Goal: Information Seeking & Learning: Compare options

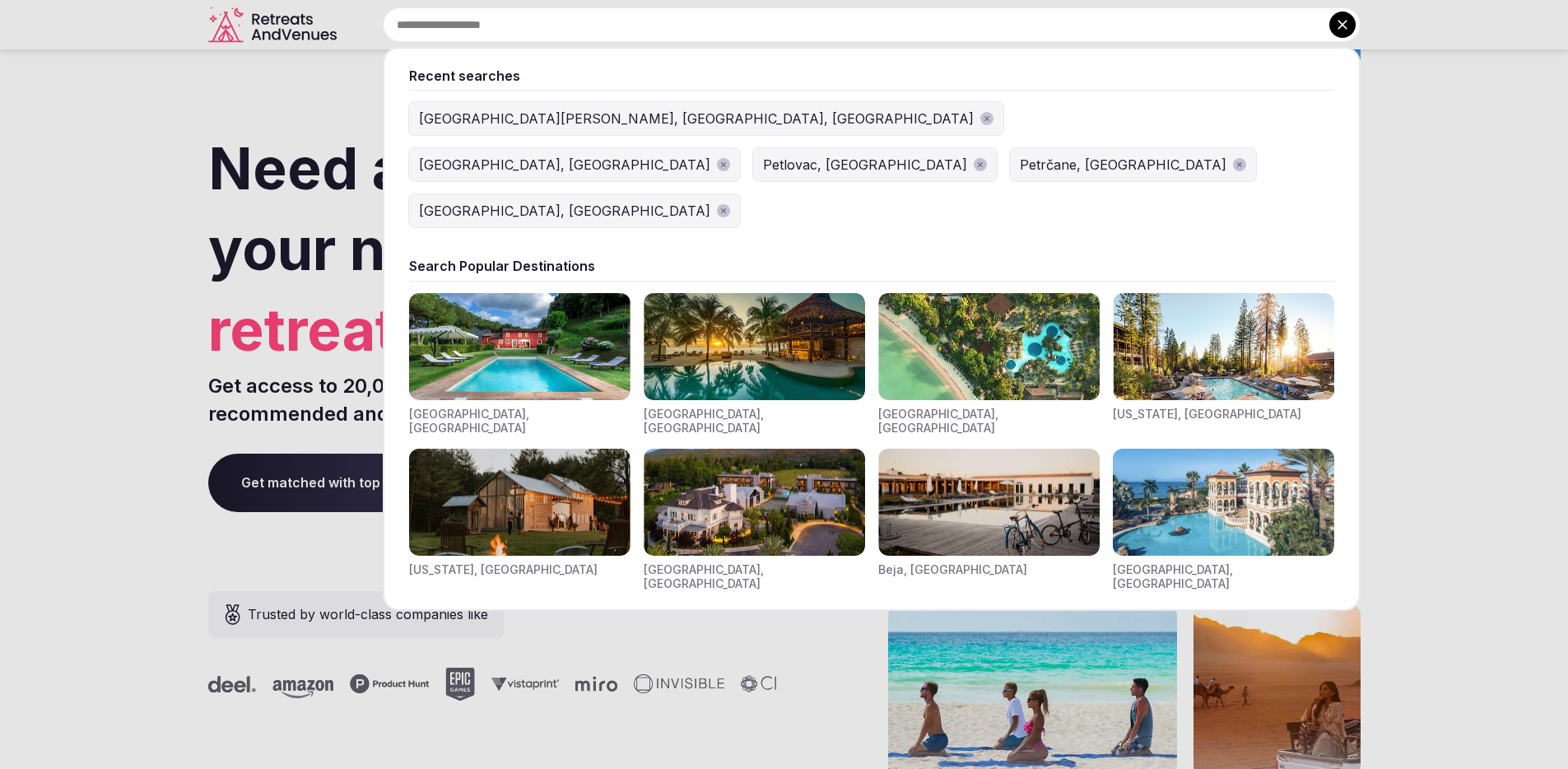
click at [623, 25] on input "text" at bounding box center [871, 25] width 977 height 34
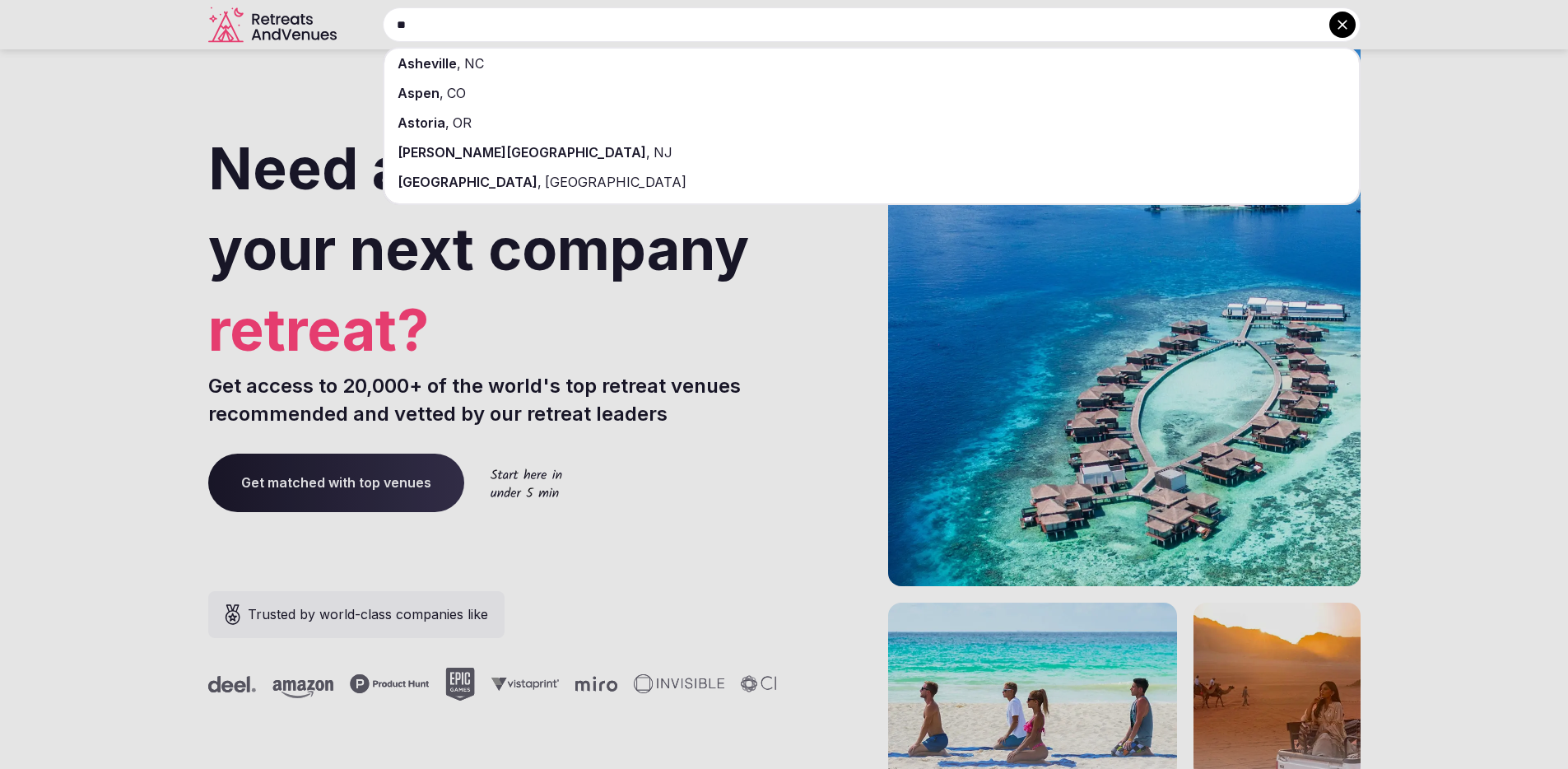
click at [462, 29] on input "**" at bounding box center [871, 25] width 977 height 34
paste input "******"
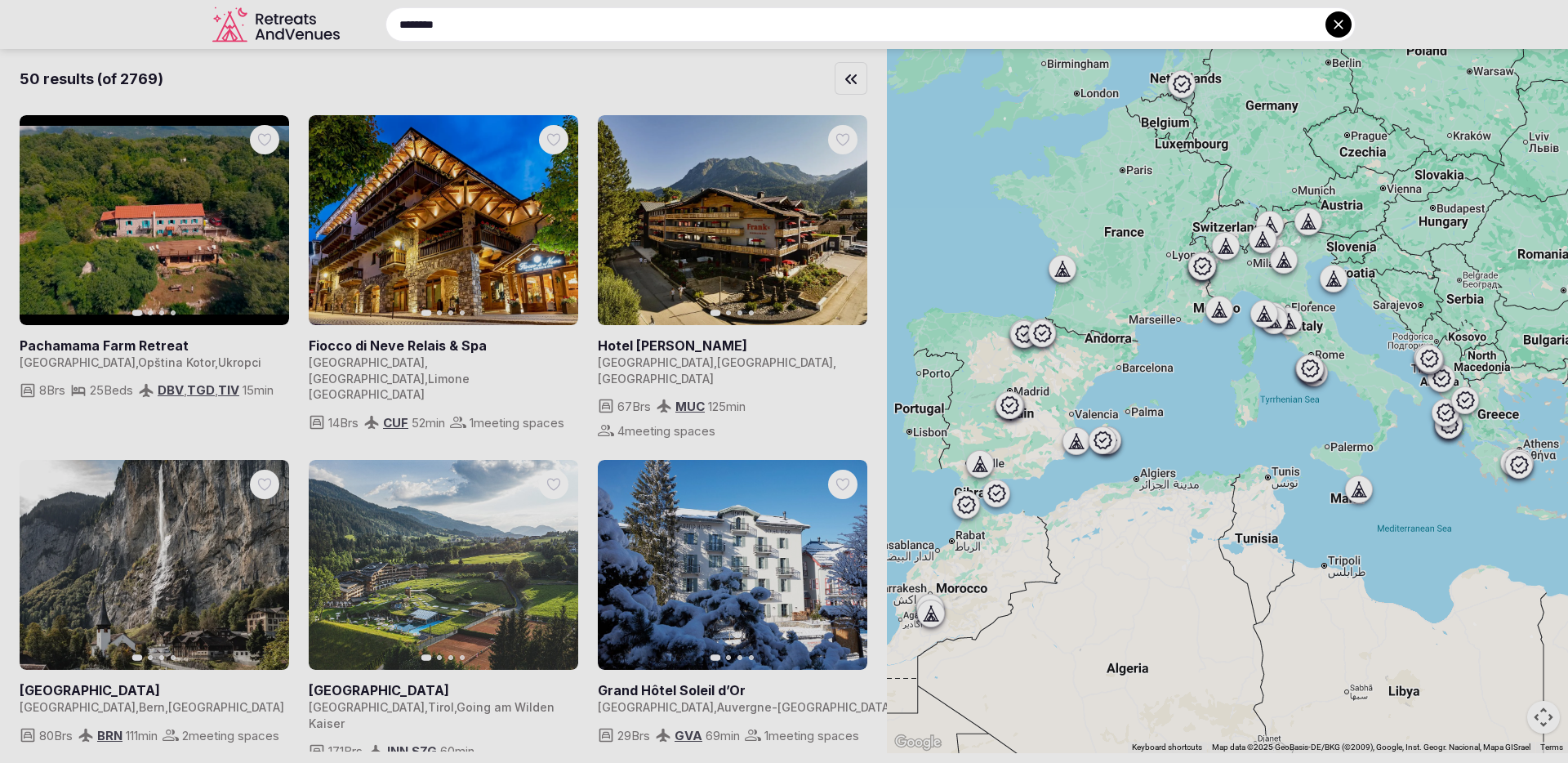
type input "********"
click at [92, 344] on div at bounding box center [784, 382] width 1568 height 763
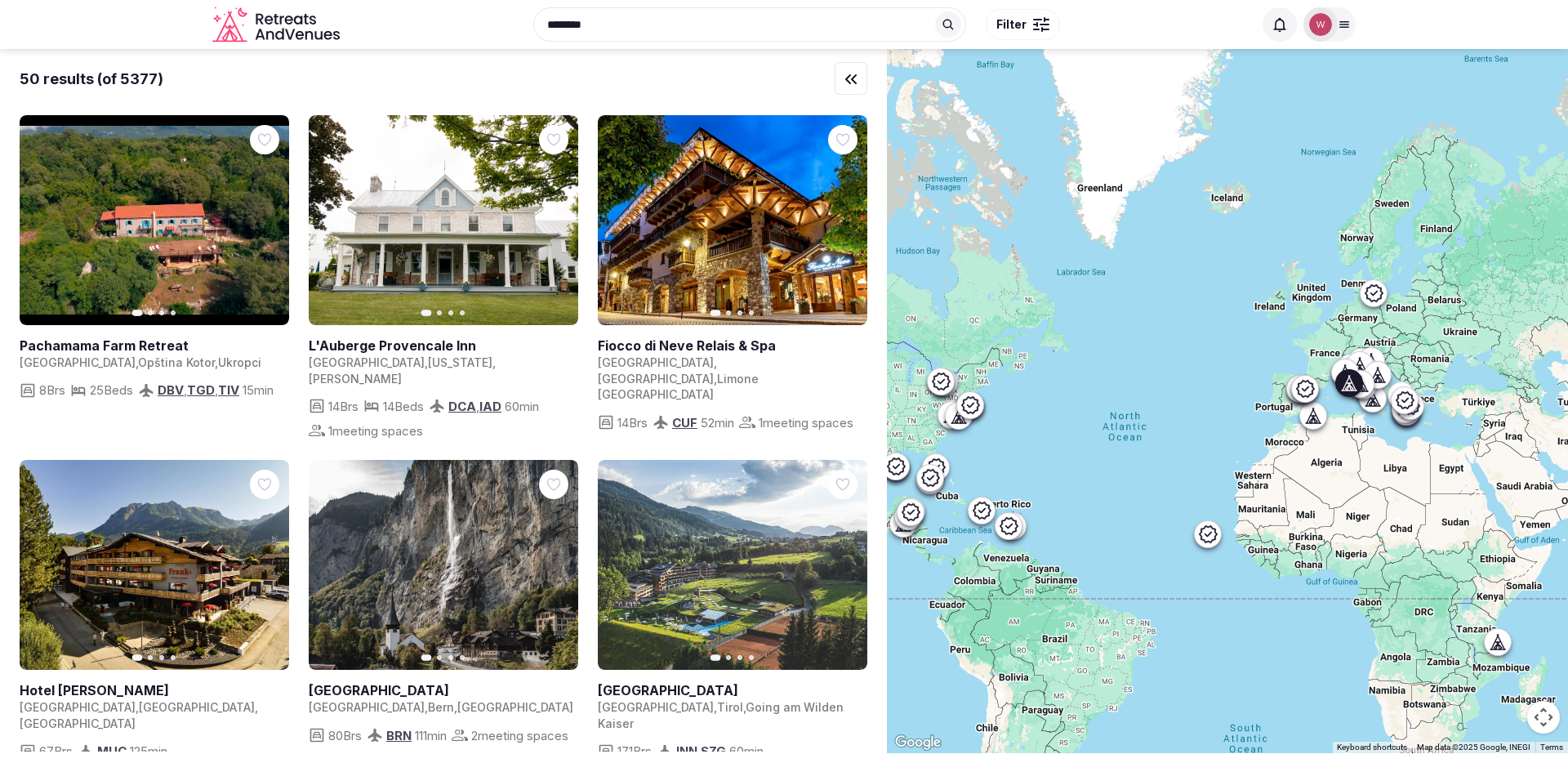
click at [716, 244] on link at bounding box center [733, 220] width 270 height 210
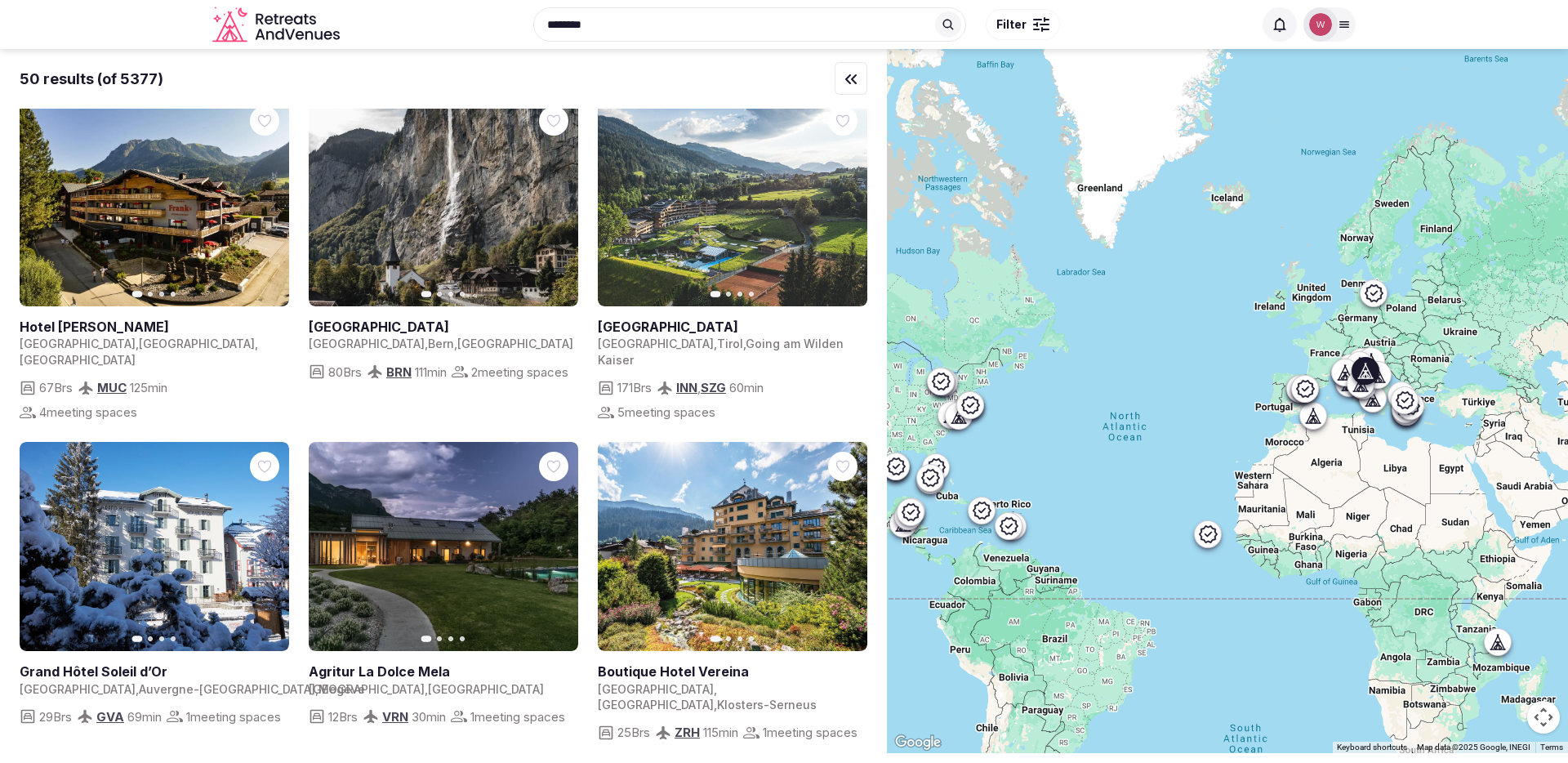
scroll to position [407, 0]
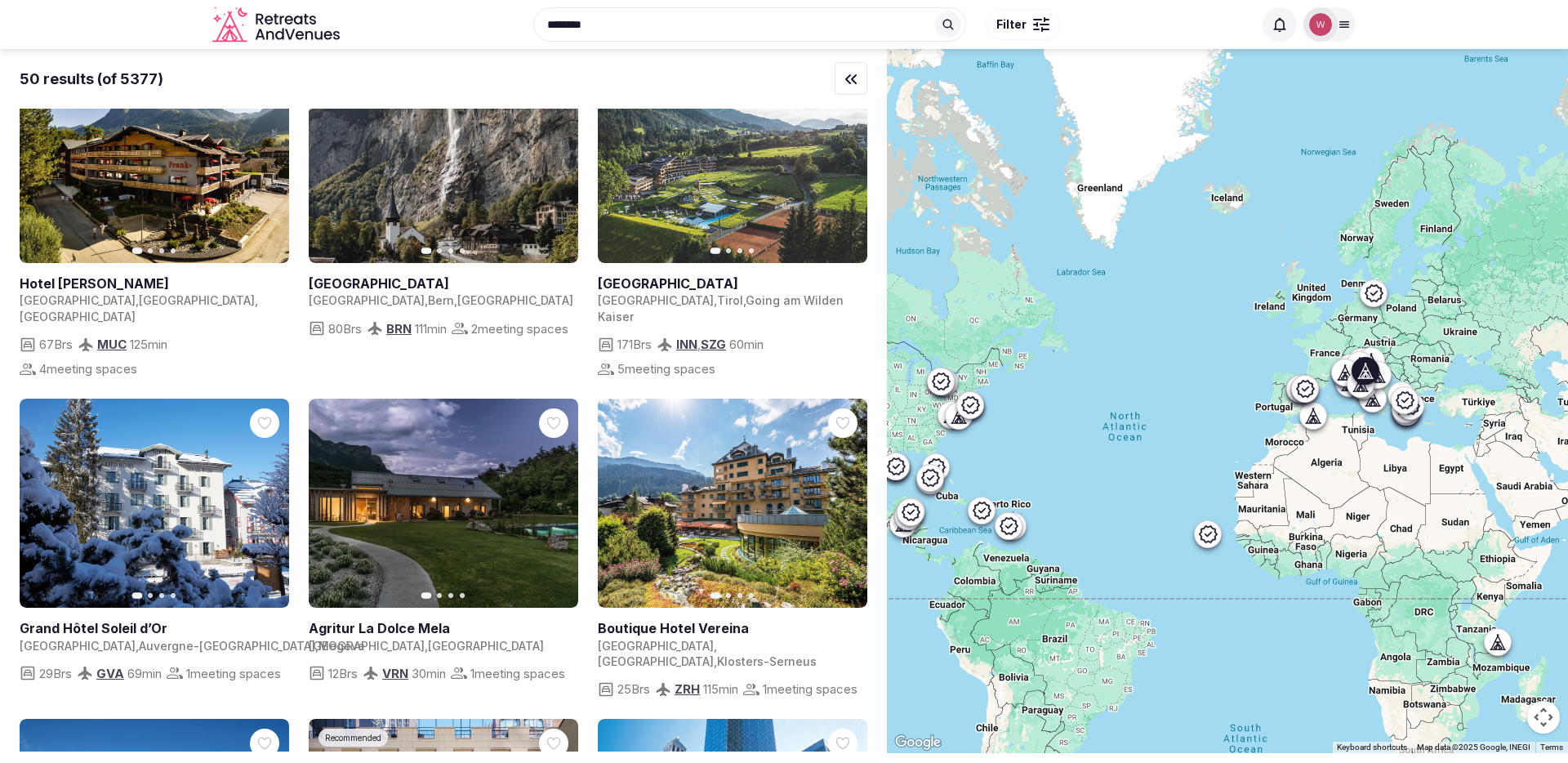
click at [448, 445] on link at bounding box center [444, 504] width 270 height 210
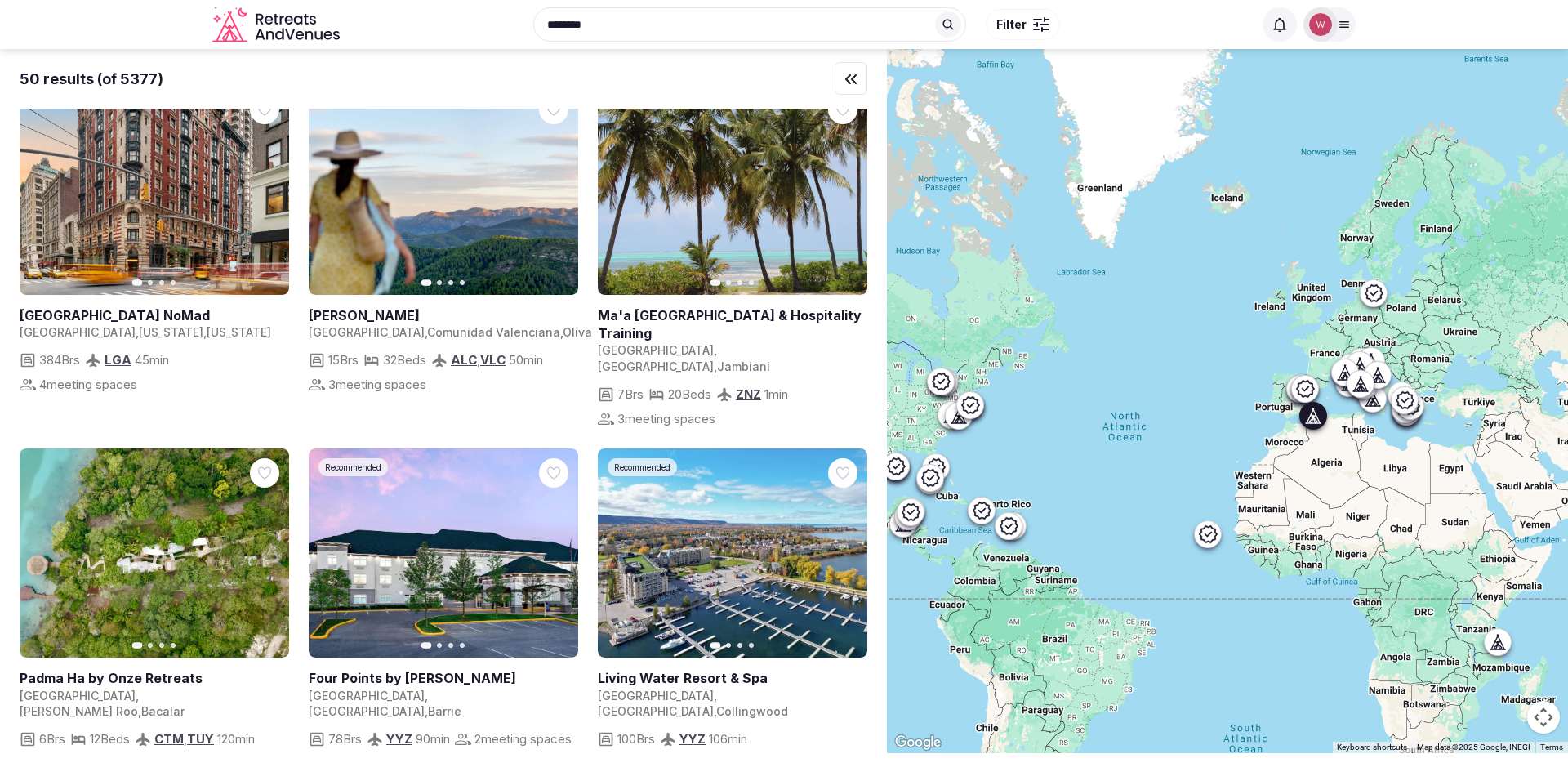
scroll to position [1407, 0]
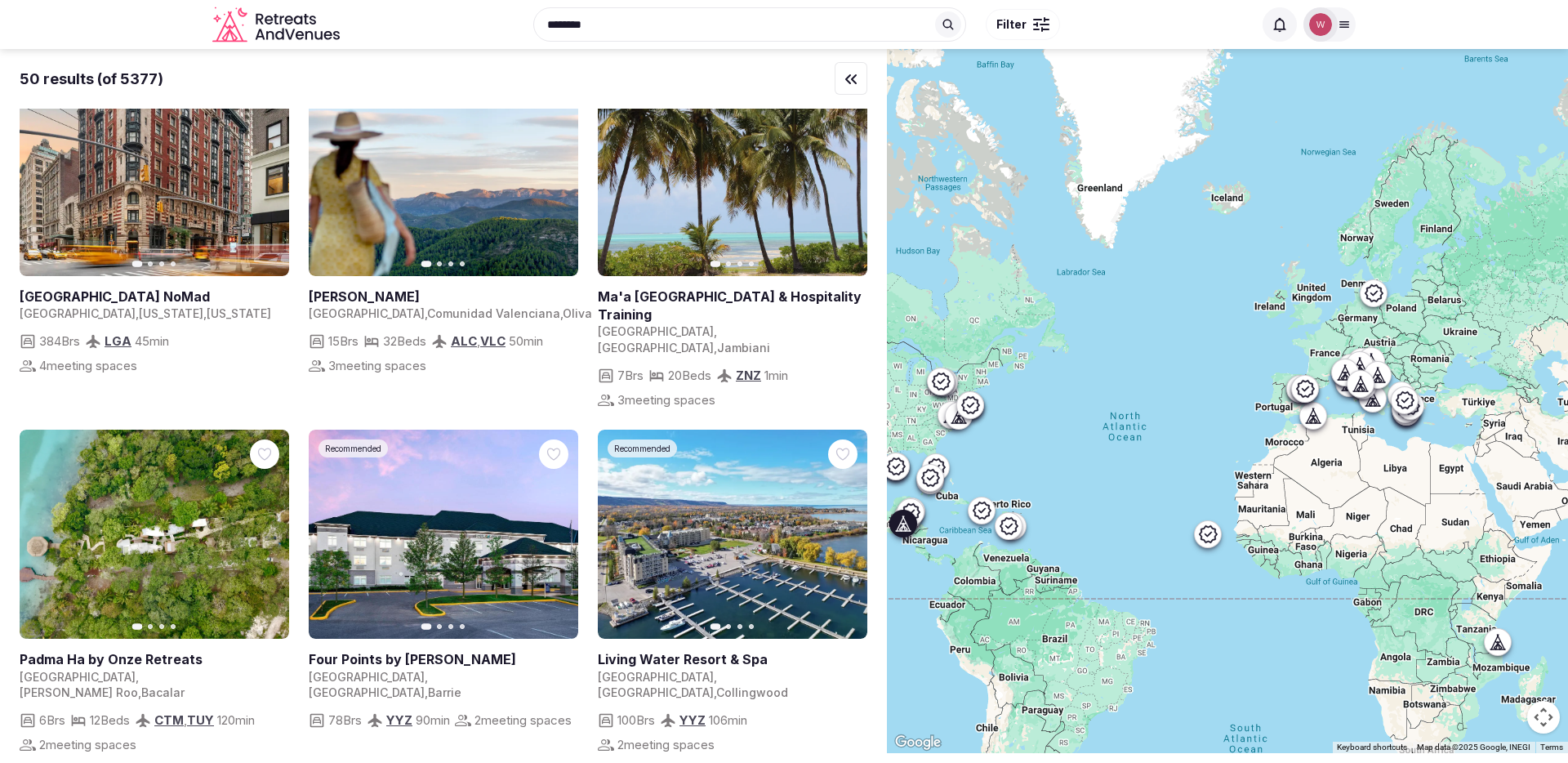
click at [156, 474] on link at bounding box center [154, 535] width 270 height 210
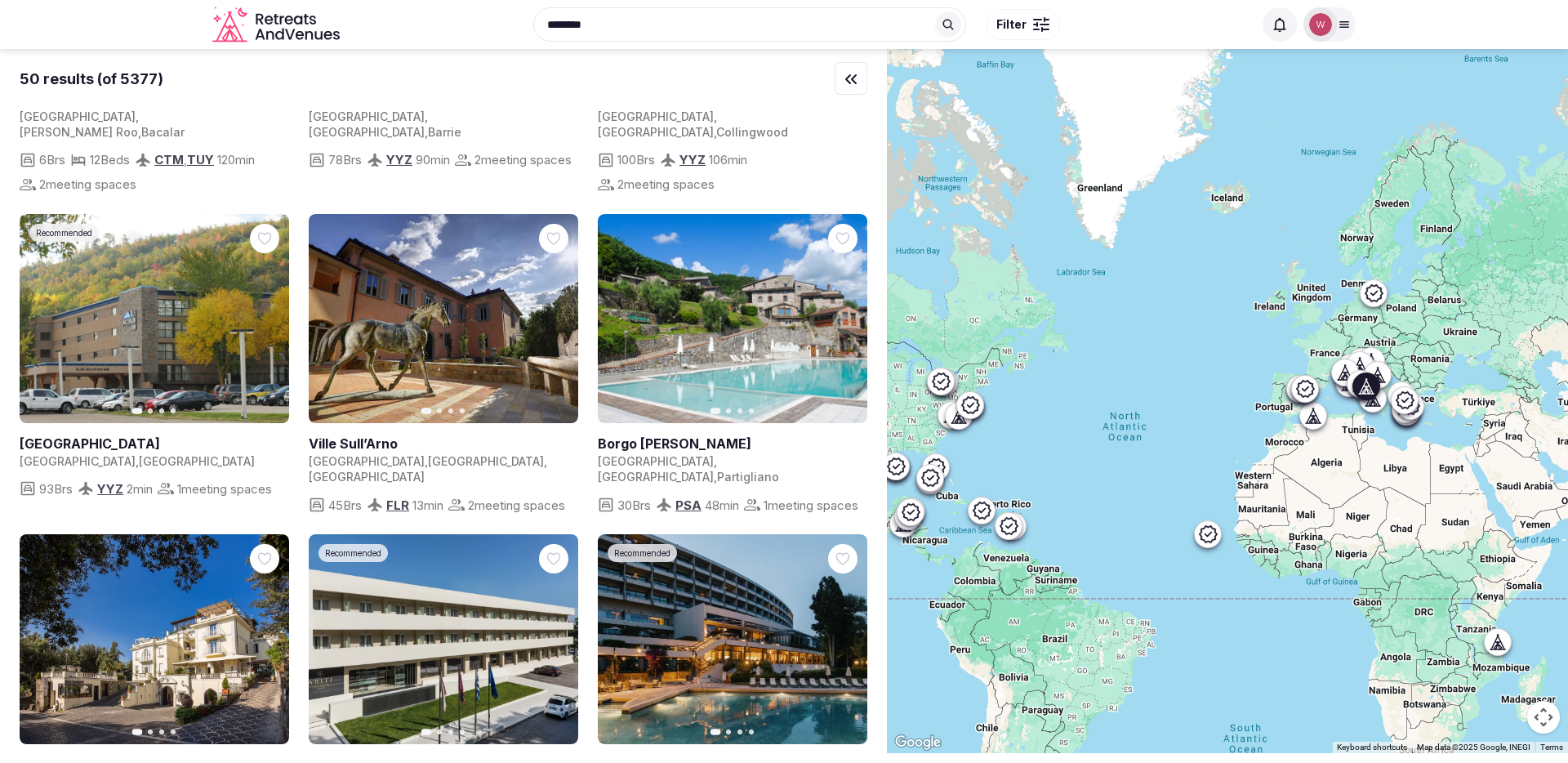
scroll to position [1993, 0]
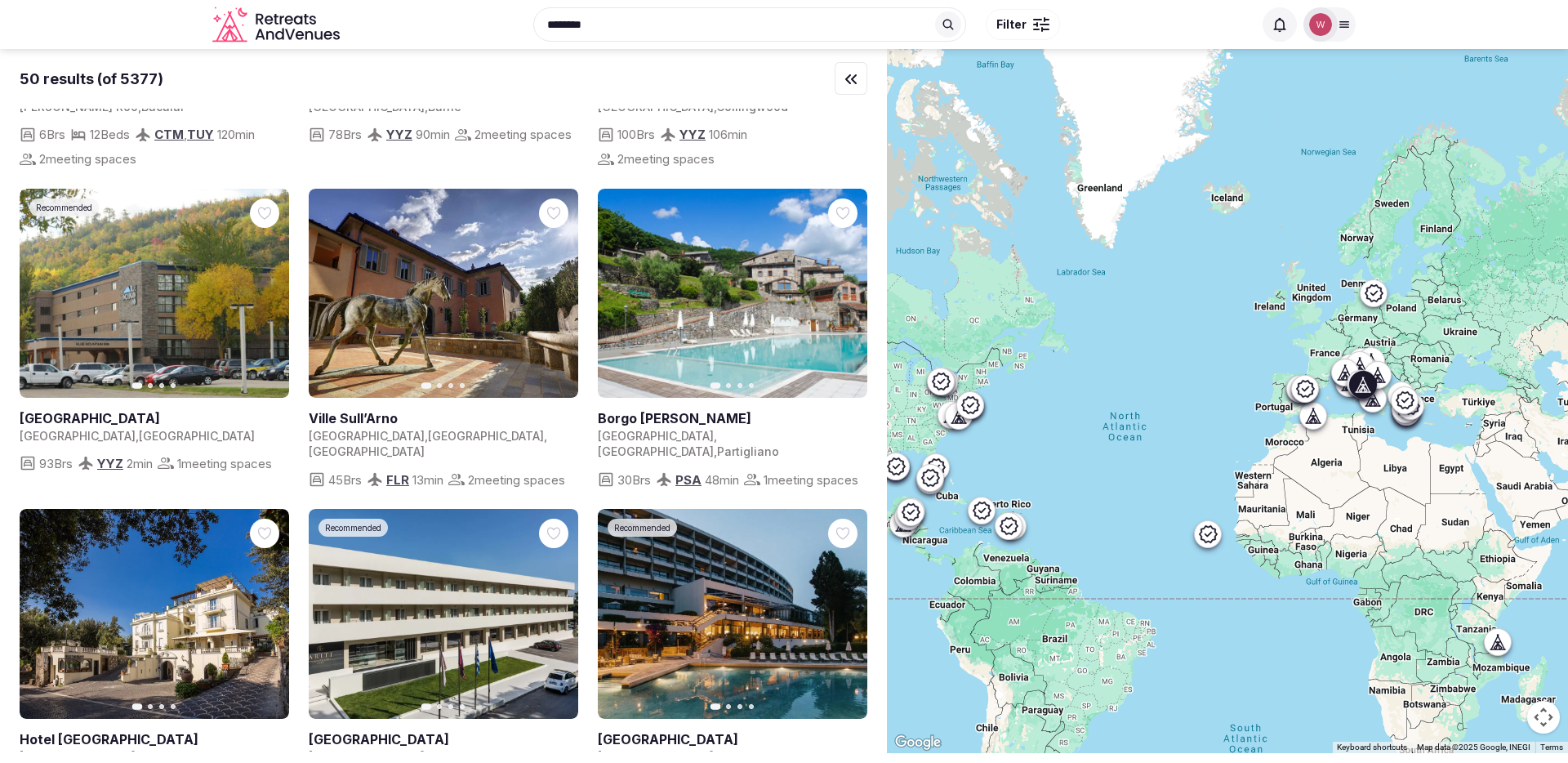
click at [733, 277] on link at bounding box center [733, 294] width 270 height 210
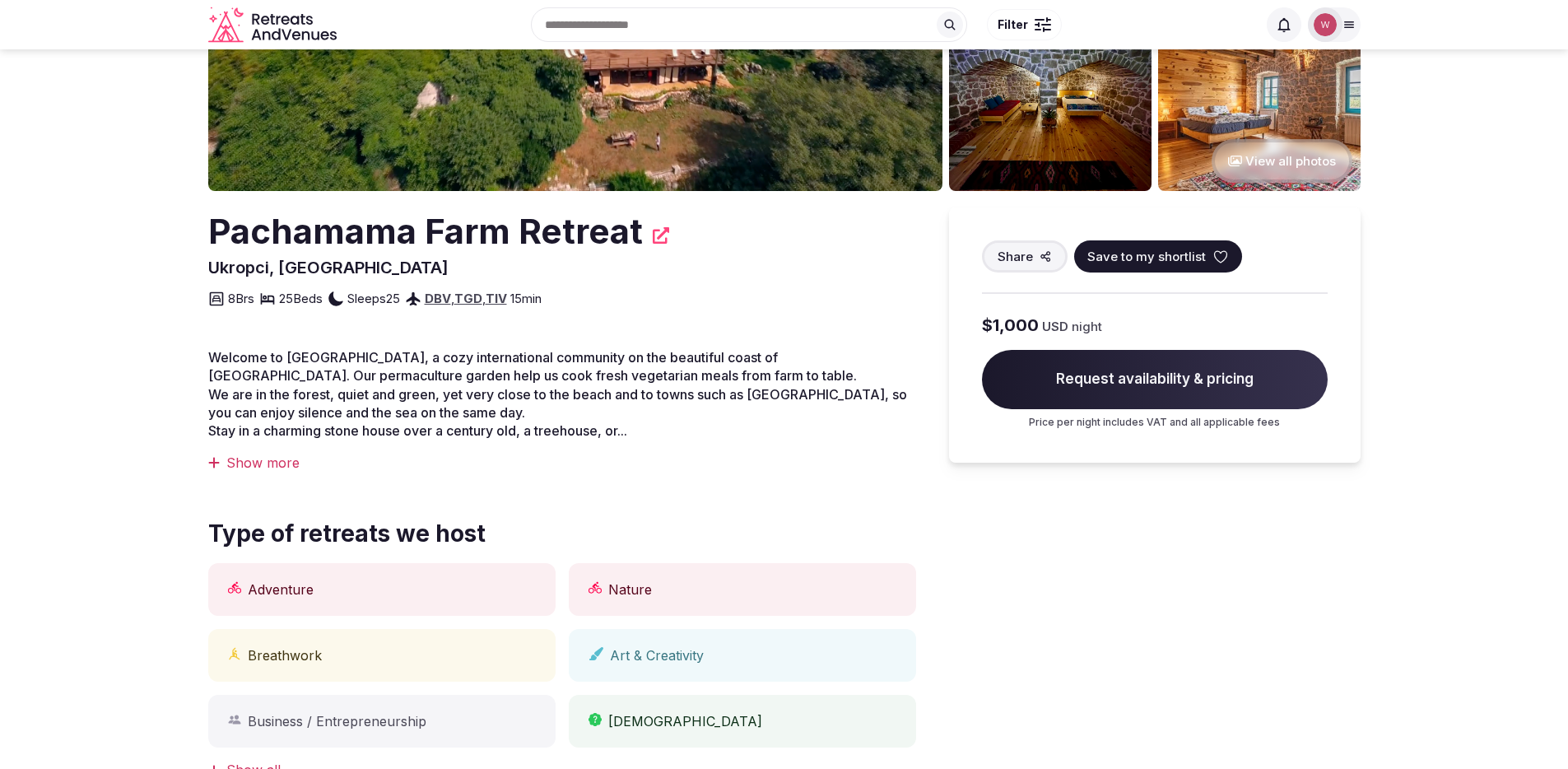
scroll to position [305, 0]
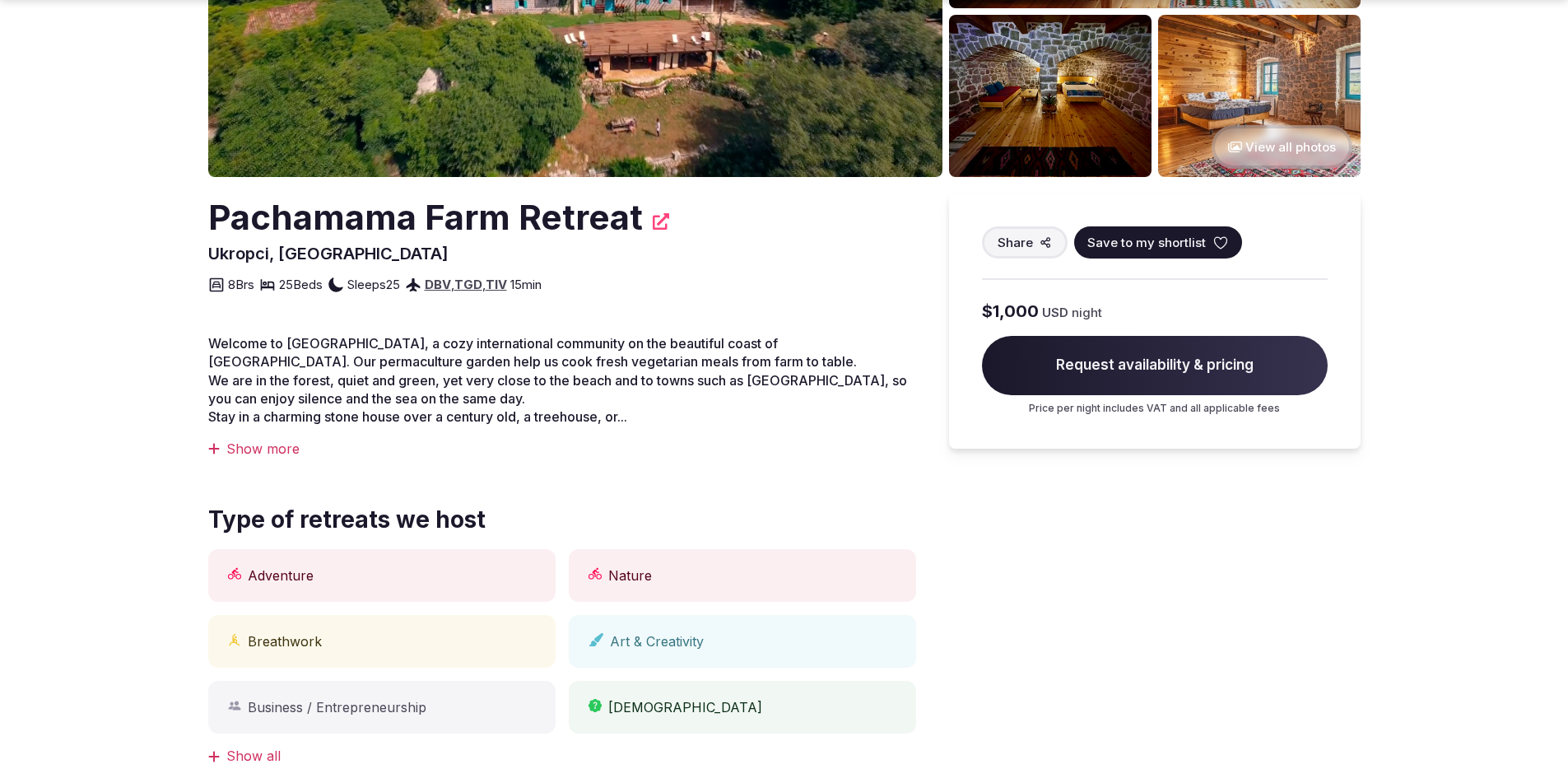
click at [658, 219] on icon at bounding box center [660, 221] width 16 height 16
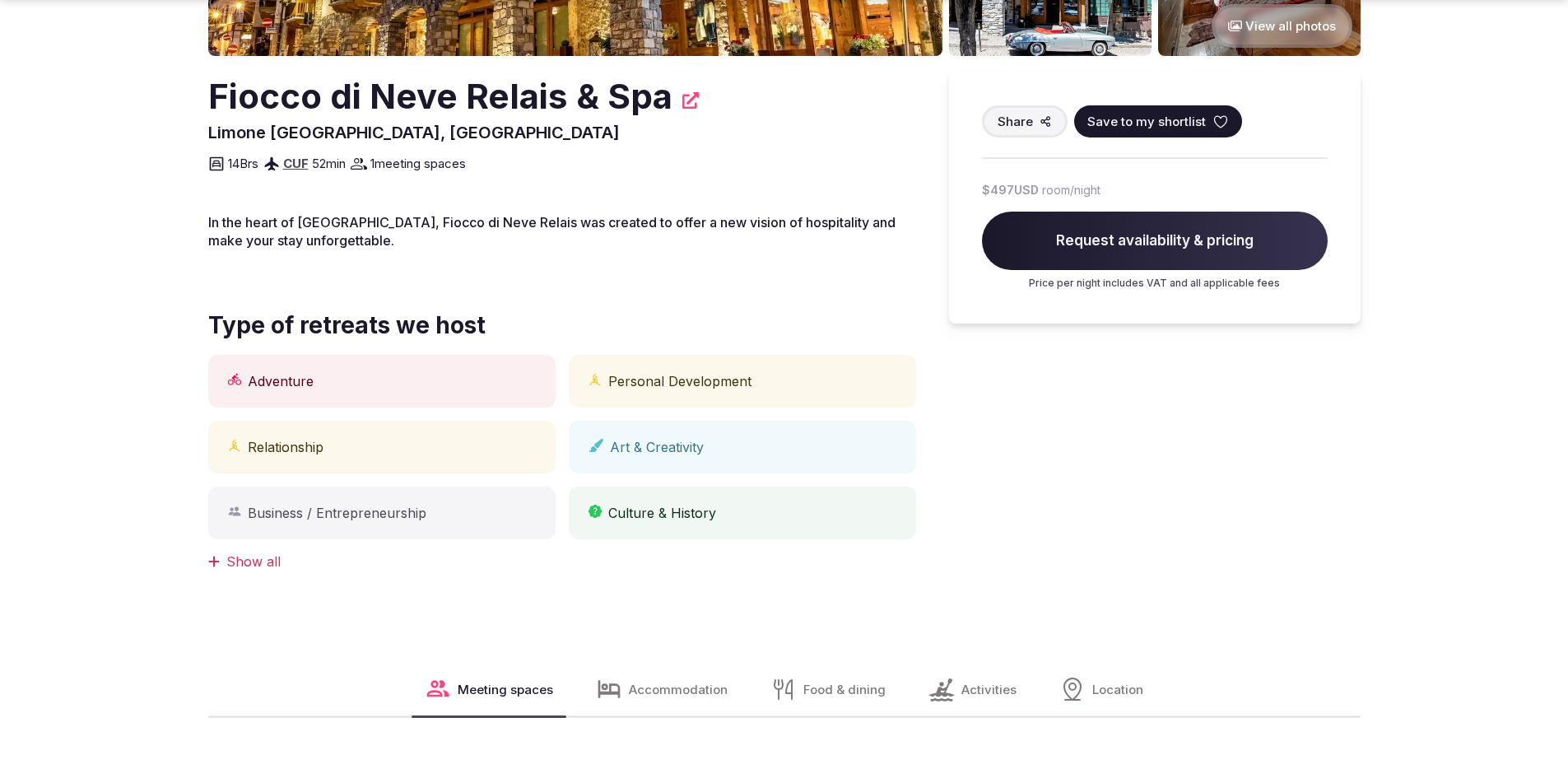
scroll to position [446, 0]
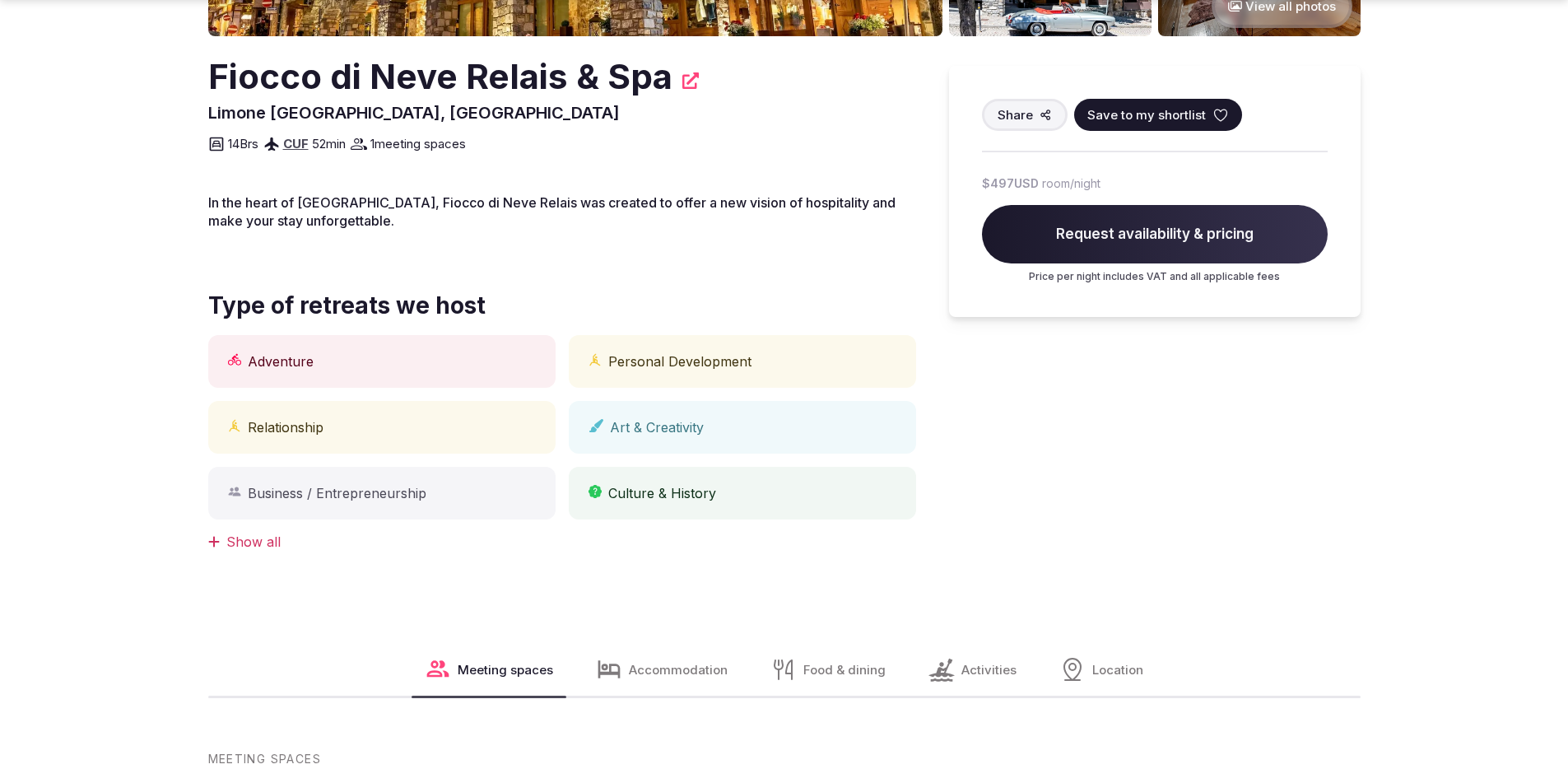
click at [266, 548] on div "Show all" at bounding box center [561, 541] width 707 height 18
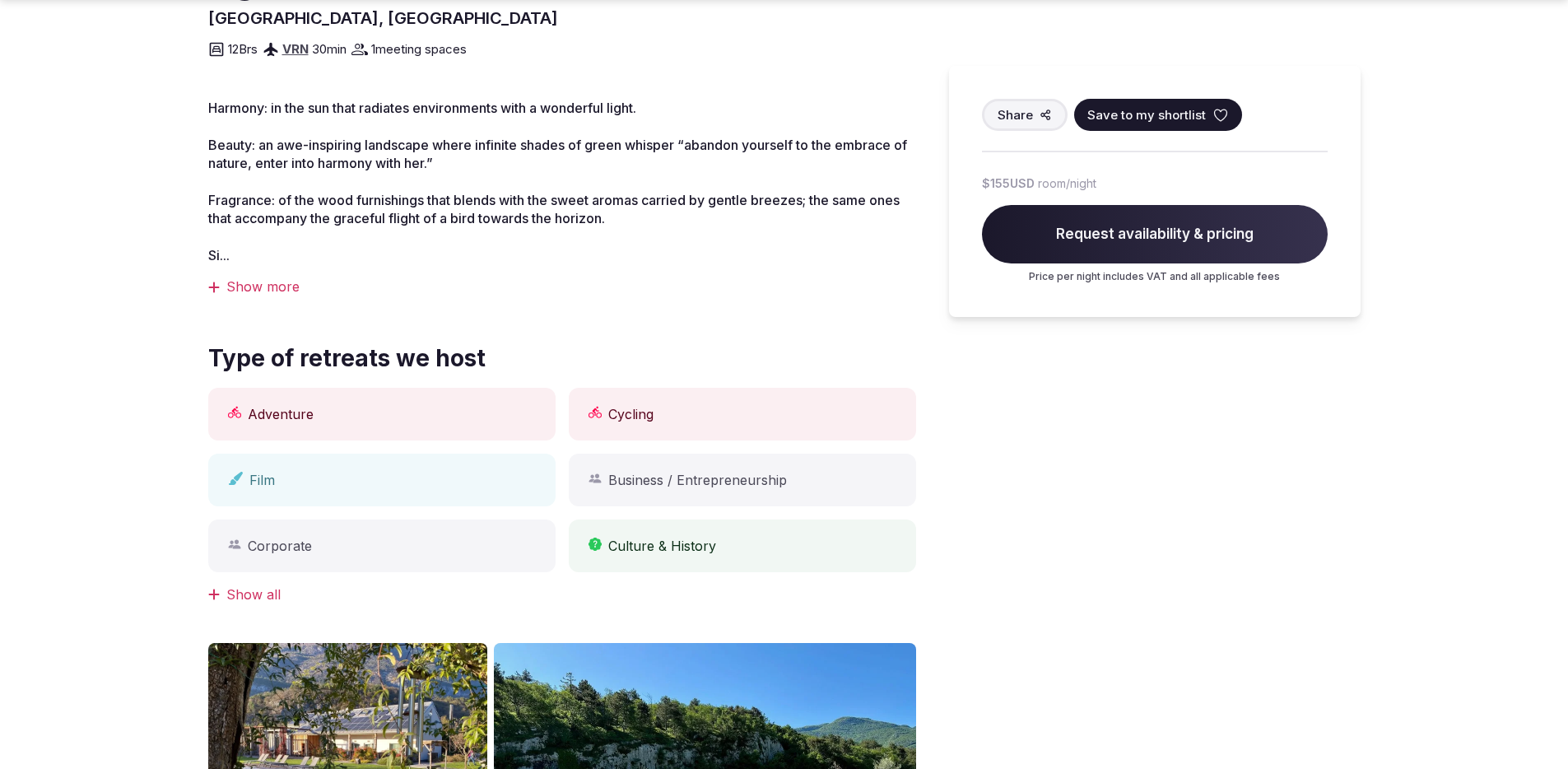
scroll to position [544, 0]
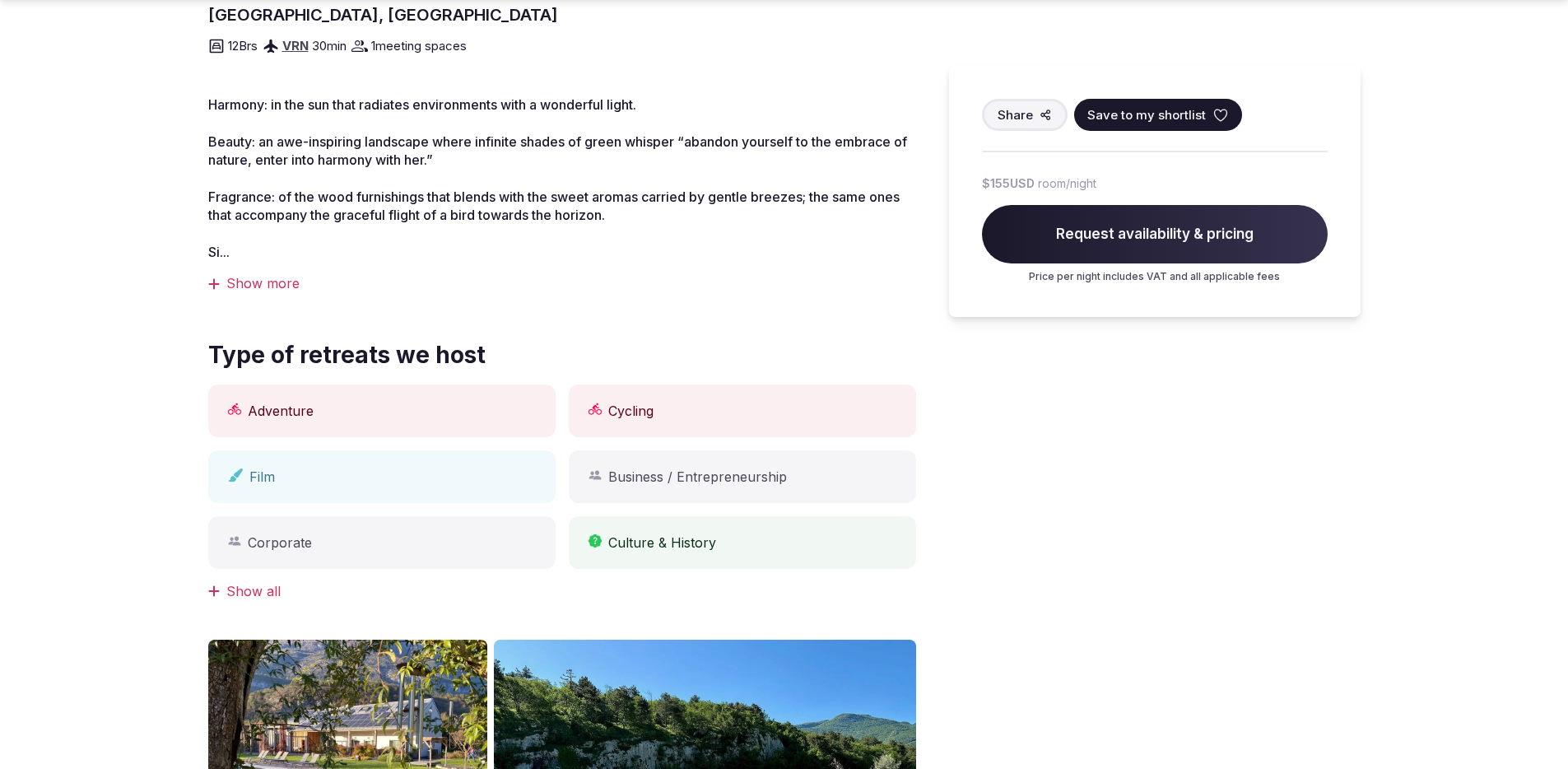
click at [256, 587] on div "Show all" at bounding box center [561, 591] width 707 height 18
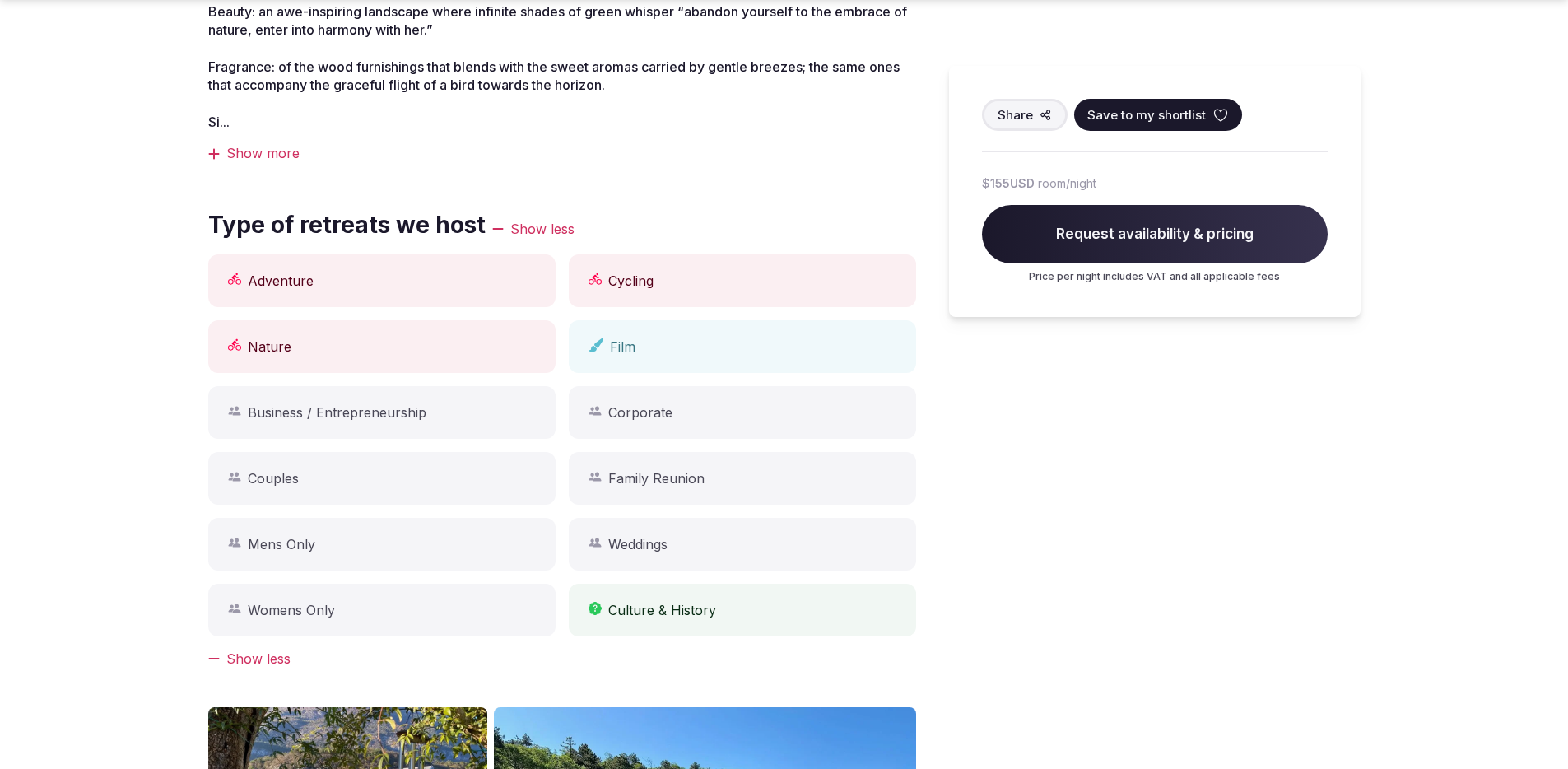
scroll to position [676, 0]
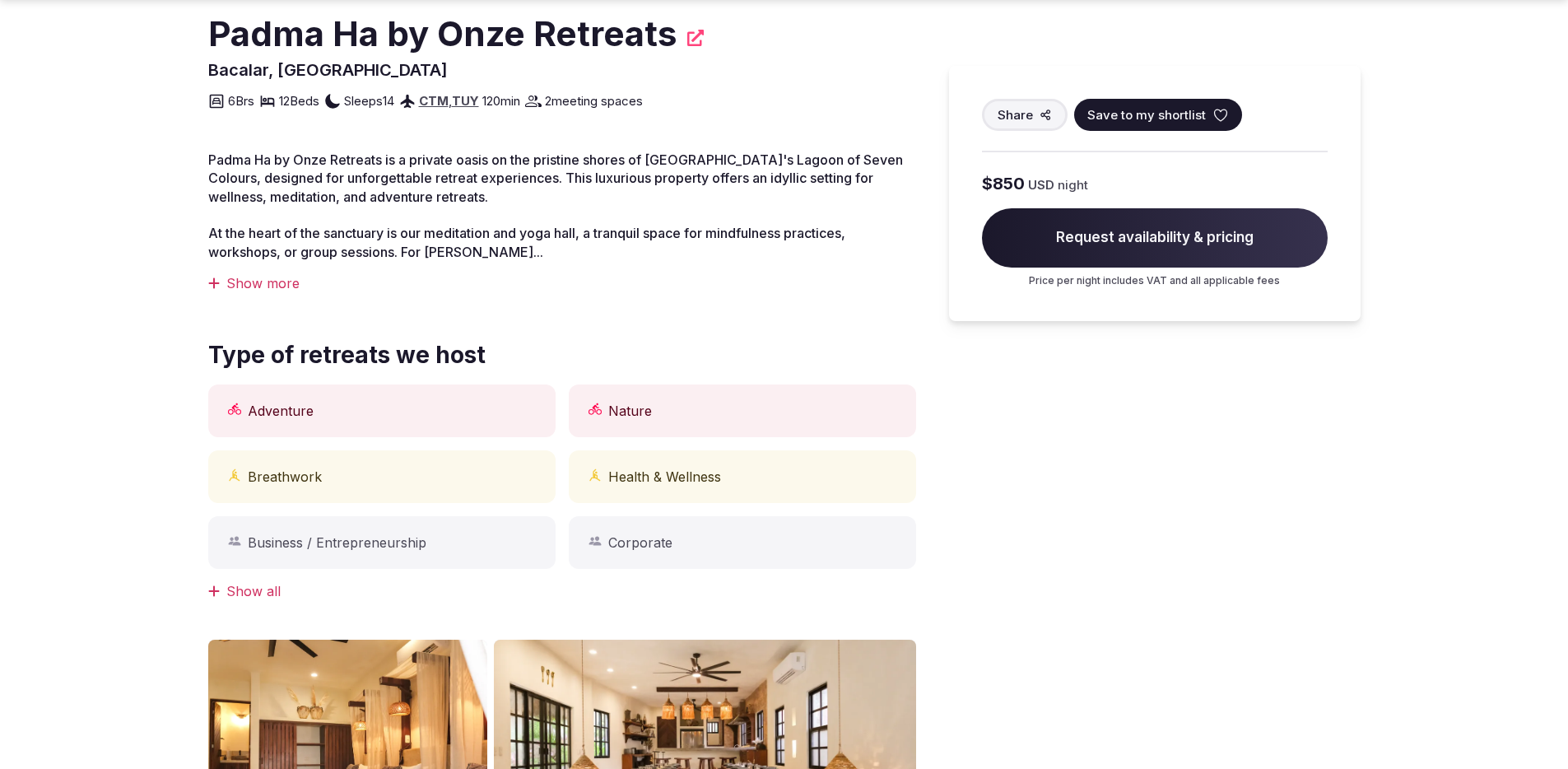
scroll to position [93, 0]
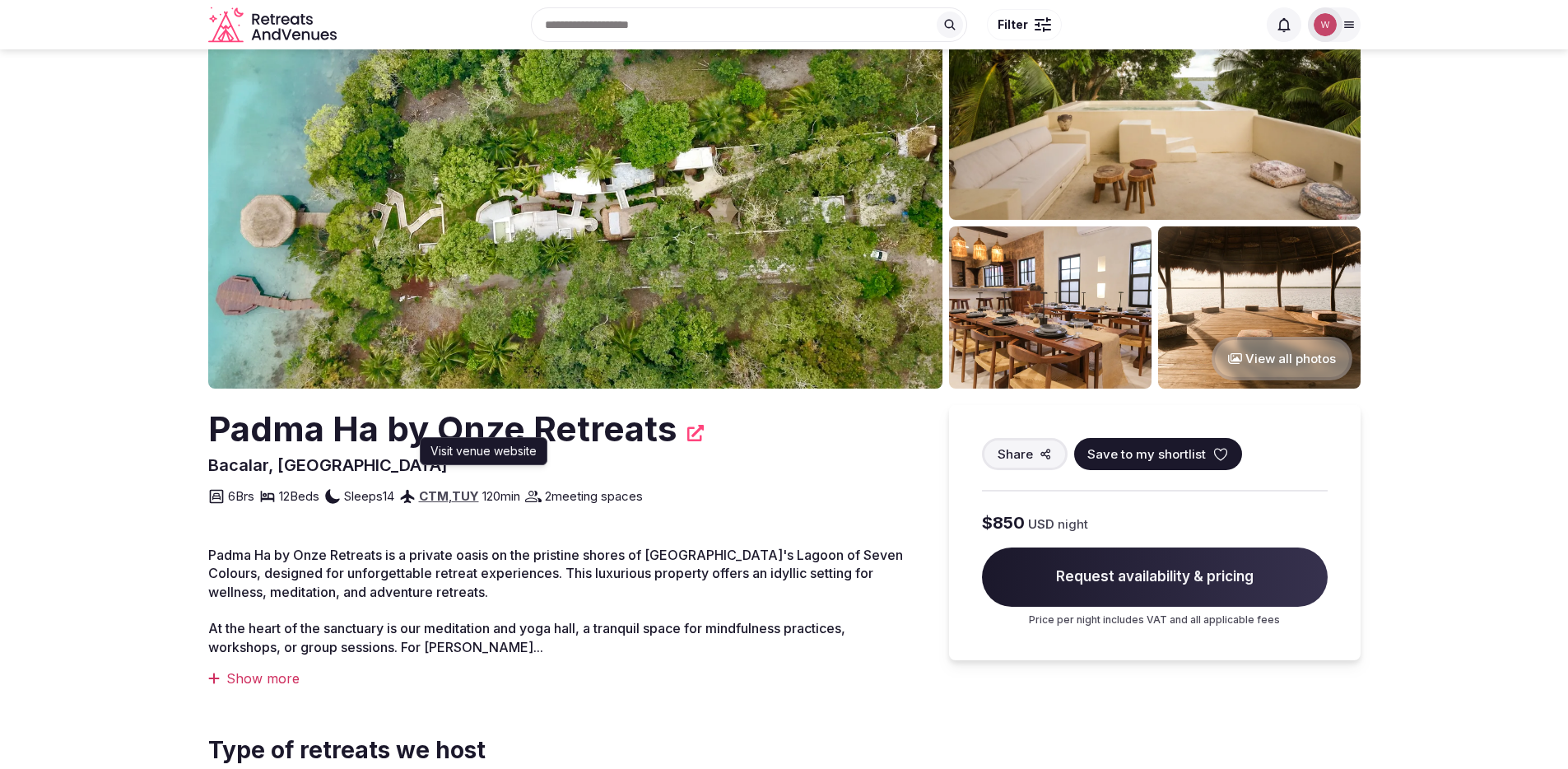
click at [689, 426] on icon at bounding box center [695, 433] width 16 height 16
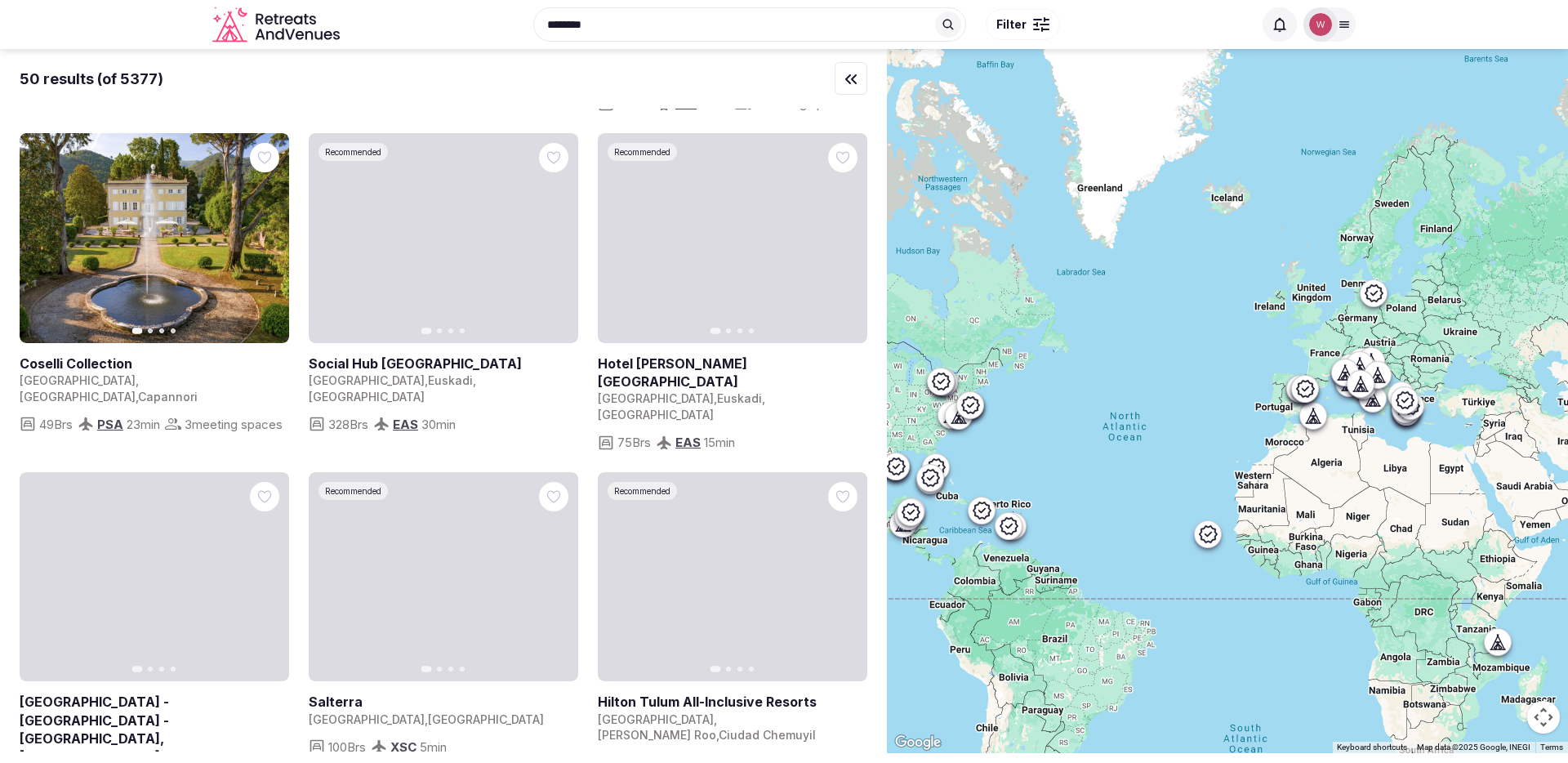
scroll to position [2885, 0]
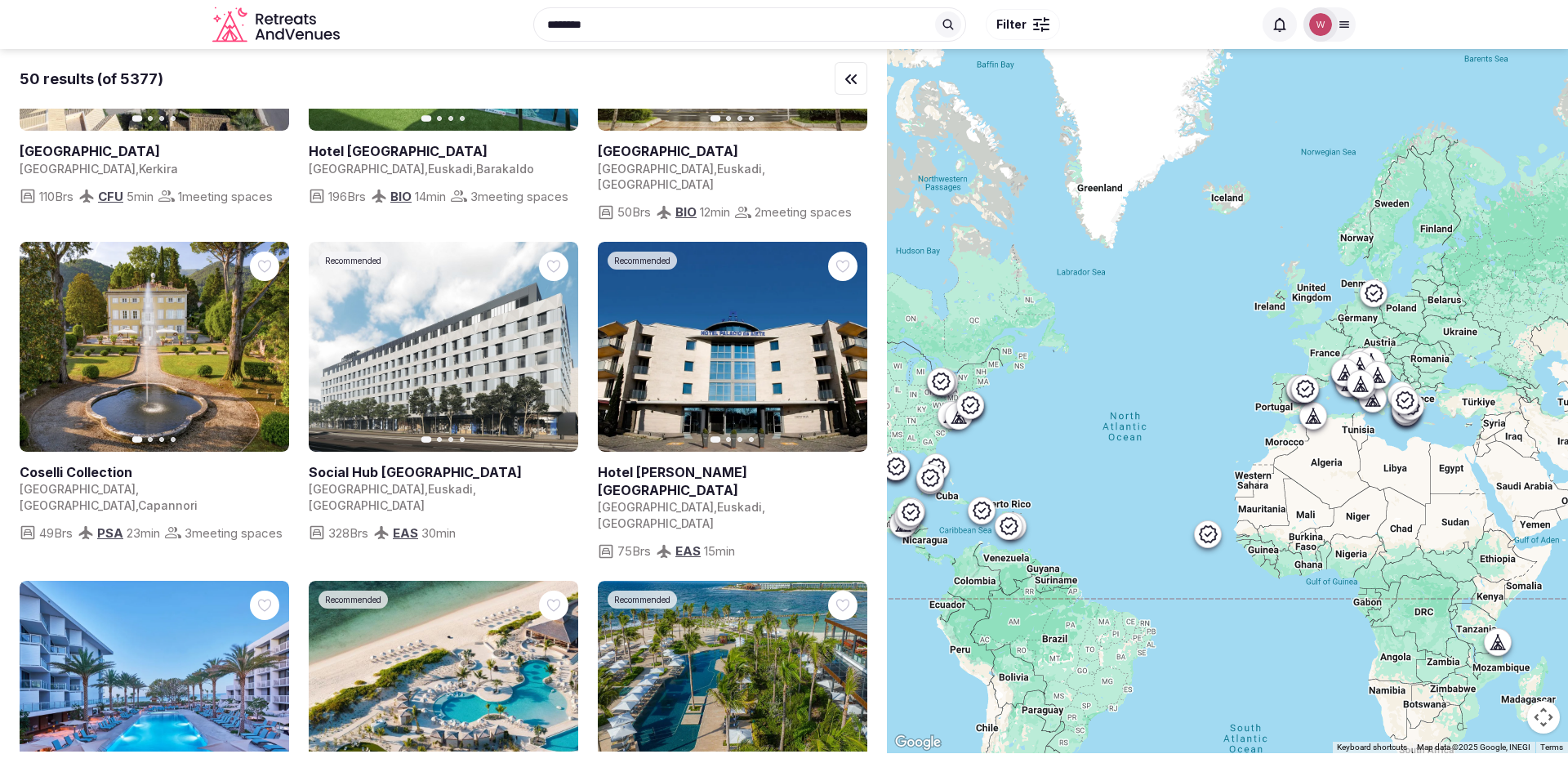
click at [1041, 35] on button "Filter" at bounding box center [1022, 25] width 74 height 31
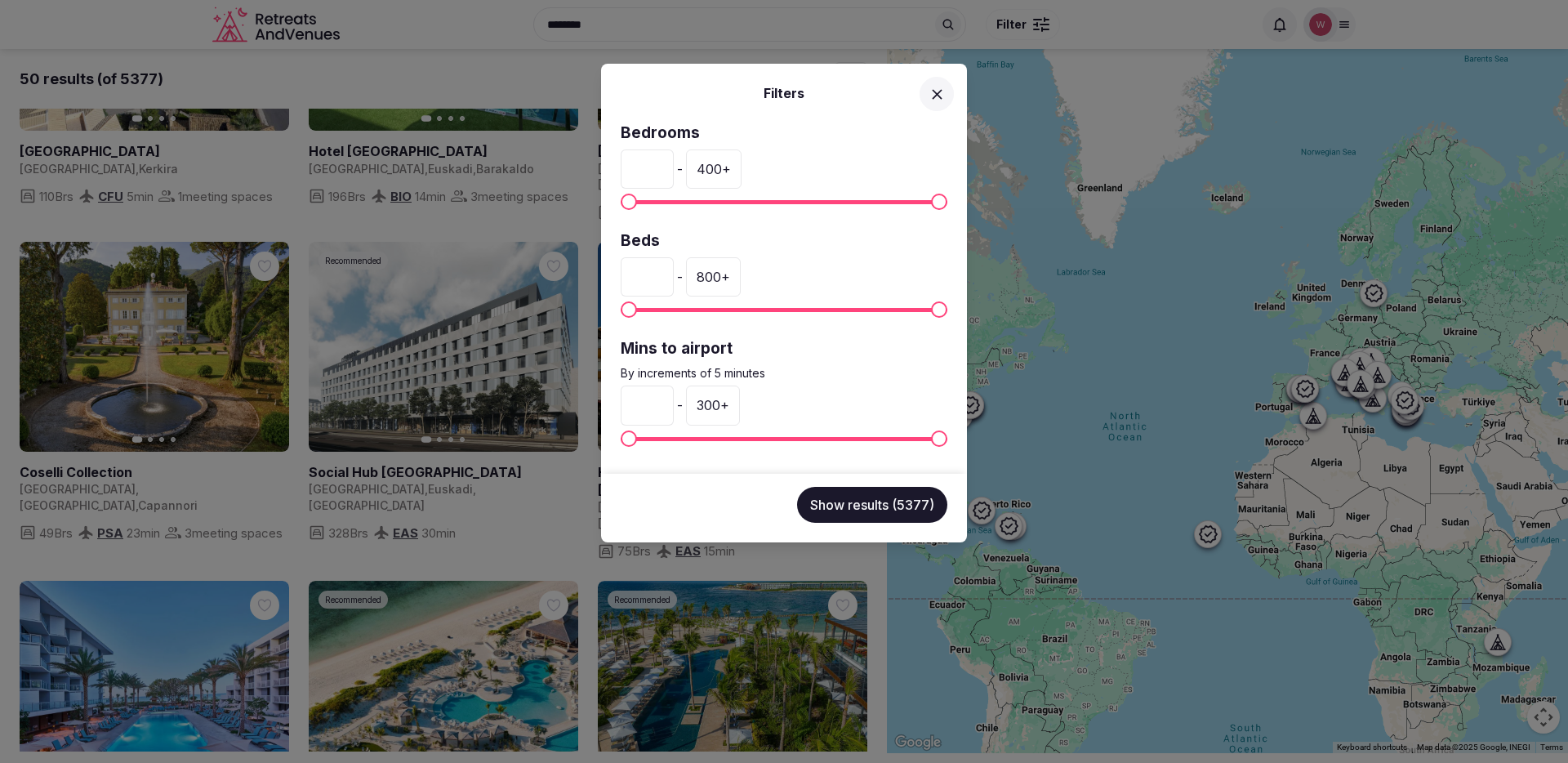
click at [663, 201] on span at bounding box center [784, 202] width 327 height 4
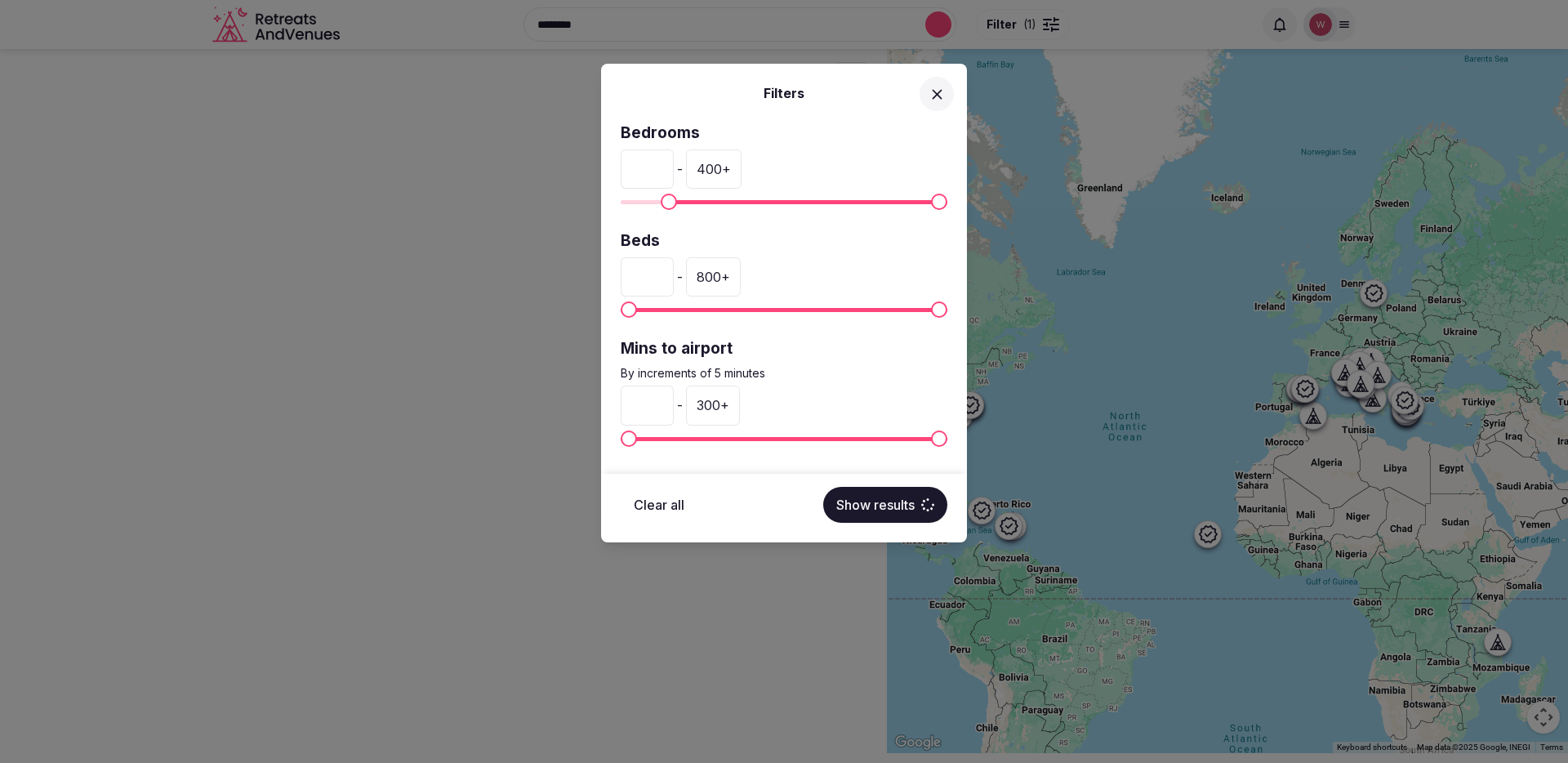
scroll to position [0, 0]
type input "*"
click at [621, 203] on span "Minimum" at bounding box center [629, 201] width 16 height 16
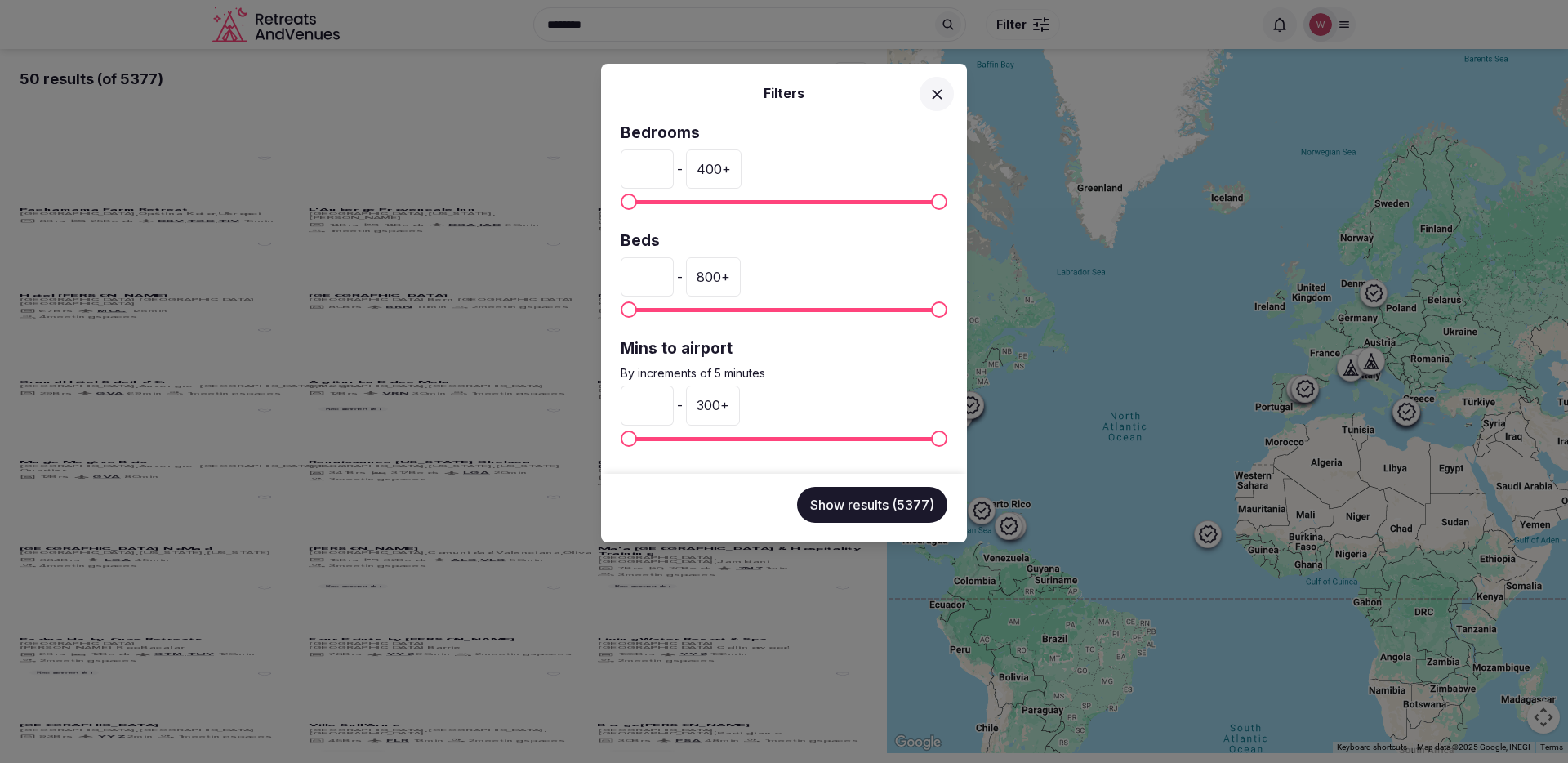
drag, startPoint x: 932, startPoint y: 211, endPoint x: 711, endPoint y: 201, distance: 221.2
click at [712, 201] on div "Bedrooms * - 400 + Beds * - 800 + Mins to airport By increments of 5 minutes * …" at bounding box center [784, 299] width 366 height 352
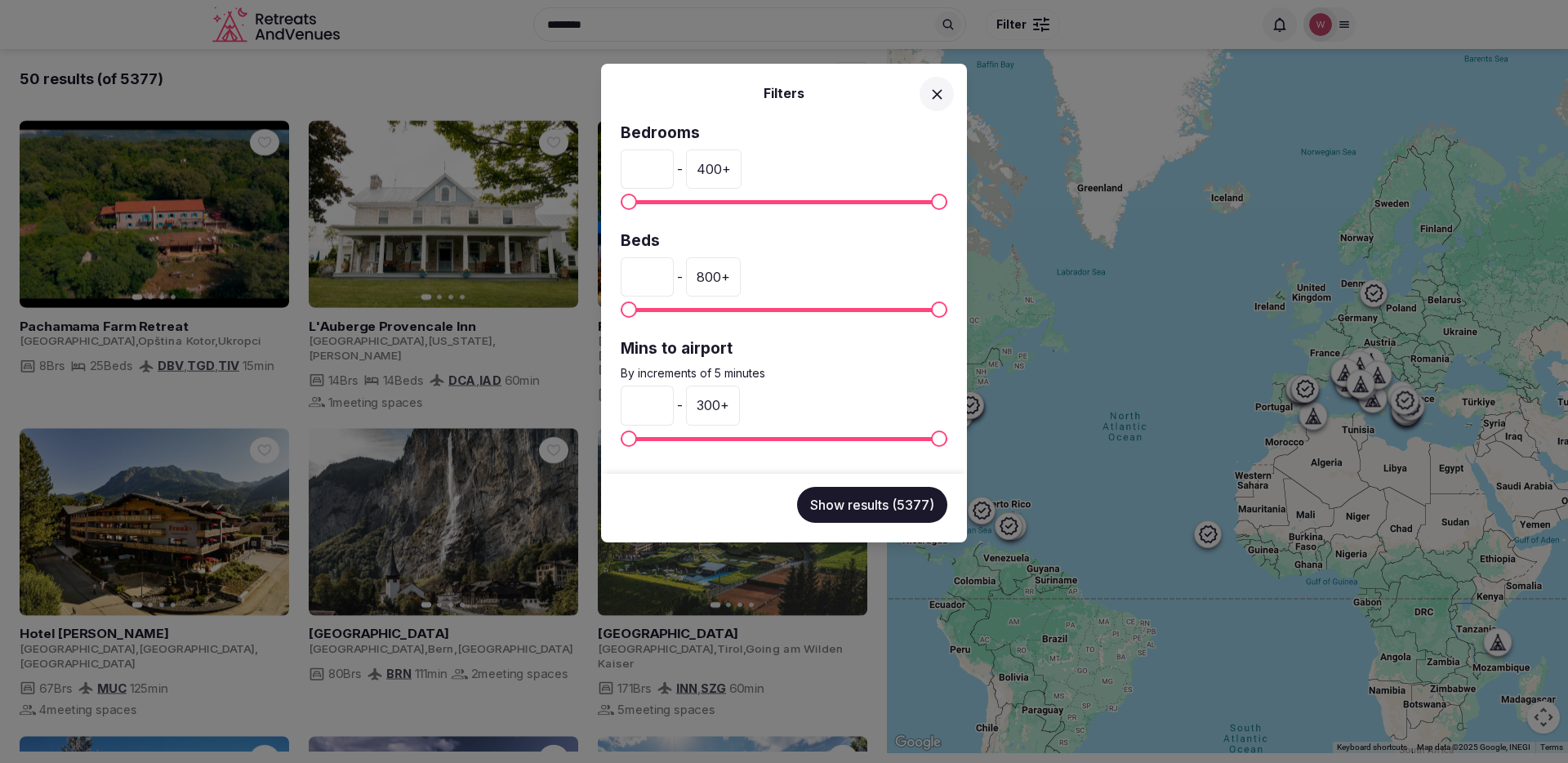
click at [700, 197] on div at bounding box center [784, 202] width 327 height 17
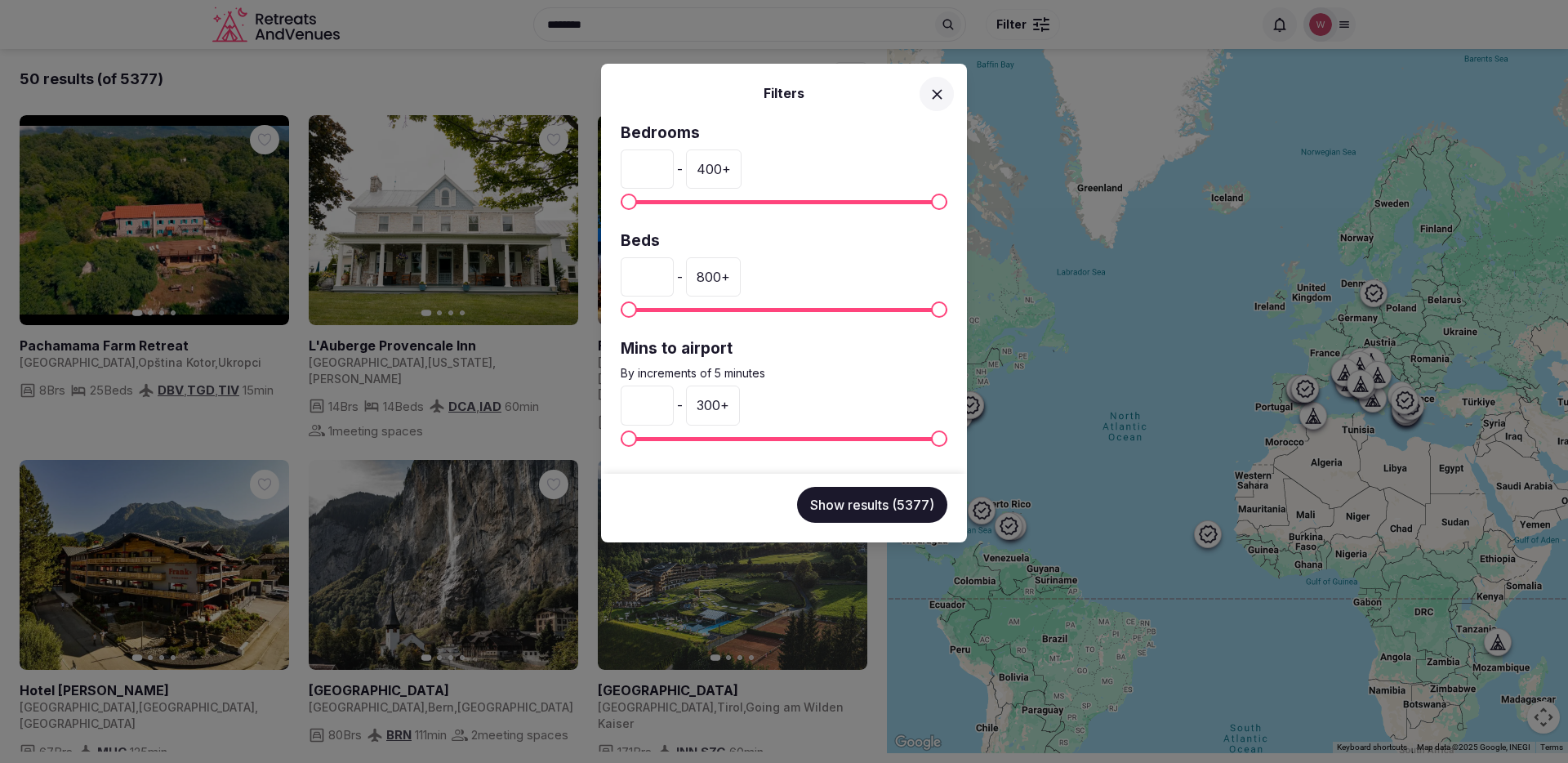
click at [693, 204] on div at bounding box center [784, 202] width 327 height 17
type input "**"
click at [660, 198] on span "Maximum" at bounding box center [667, 201] width 16 height 16
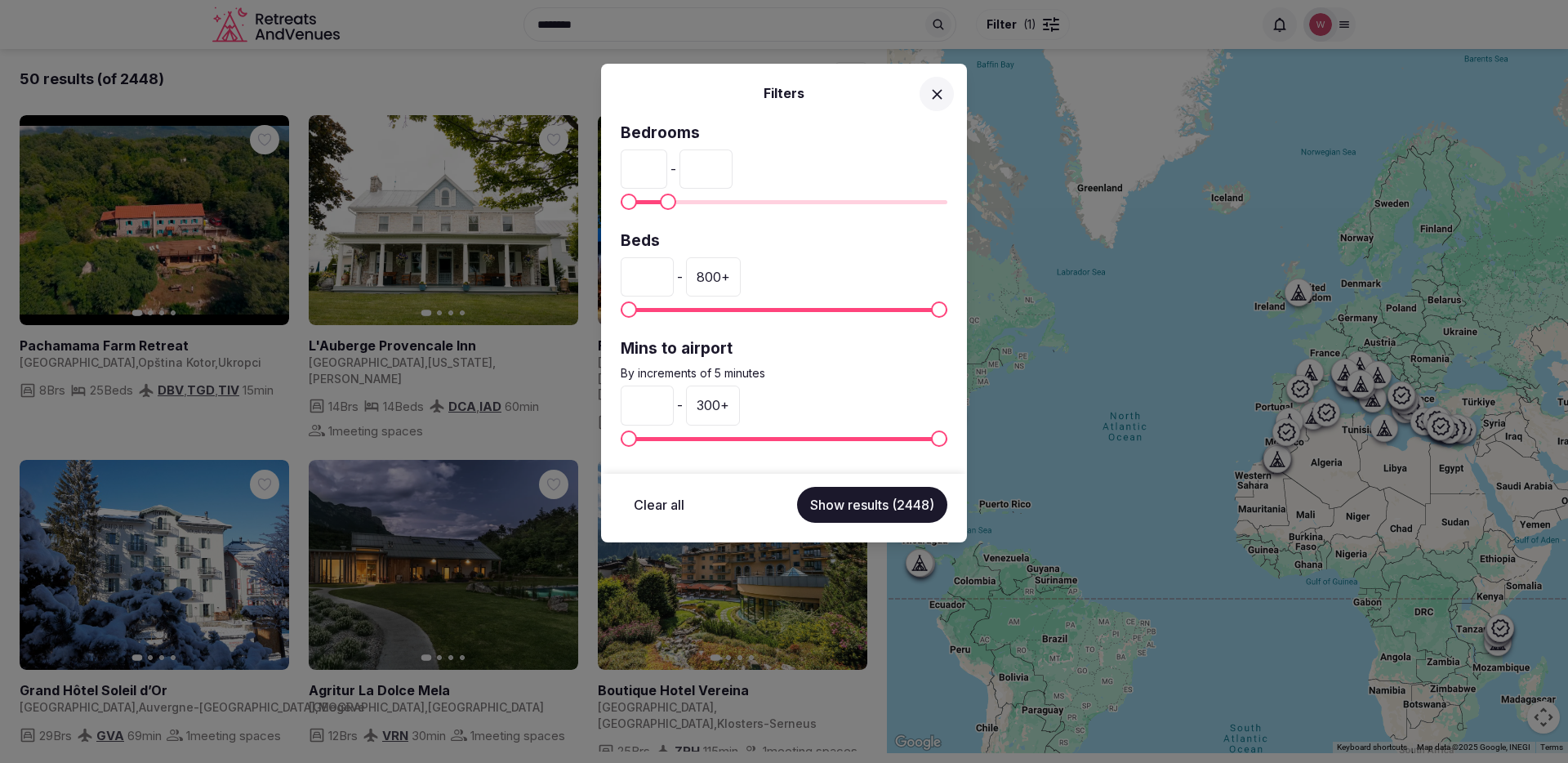
click at [280, 400] on div "Filters Bedrooms * - ** Beds * - 800 + Mins to airport By increments of 5 minut…" at bounding box center [784, 382] width 1568 height 763
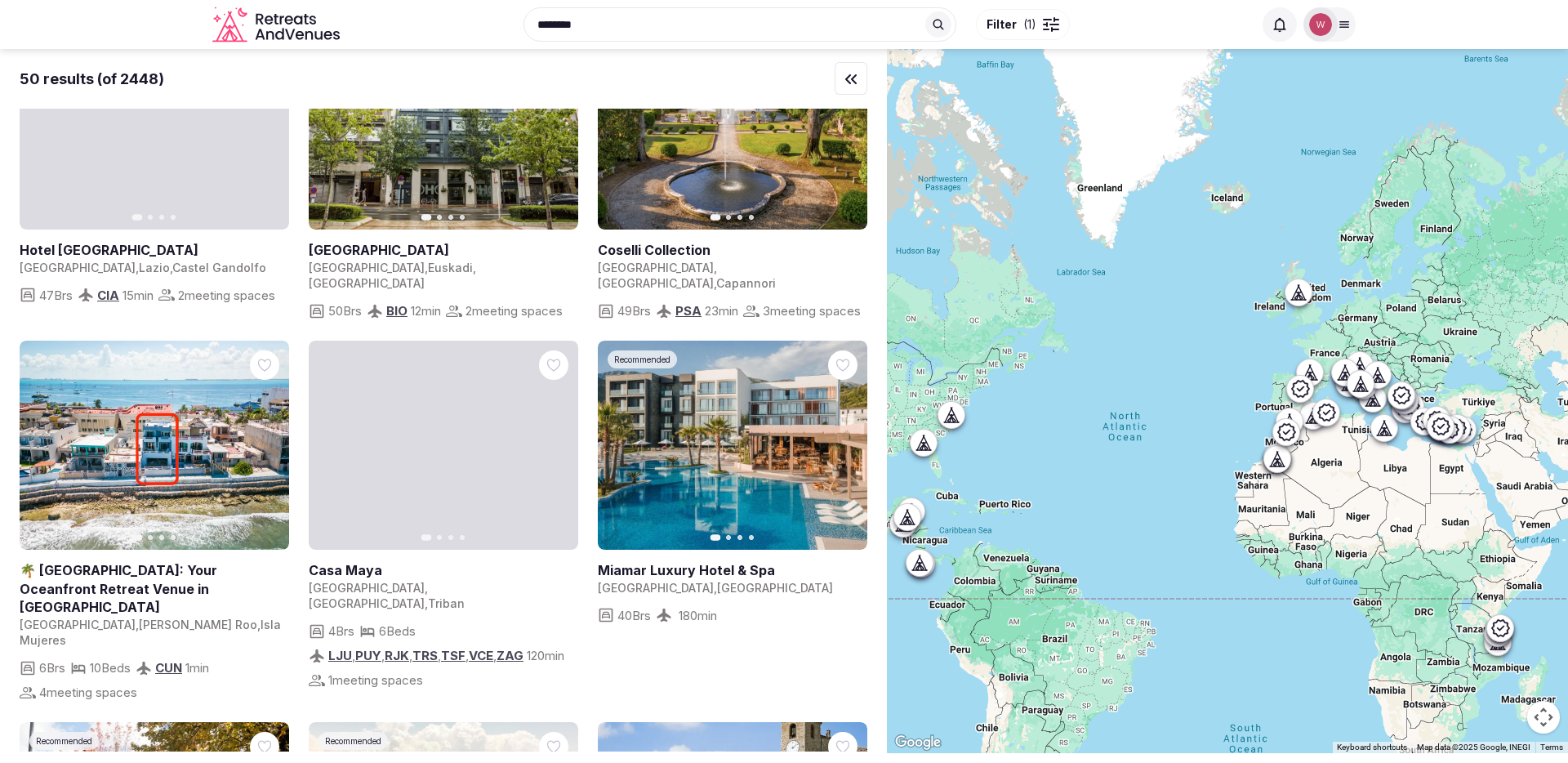
scroll to position [1552, 0]
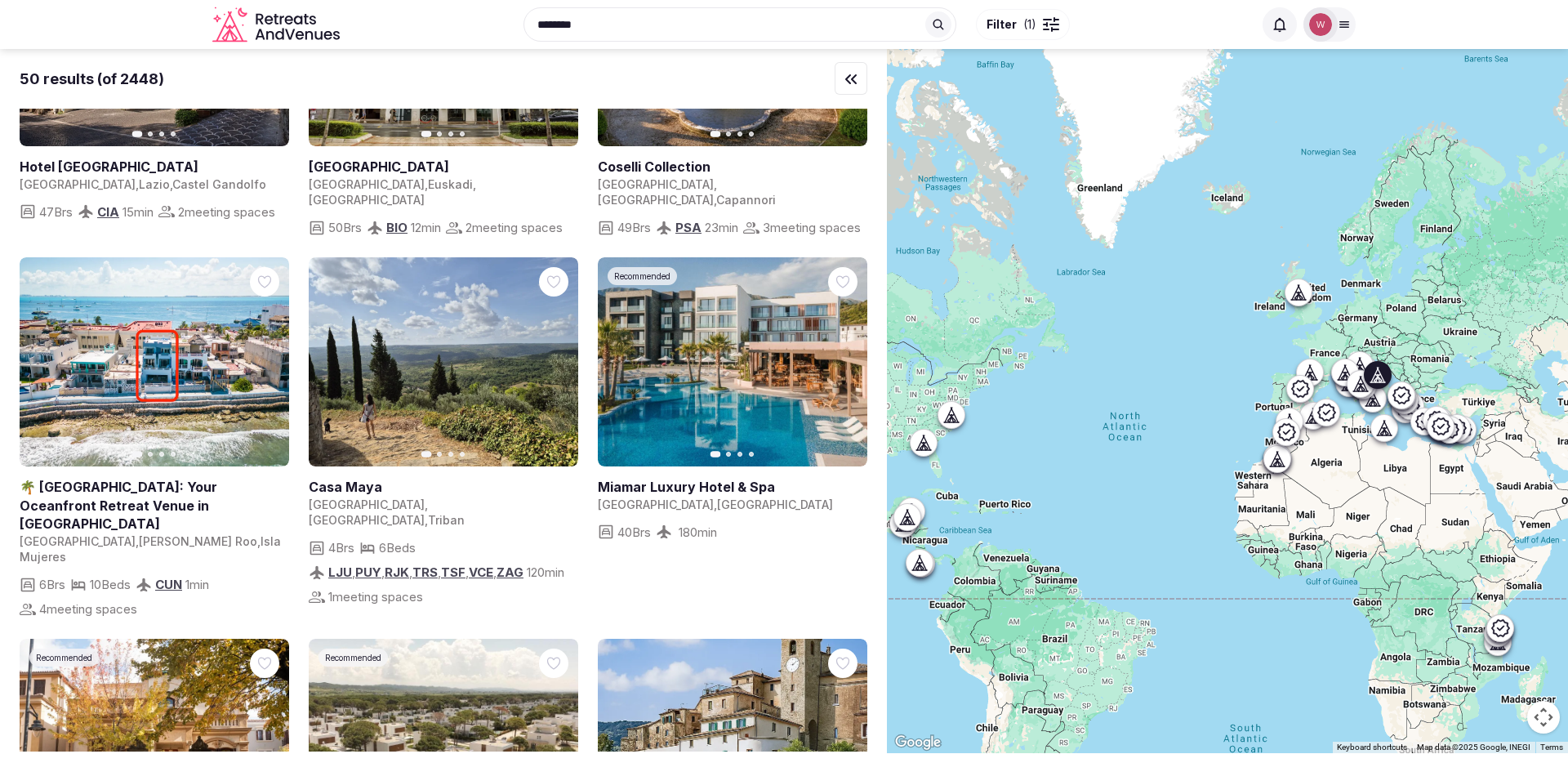
click at [449, 372] on link at bounding box center [444, 363] width 270 height 210
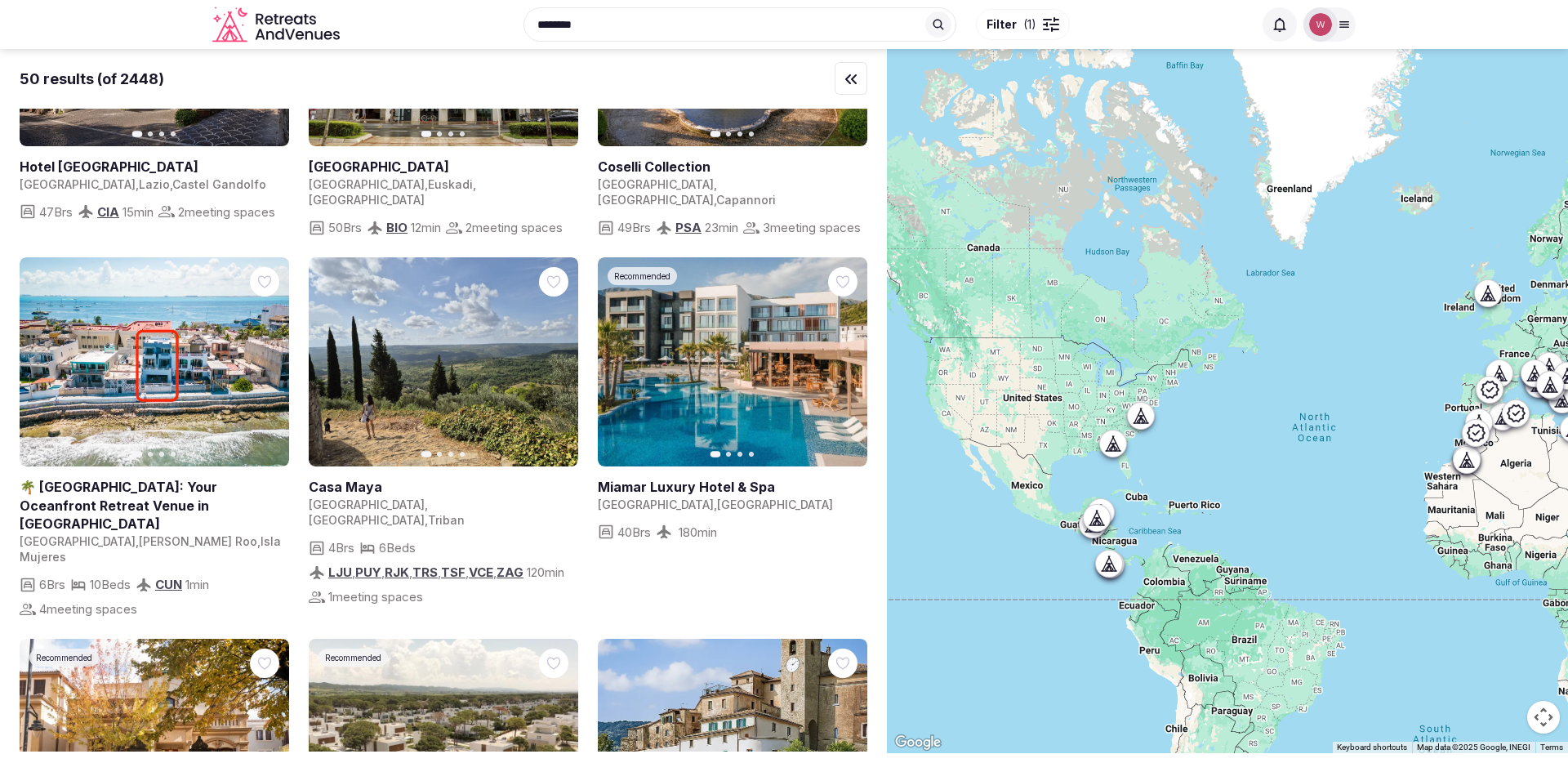
drag, startPoint x: 1436, startPoint y: 347, endPoint x: 1505, endPoint y: 337, distance: 69.7
click at [1505, 337] on div at bounding box center [1228, 400] width 681 height 704
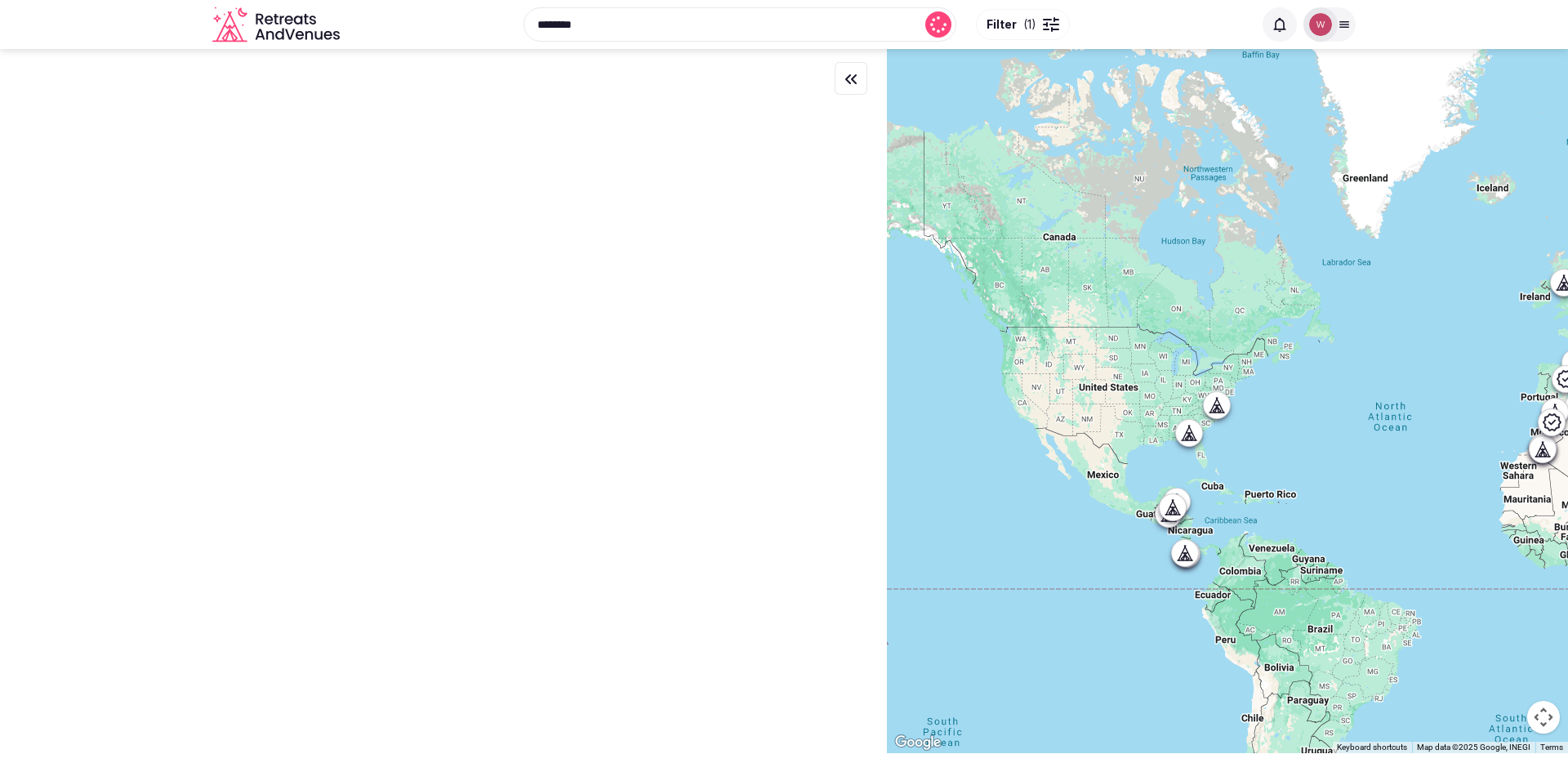
scroll to position [0, 0]
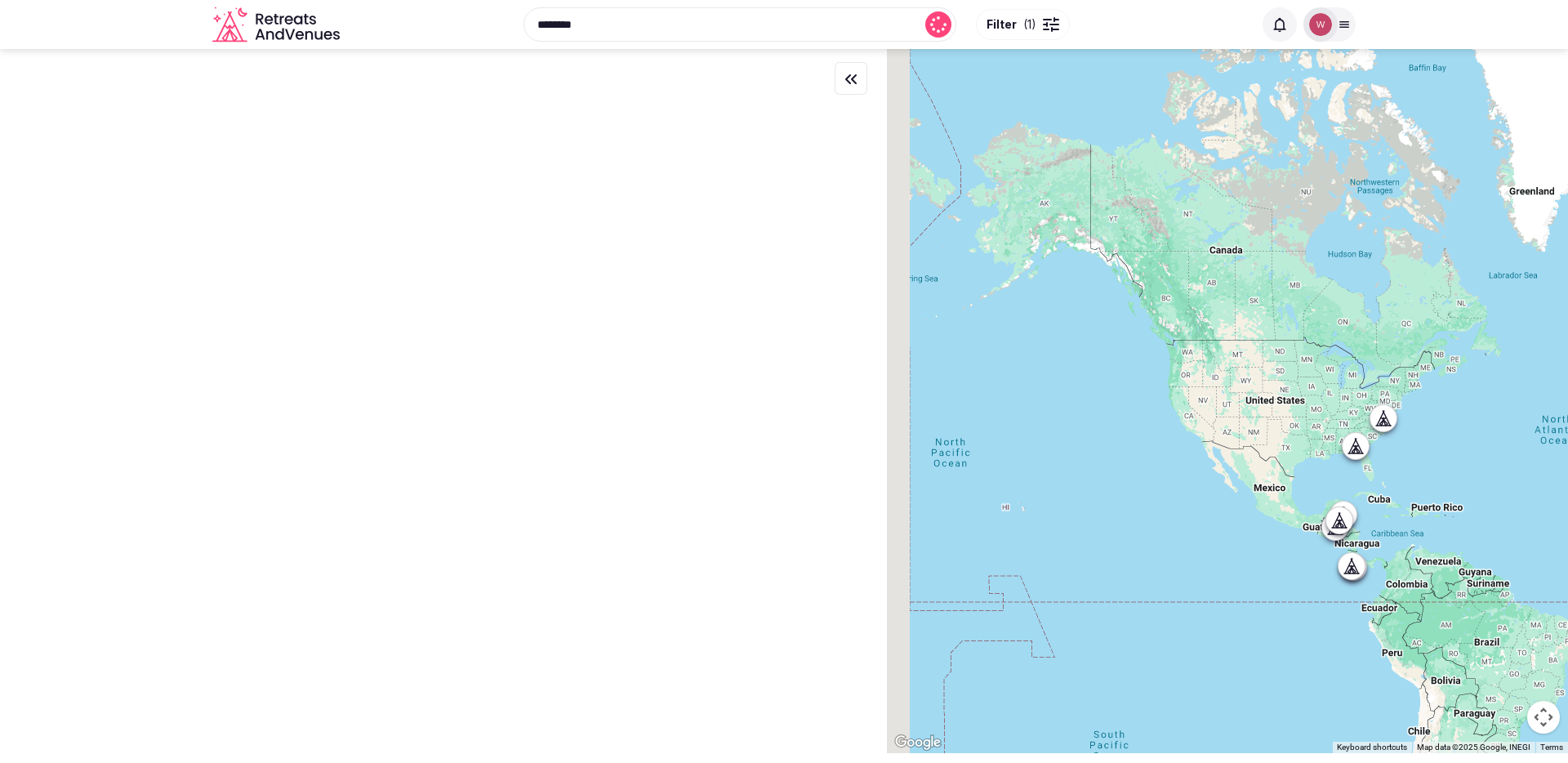
drag, startPoint x: 1068, startPoint y: 311, endPoint x: 1241, endPoint y: 325, distance: 173.6
click at [1241, 325] on div at bounding box center [1228, 400] width 681 height 704
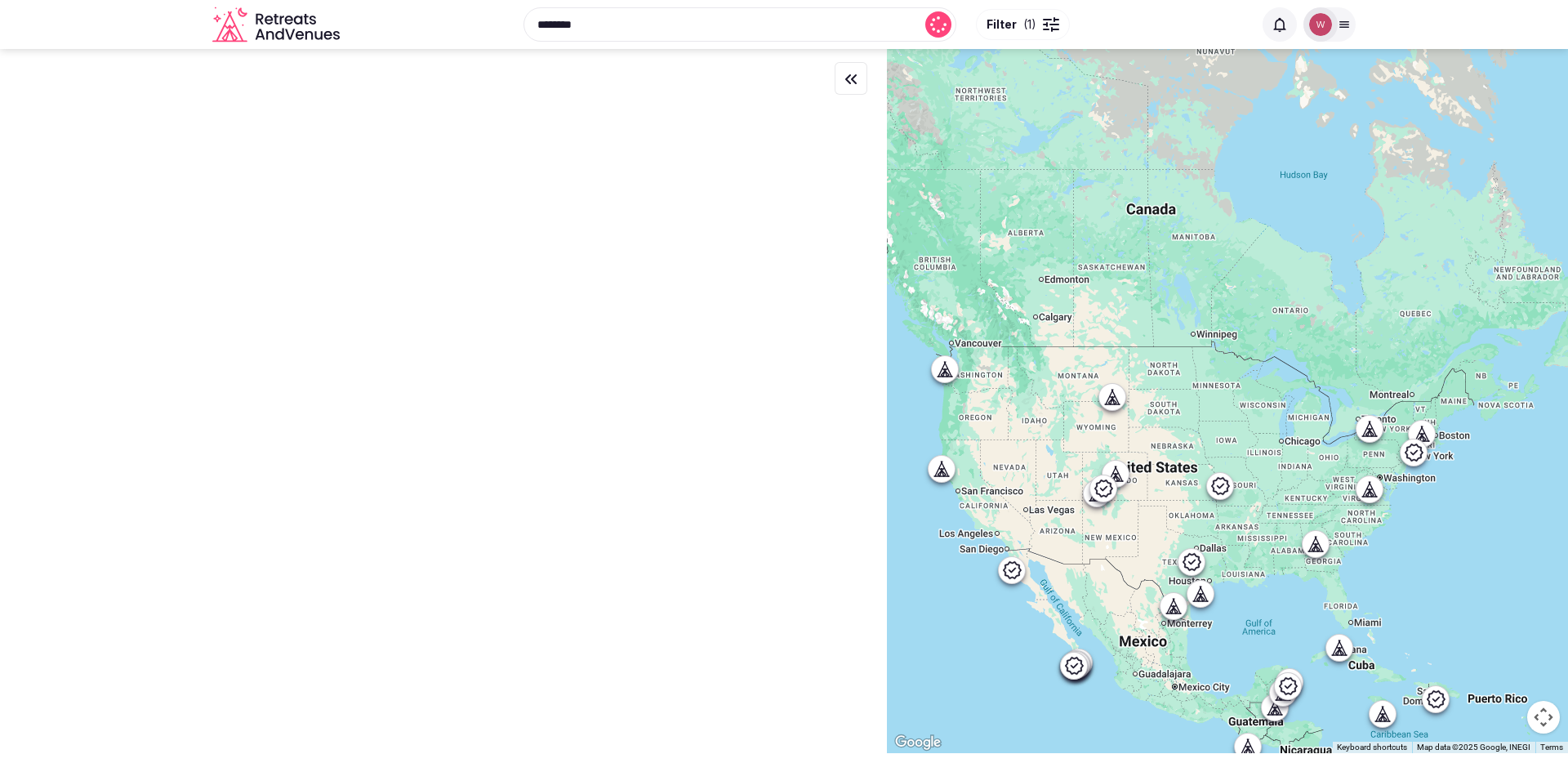
drag, startPoint x: 1226, startPoint y: 308, endPoint x: 1157, endPoint y: 329, distance: 72.1
click at [1157, 329] on div at bounding box center [1228, 400] width 681 height 704
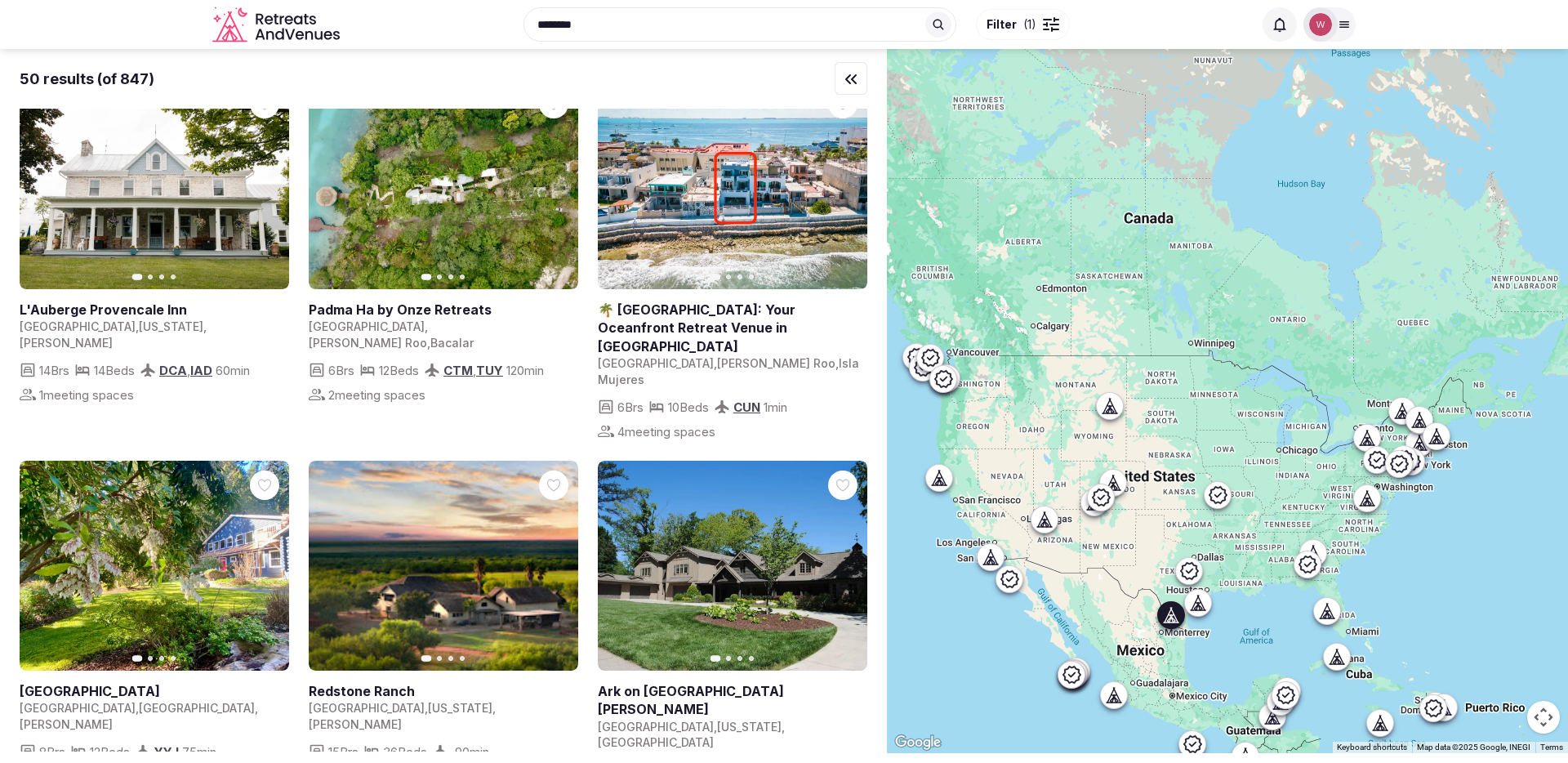
scroll to position [43, 0]
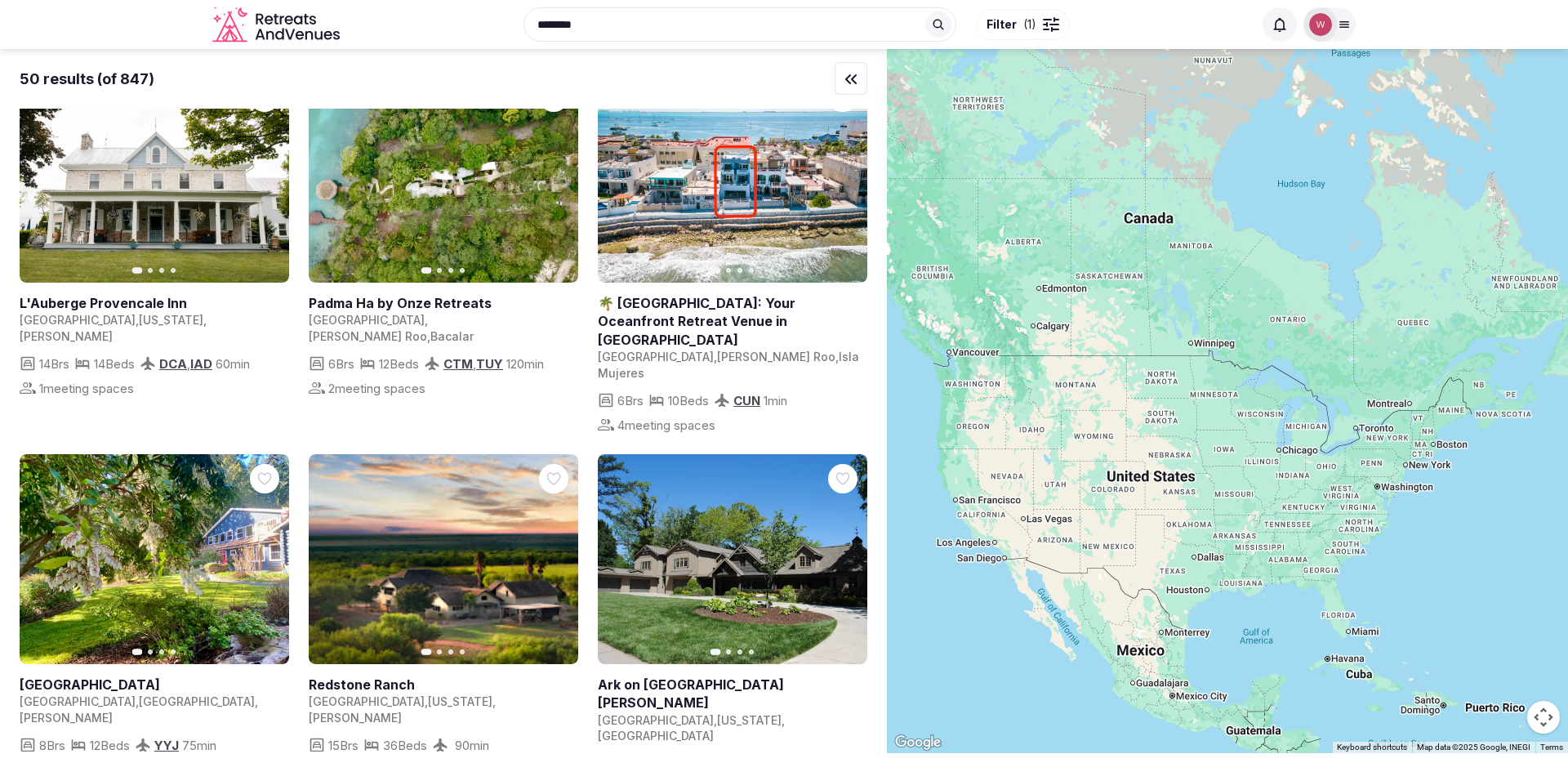
click at [165, 486] on link at bounding box center [154, 559] width 270 height 210
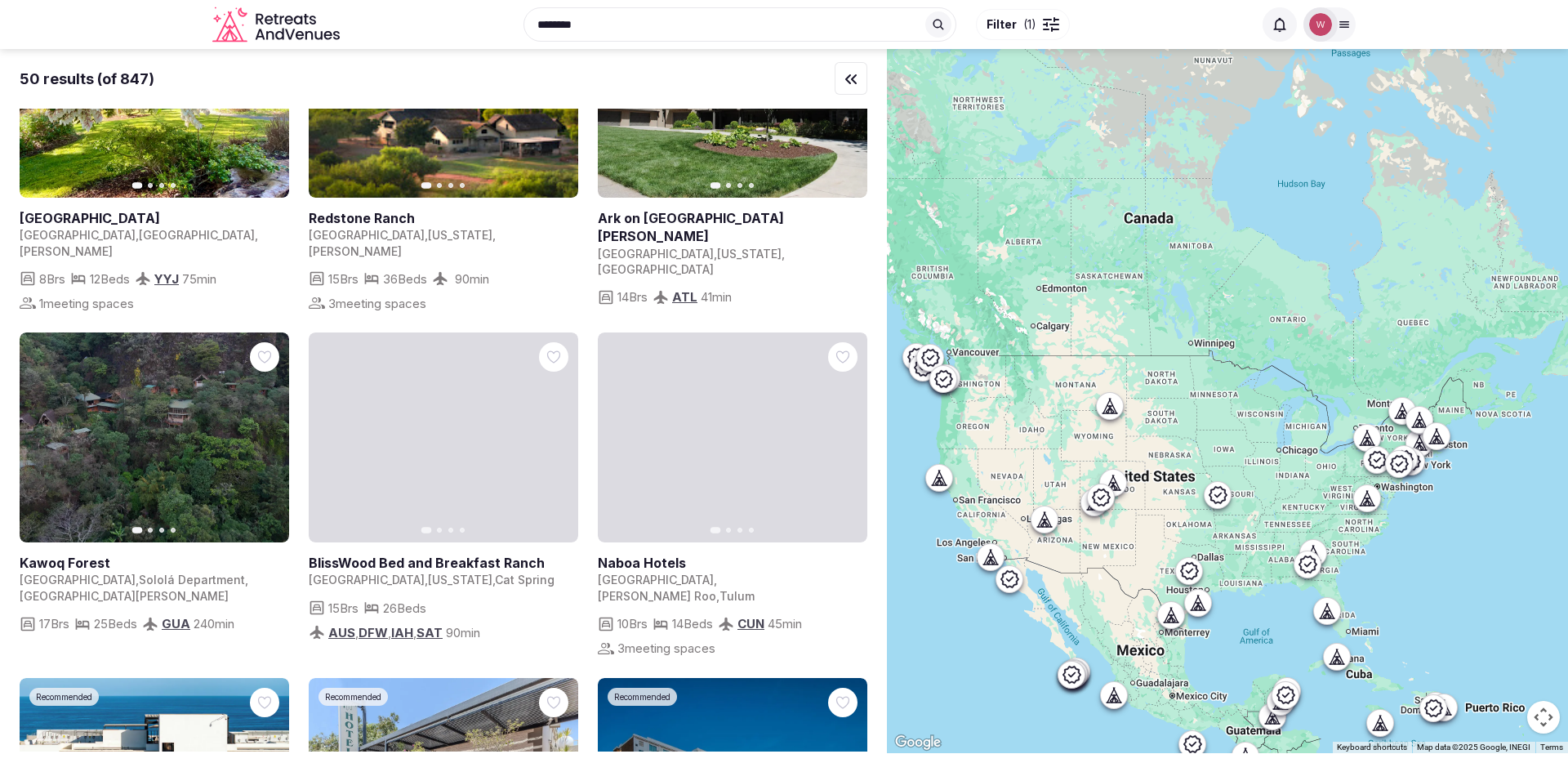
scroll to position [391, 0]
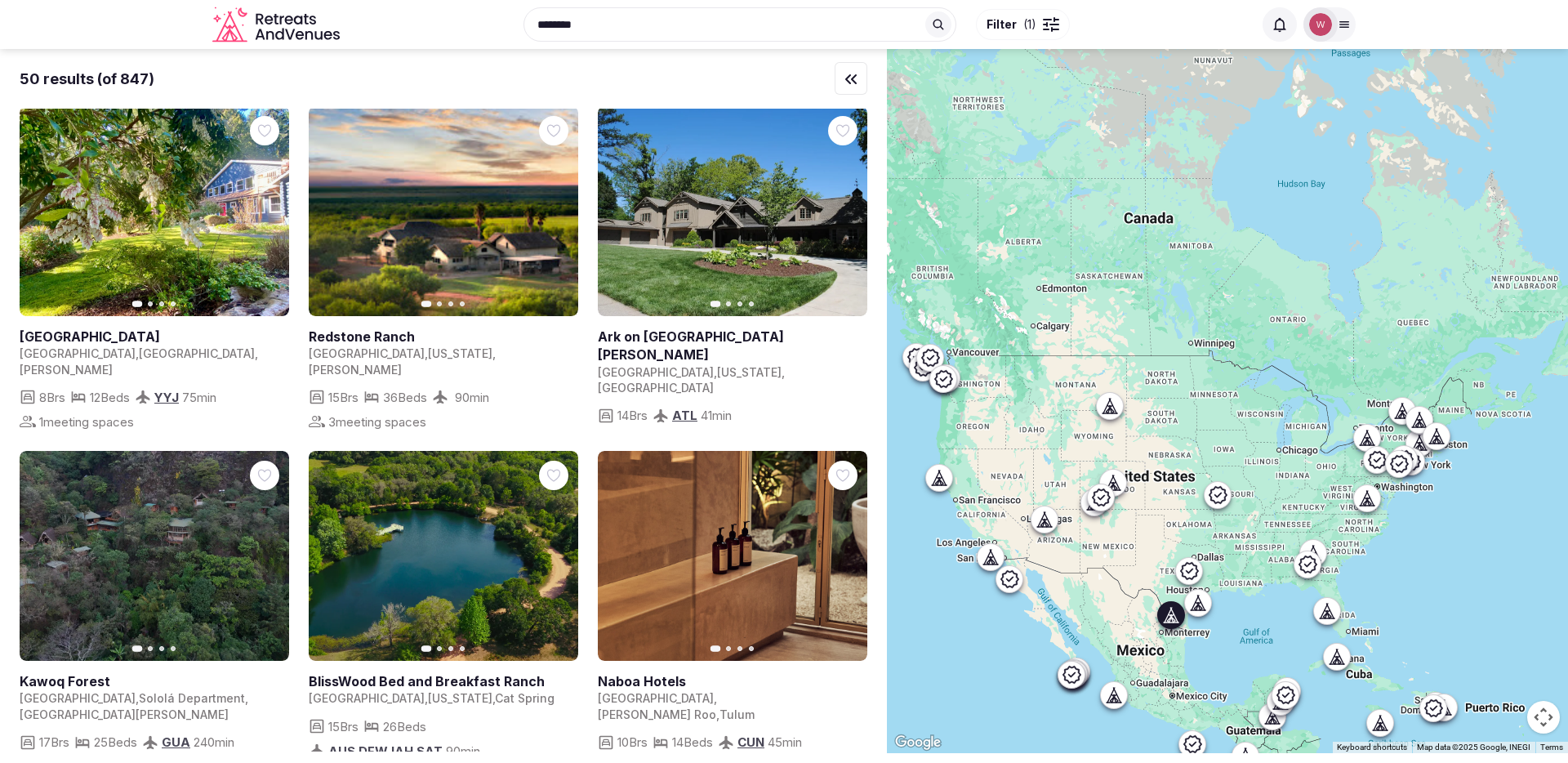
click at [497, 197] on link at bounding box center [444, 211] width 270 height 210
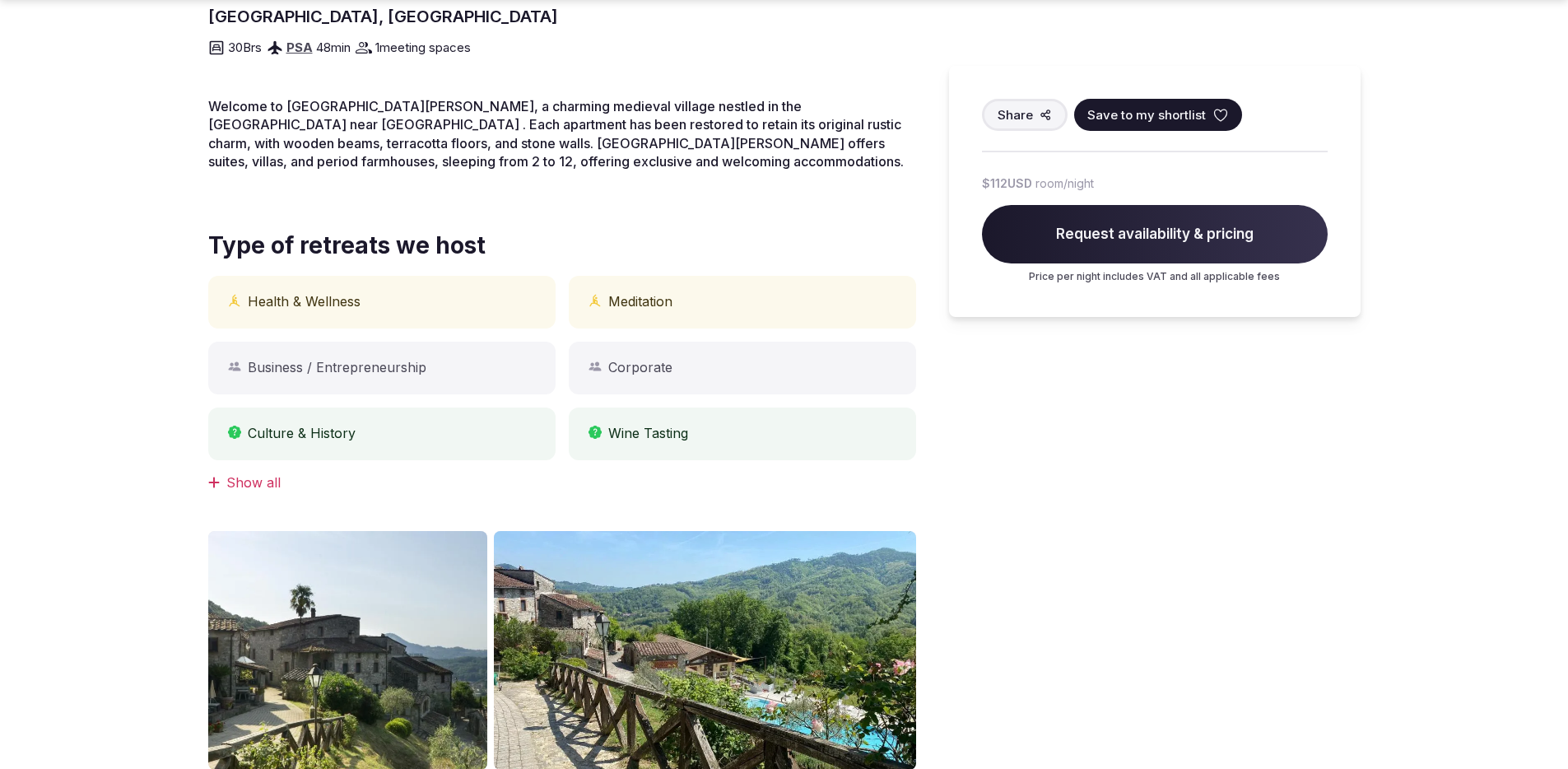
scroll to position [544, 0]
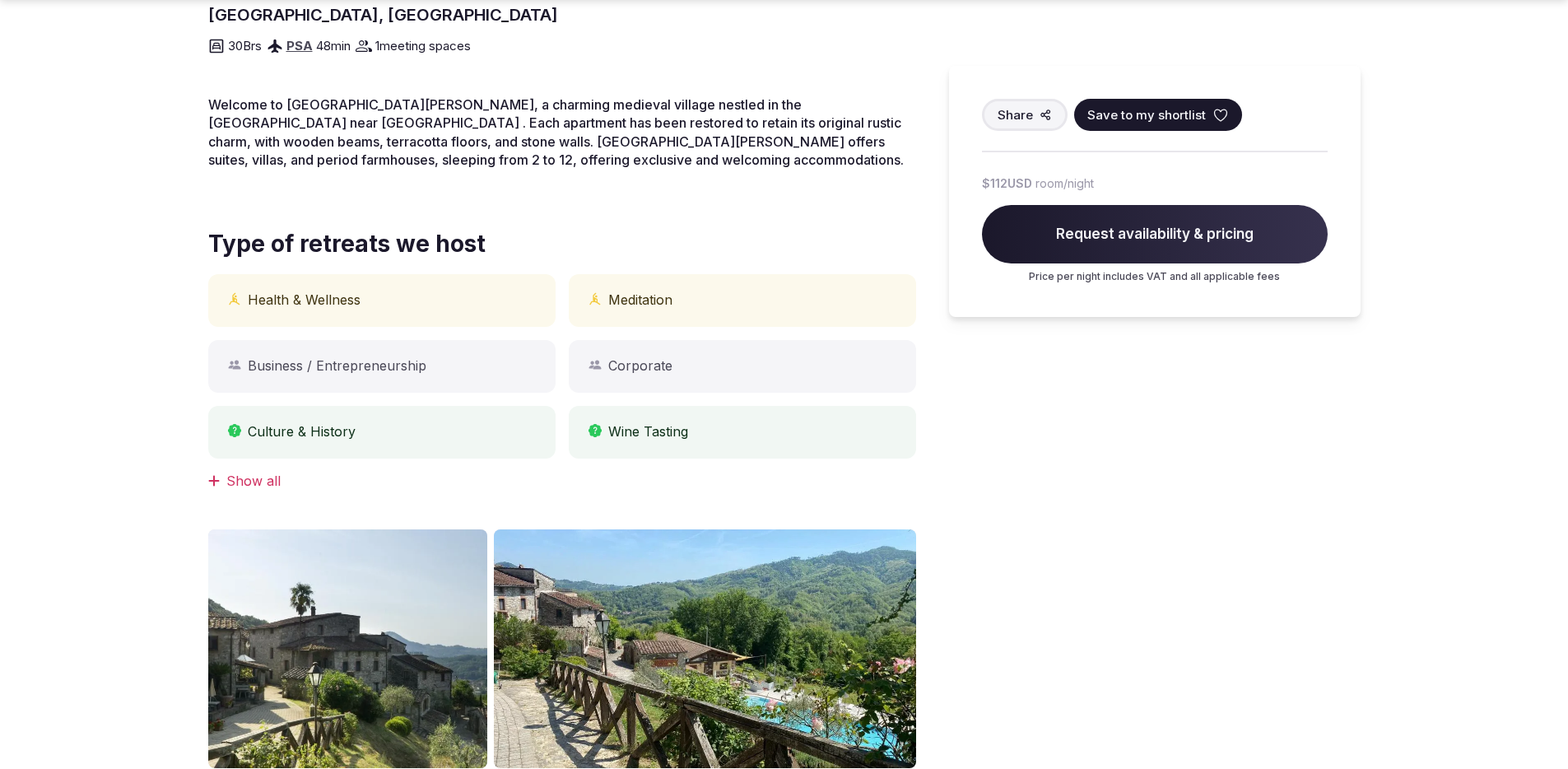
click at [253, 482] on div "Show all" at bounding box center [561, 481] width 707 height 18
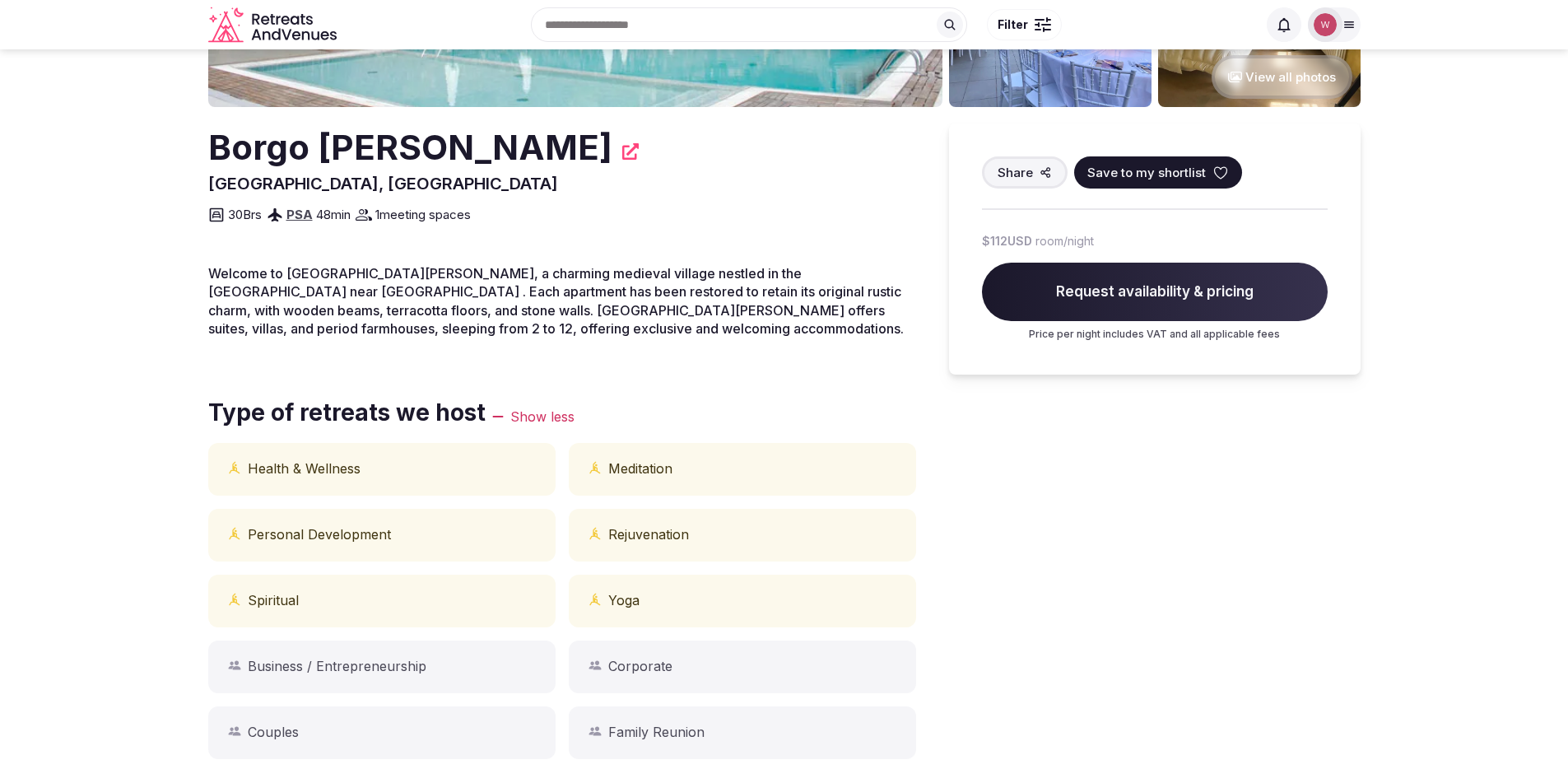
scroll to position [249, 0]
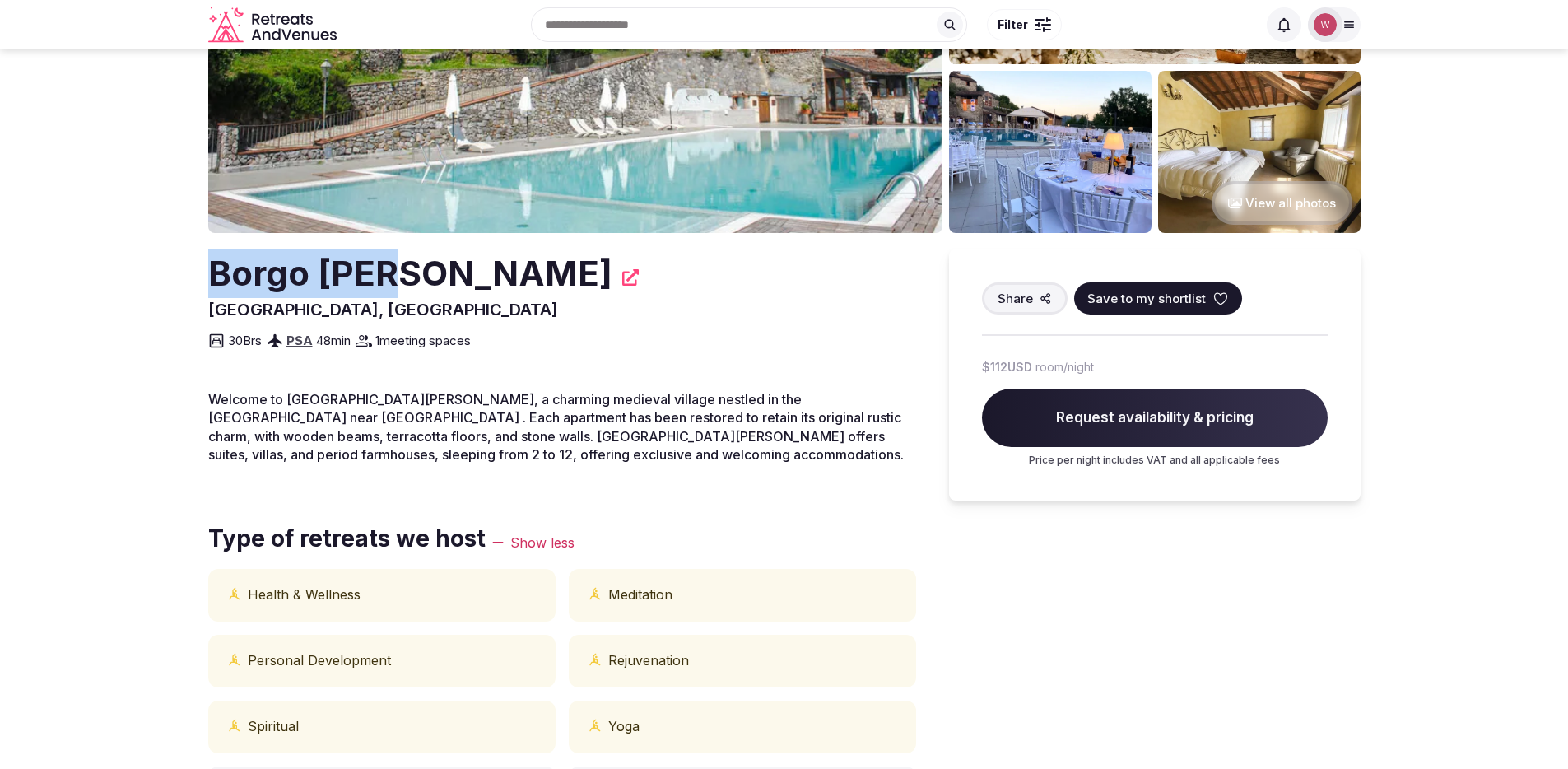
drag, startPoint x: 171, startPoint y: 280, endPoint x: 418, endPoint y: 279, distance: 247.0
click at [622, 280] on icon at bounding box center [630, 277] width 16 height 16
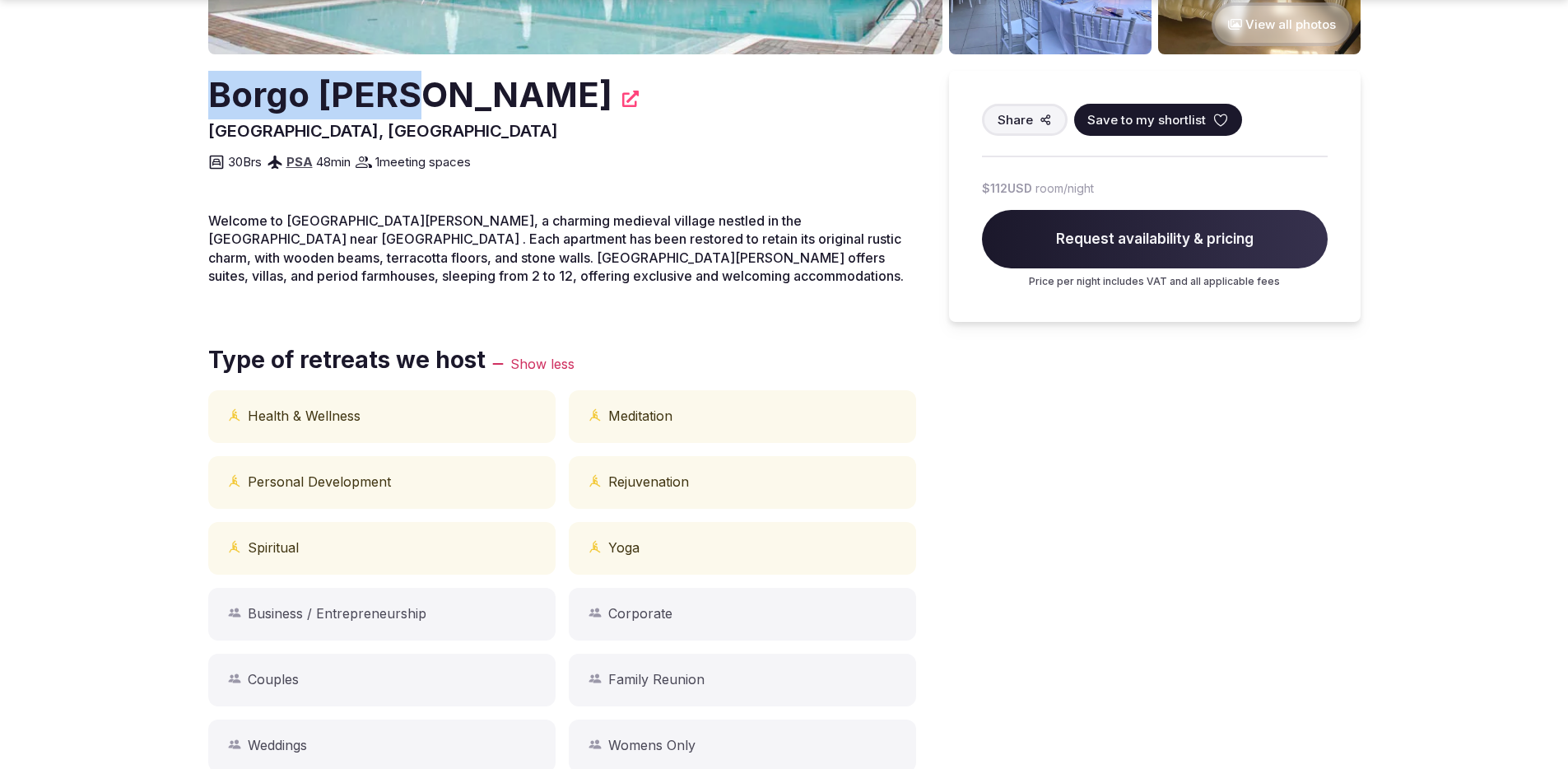
scroll to position [487, 0]
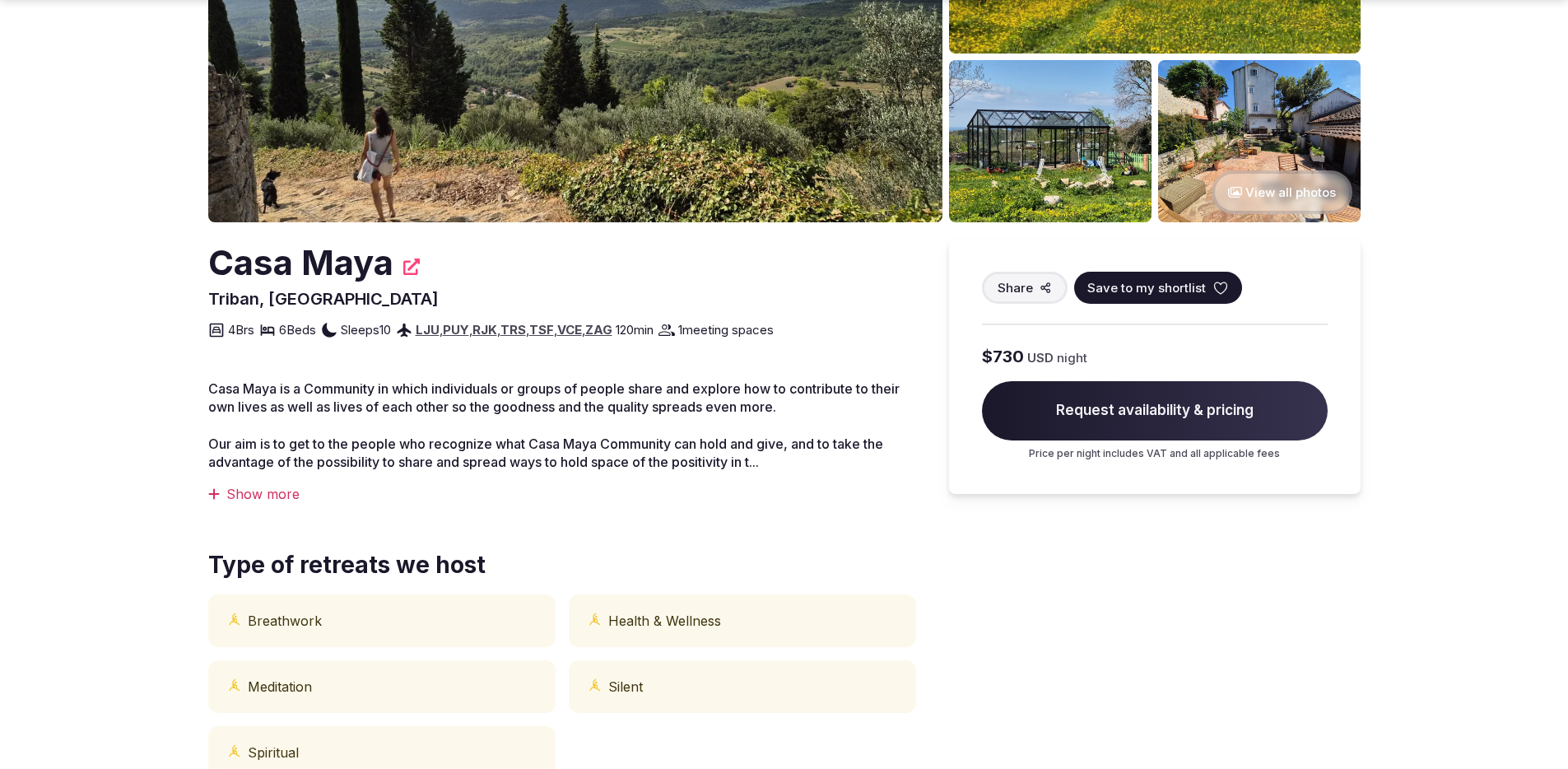
scroll to position [296, 0]
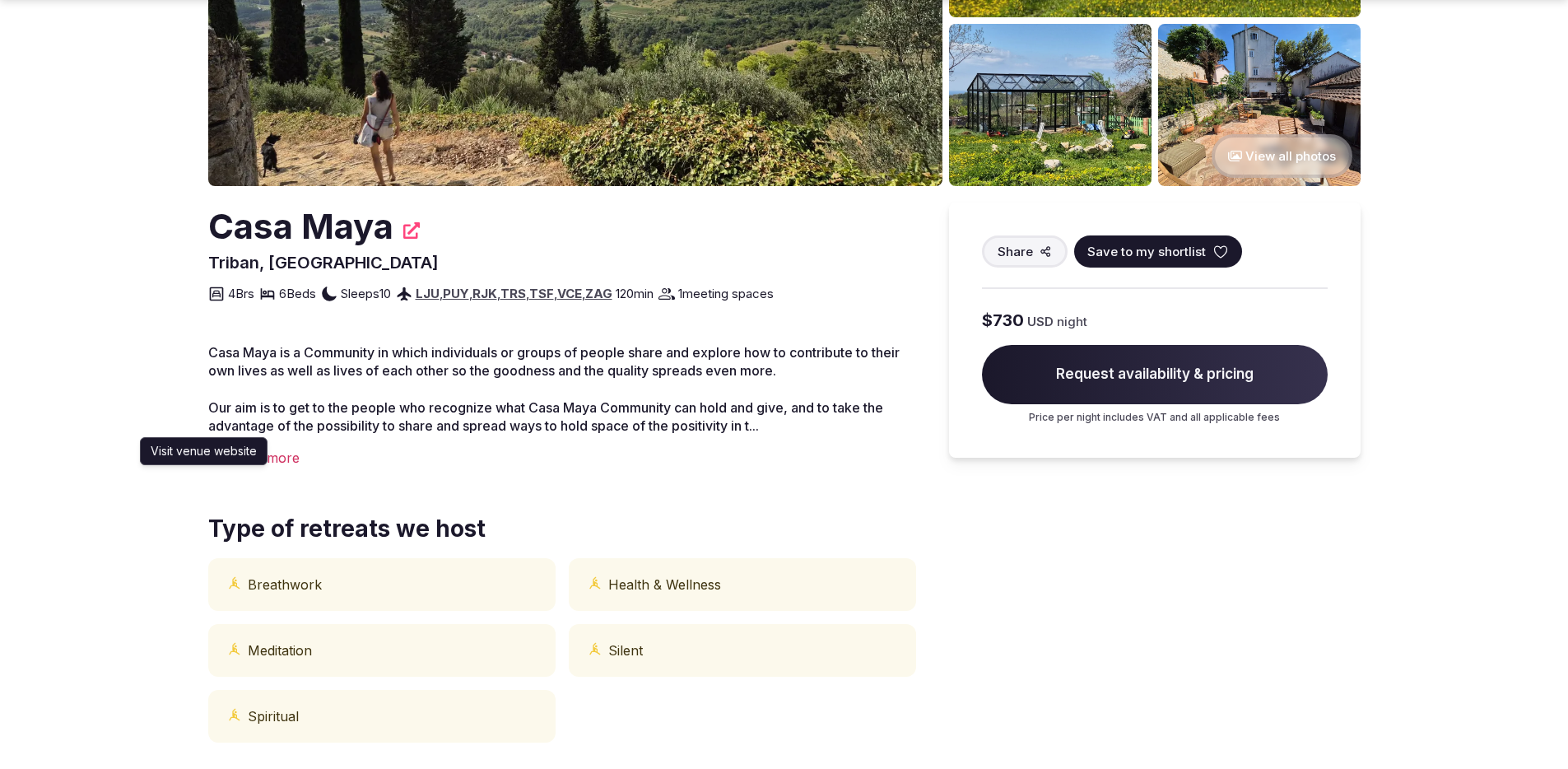
click at [413, 231] on icon at bounding box center [411, 230] width 16 height 16
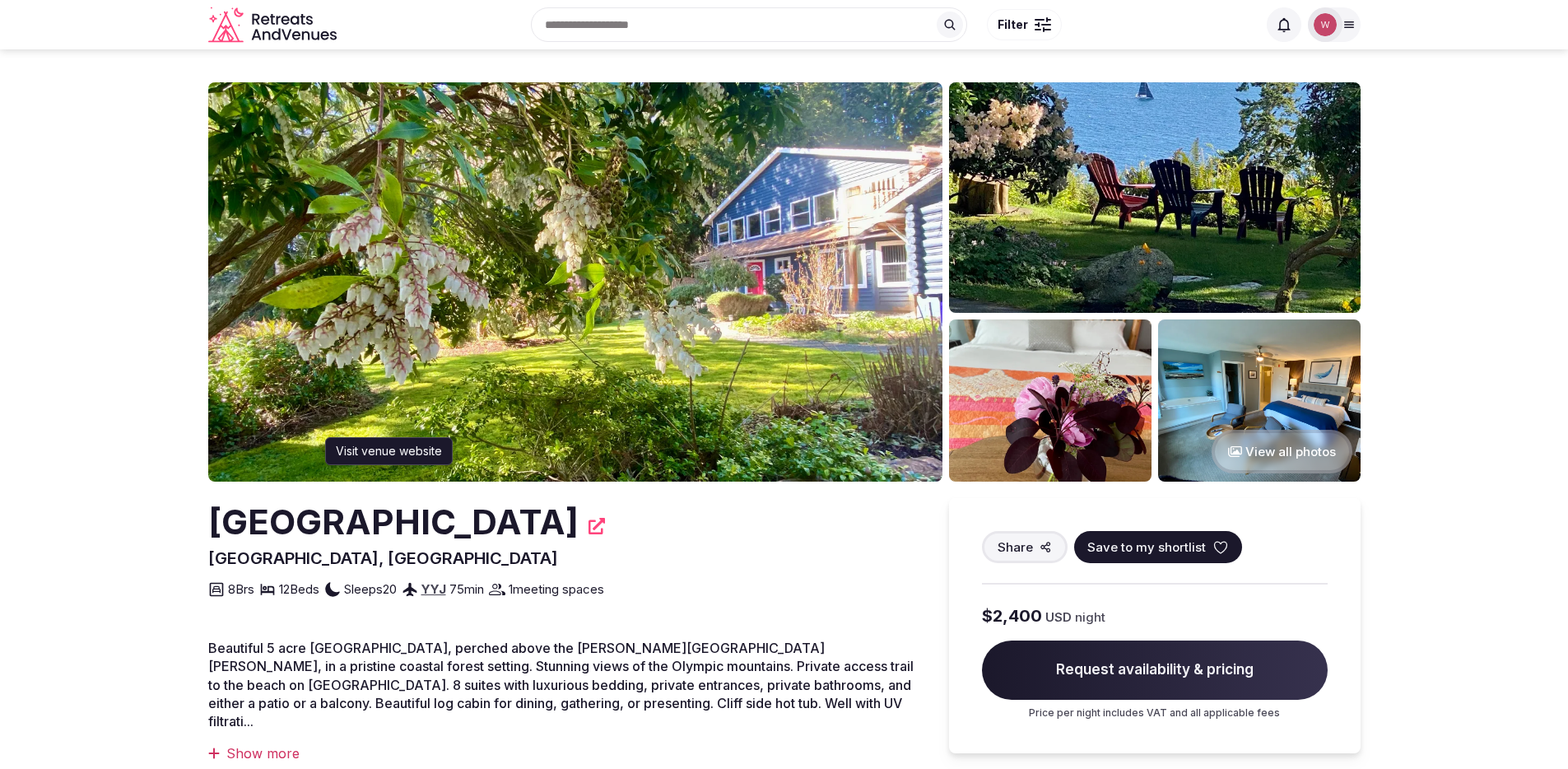
click at [596, 526] on icon at bounding box center [596, 526] width 16 height 16
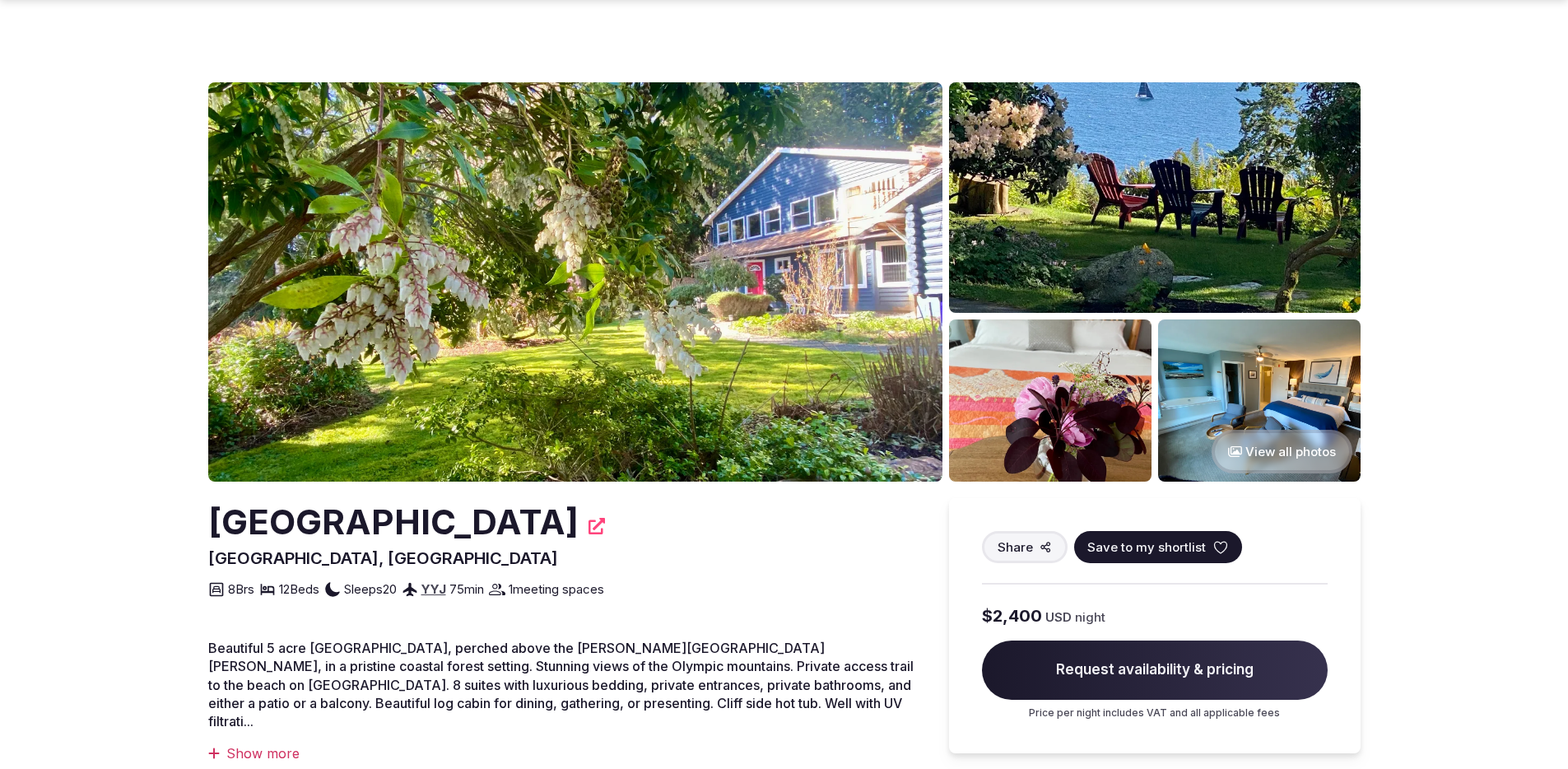
scroll to position [363, 0]
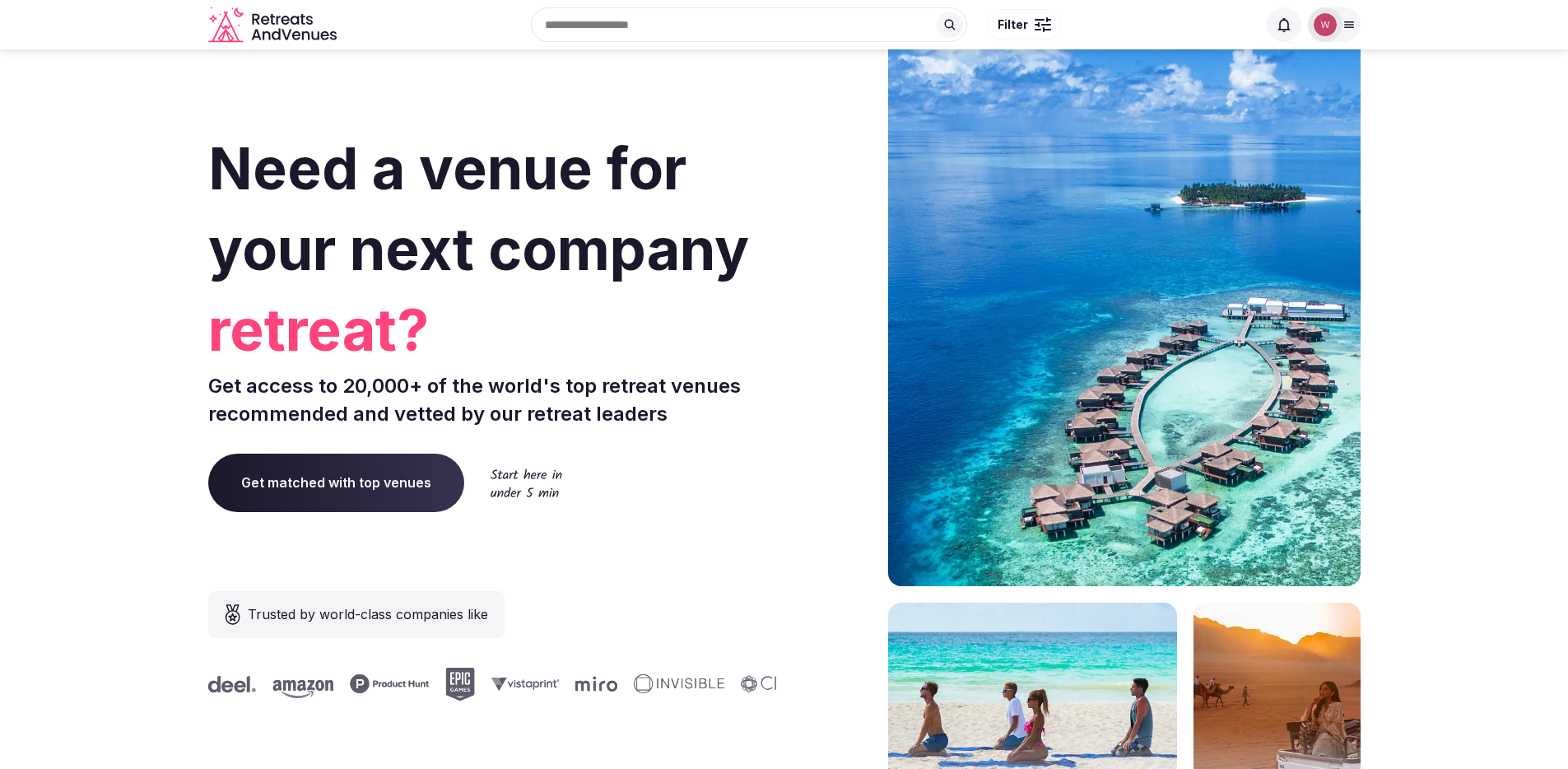
click at [1342, 30] on icon at bounding box center [1348, 24] width 13 height 13
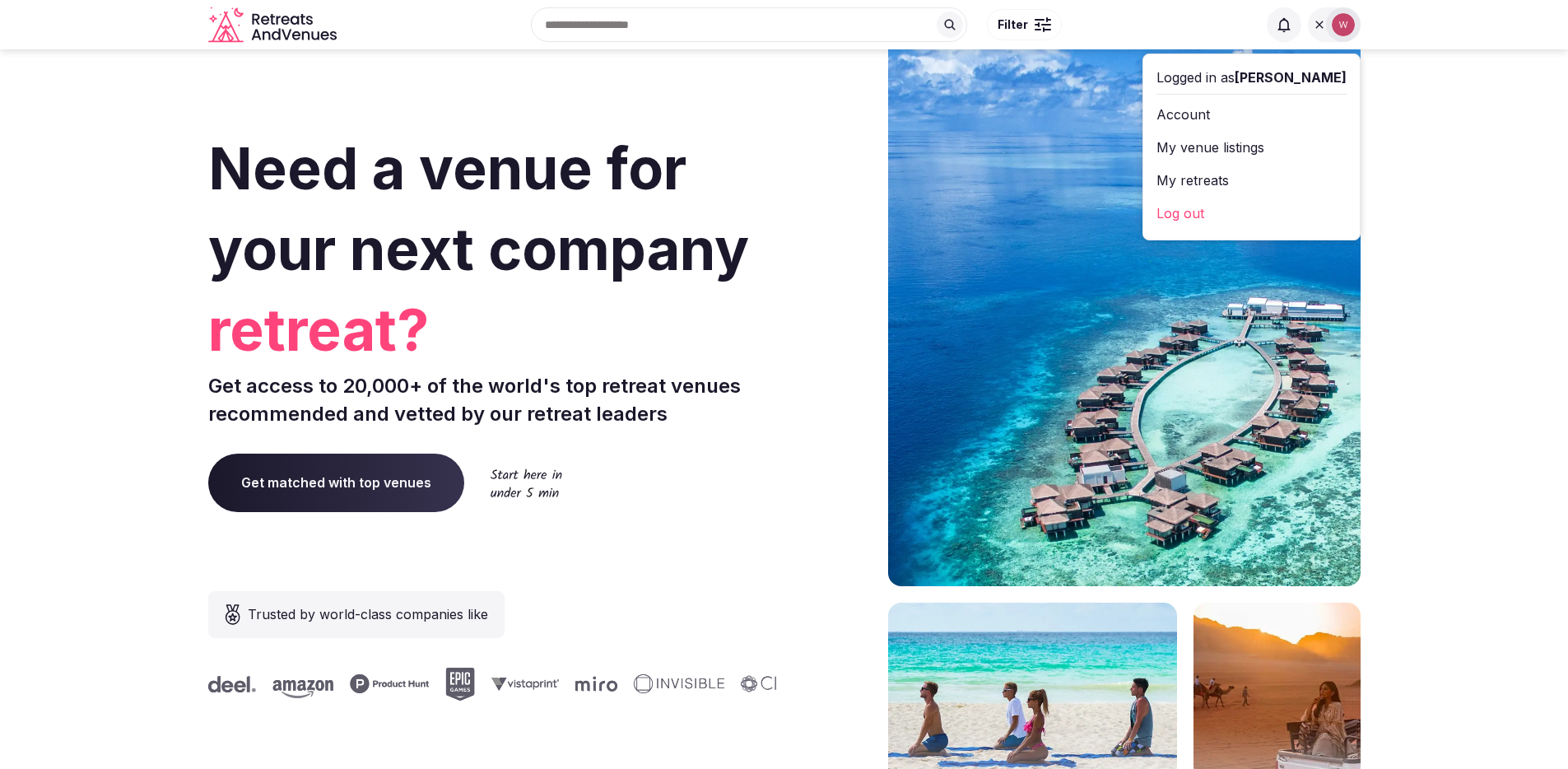
click at [1025, 20] on span "Filter" at bounding box center [1012, 24] width 30 height 16
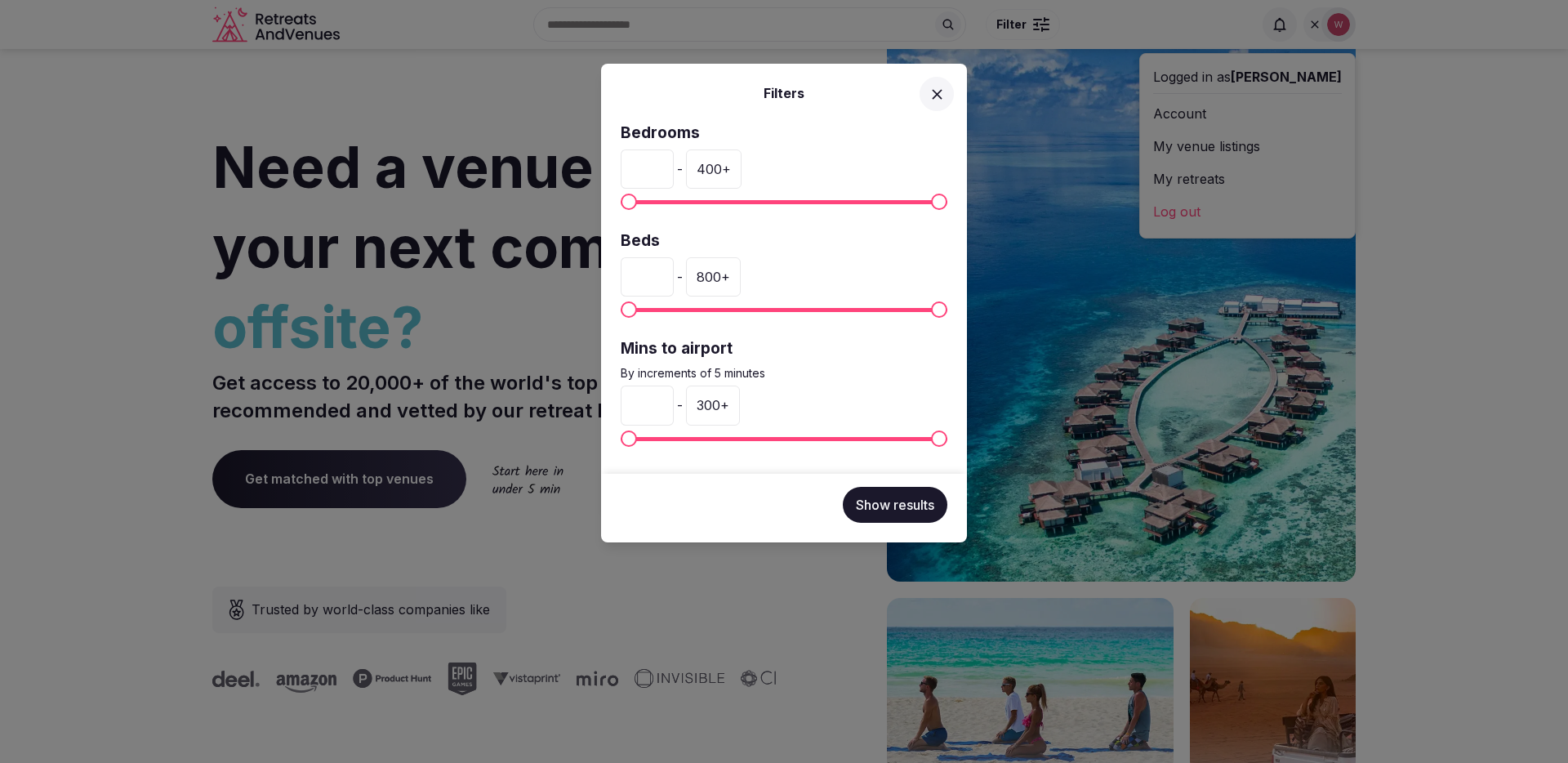
click at [1089, 26] on div "Filters Bedrooms * - 400 + Beds * - 800 + Mins to airport By increments of 5 mi…" at bounding box center [784, 382] width 1568 height 763
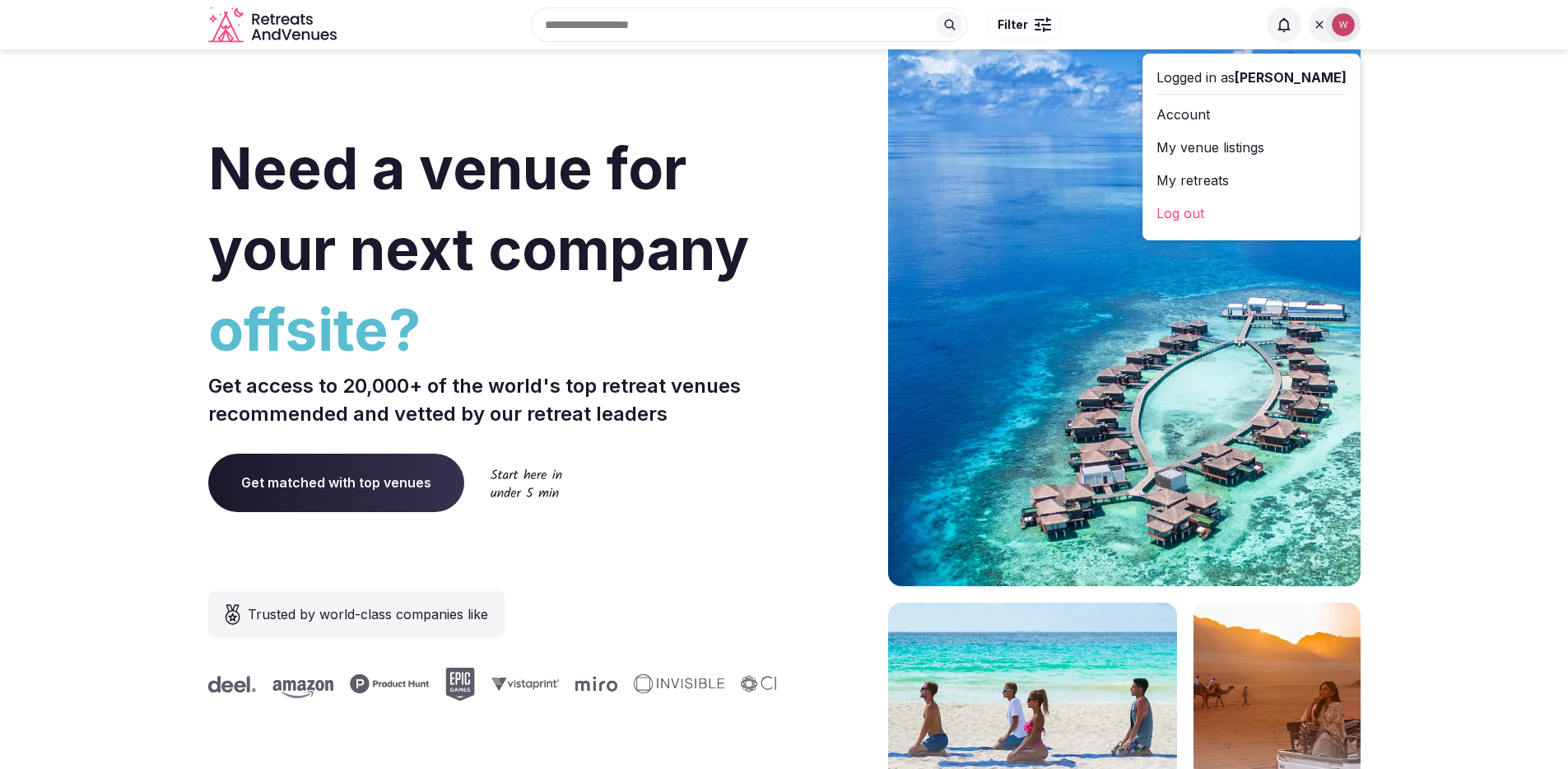
click at [738, 28] on input "text" at bounding box center [748, 25] width 436 height 34
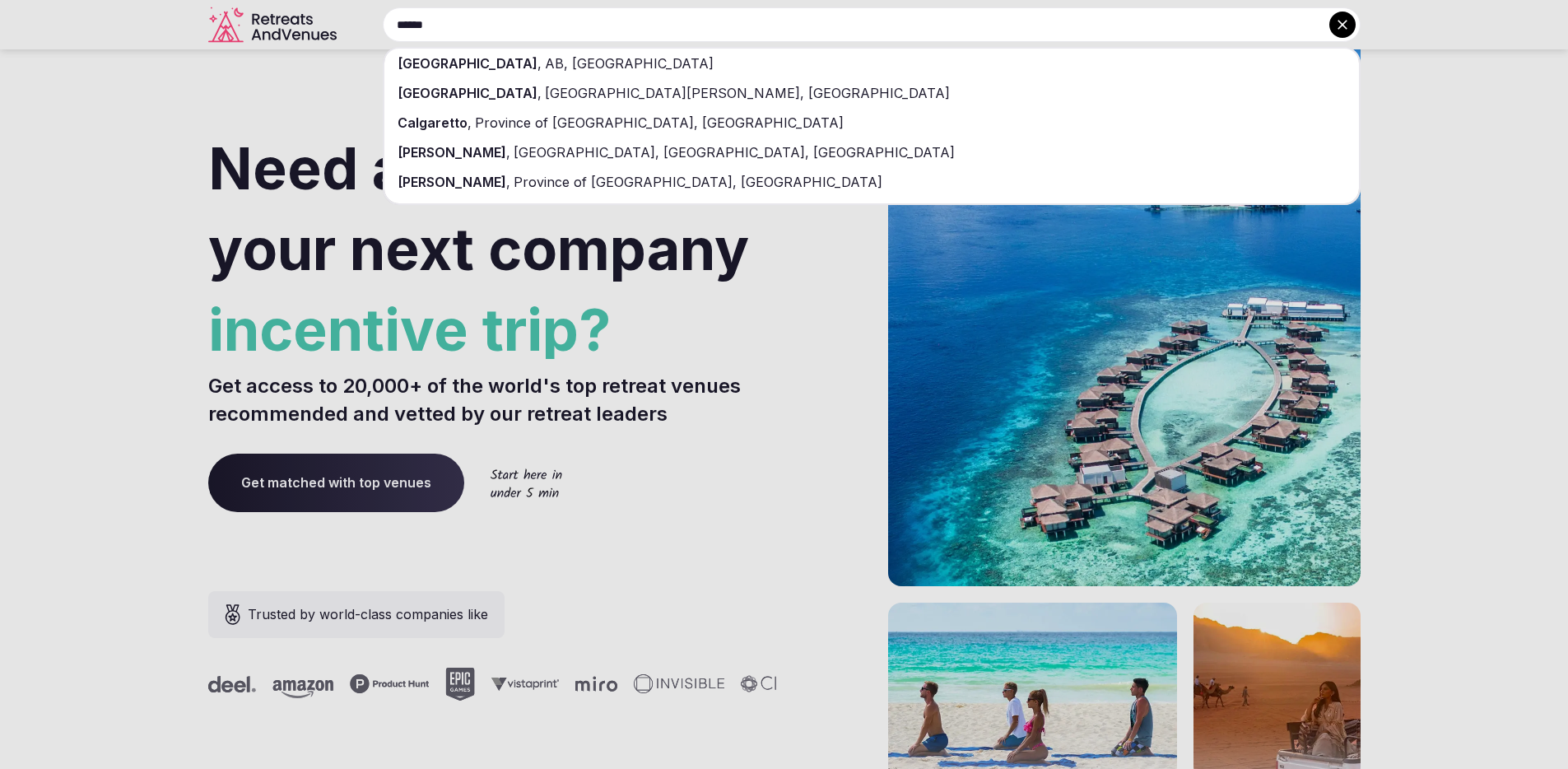
type input "******"
click at [692, 65] on div "[GEOGRAPHIC_DATA] , [GEOGRAPHIC_DATA], [GEOGRAPHIC_DATA]" at bounding box center [871, 63] width 974 height 29
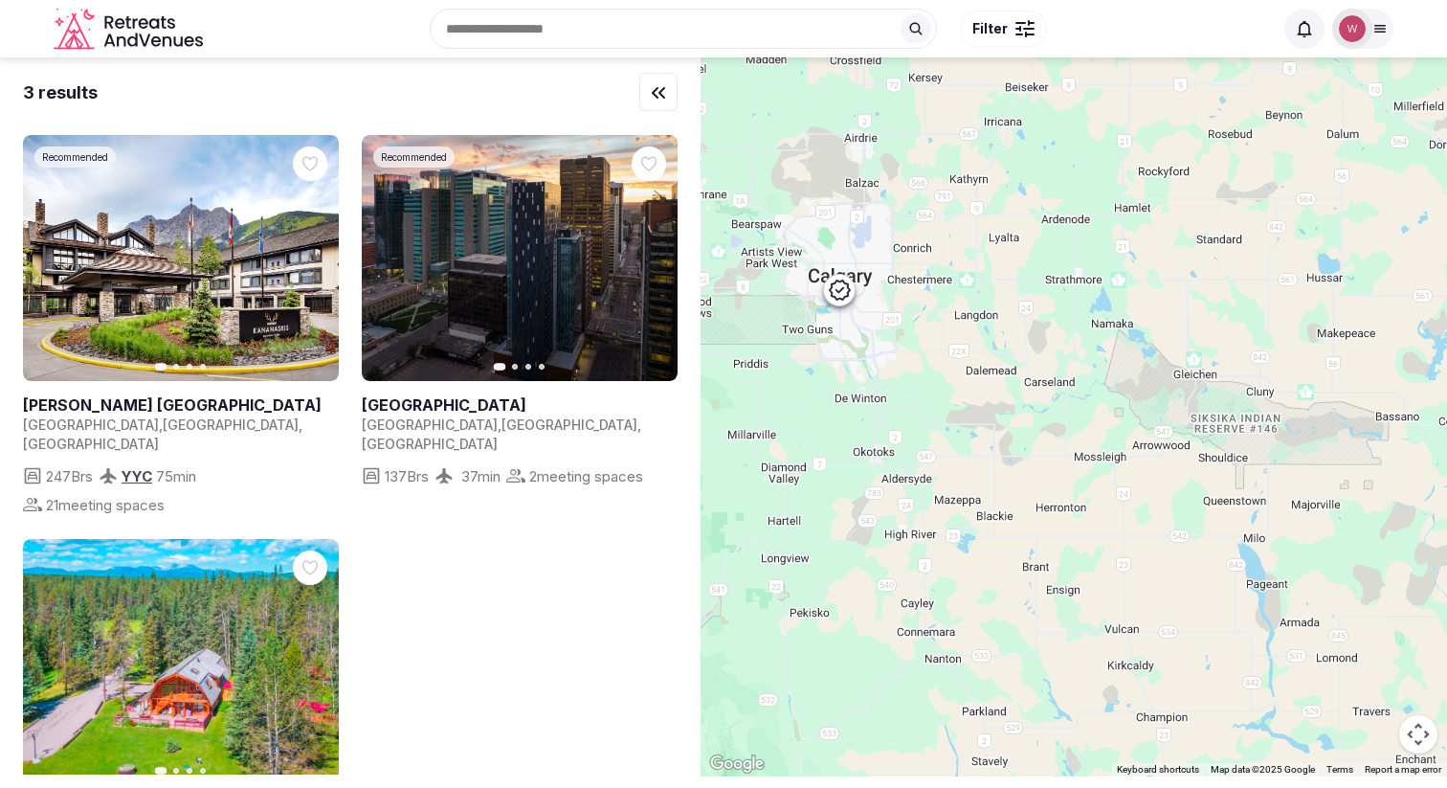
drag, startPoint x: 1207, startPoint y: 515, endPoint x: 954, endPoint y: 430, distance: 266.7
click at [954, 430] on div at bounding box center [1074, 416] width 747 height 719
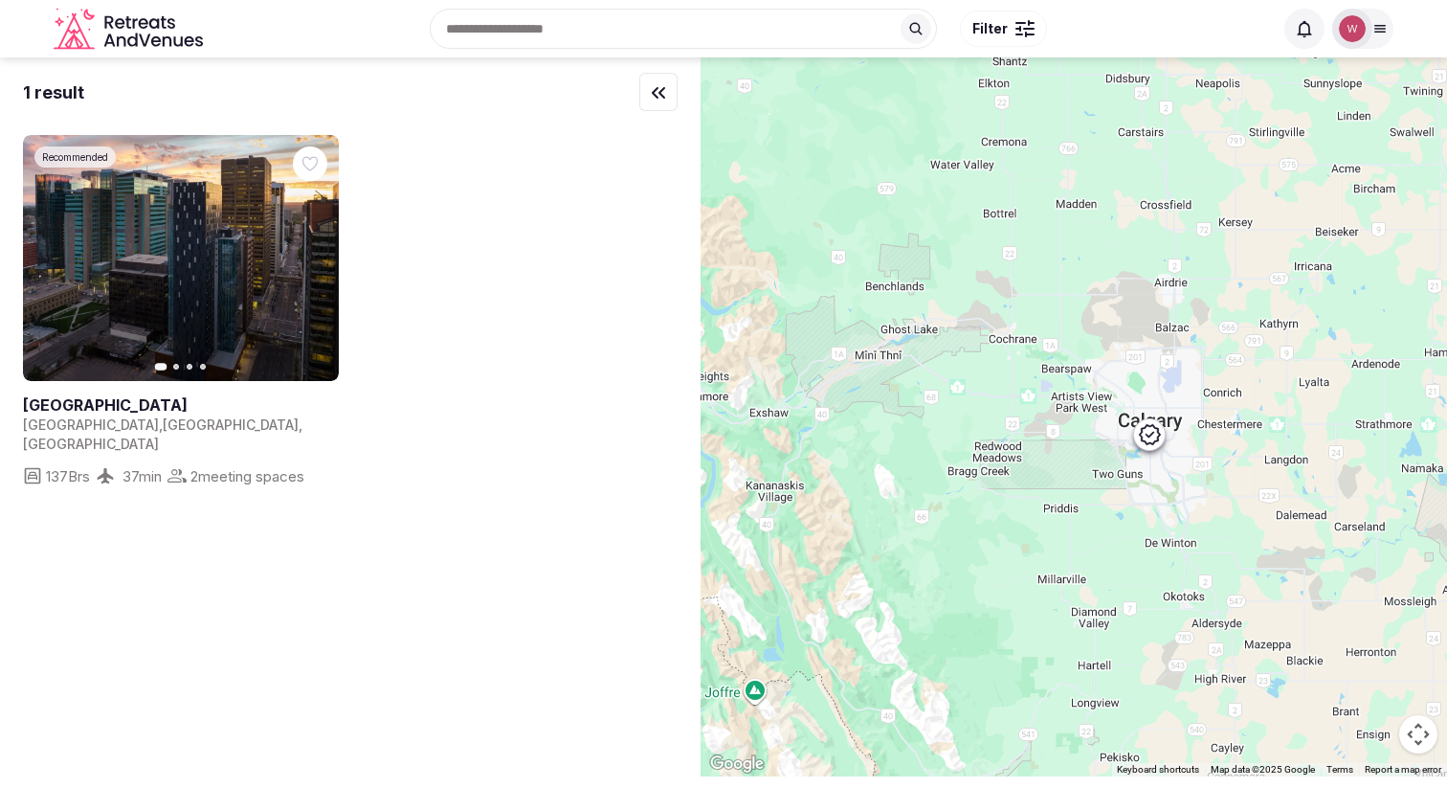
drag, startPoint x: 915, startPoint y: 429, endPoint x: 1234, endPoint y: 575, distance: 350.8
click at [1234, 575] on div at bounding box center [1074, 416] width 747 height 719
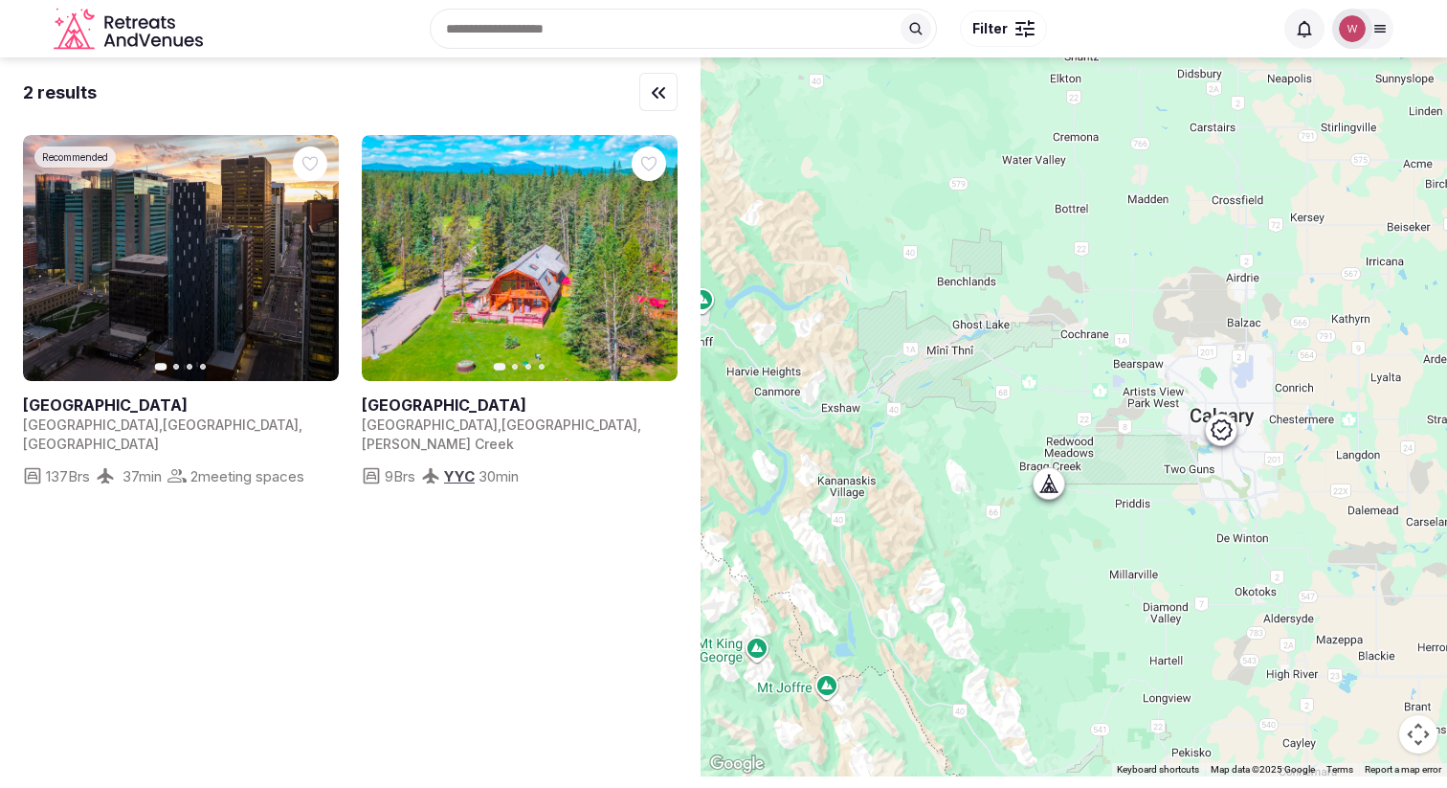
drag, startPoint x: 920, startPoint y: 555, endPoint x: 1134, endPoint y: 546, distance: 214.6
click at [1134, 546] on div at bounding box center [1074, 416] width 747 height 719
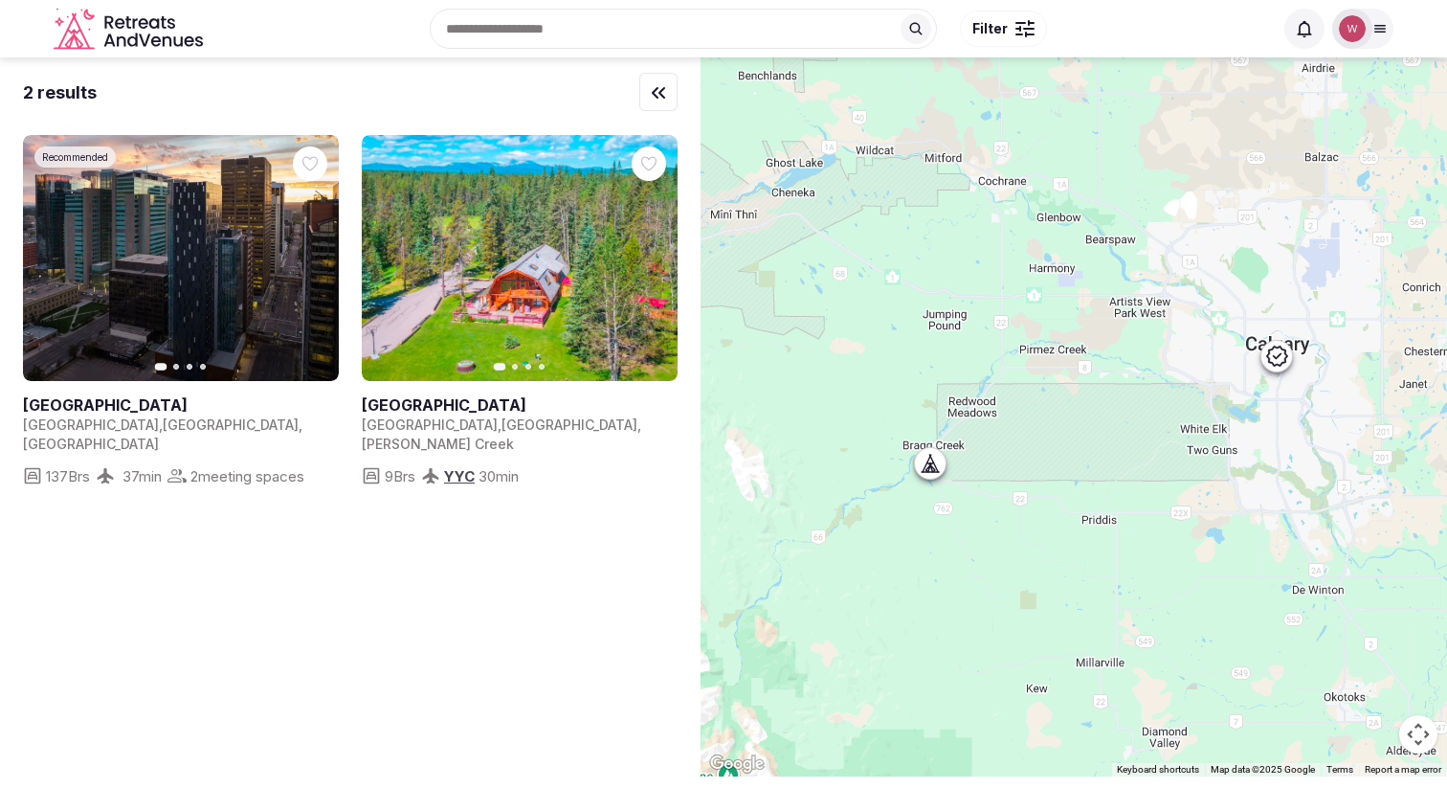
click at [1091, 447] on div at bounding box center [1074, 416] width 747 height 719
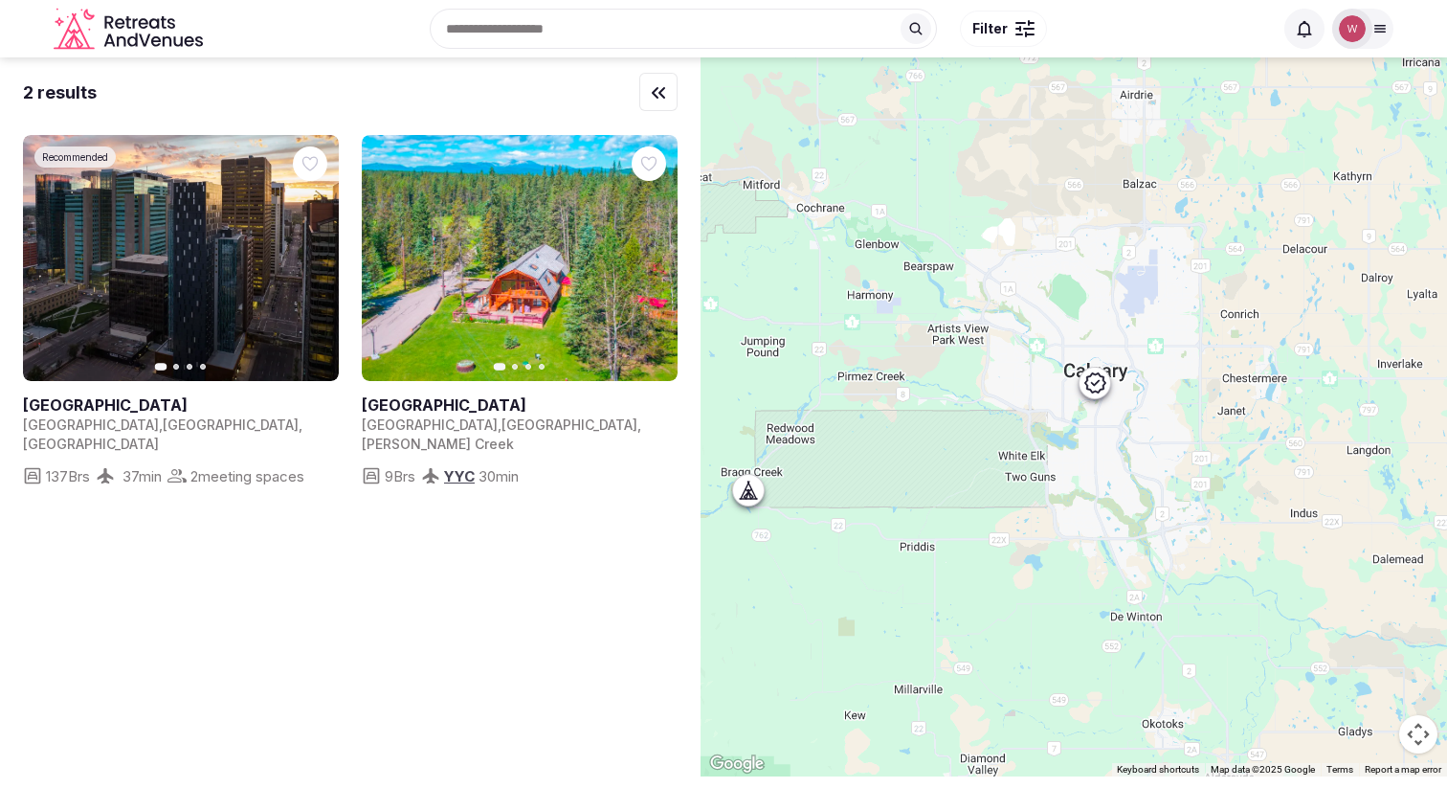
drag, startPoint x: 1106, startPoint y: 443, endPoint x: 916, endPoint y: 473, distance: 191.8
click at [921, 470] on div at bounding box center [1074, 416] width 747 height 719
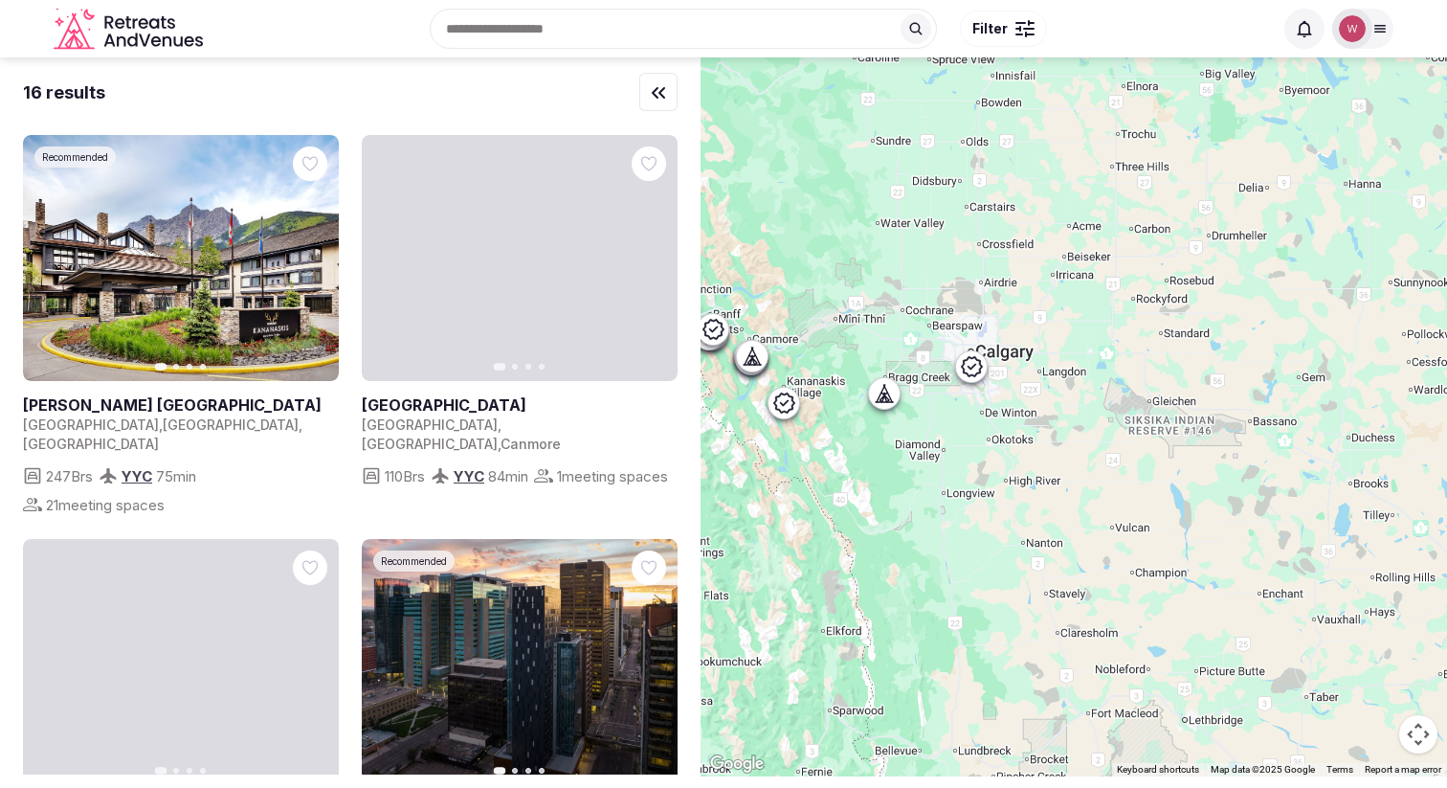
drag, startPoint x: 1230, startPoint y: 563, endPoint x: 1011, endPoint y: 397, distance: 274.7
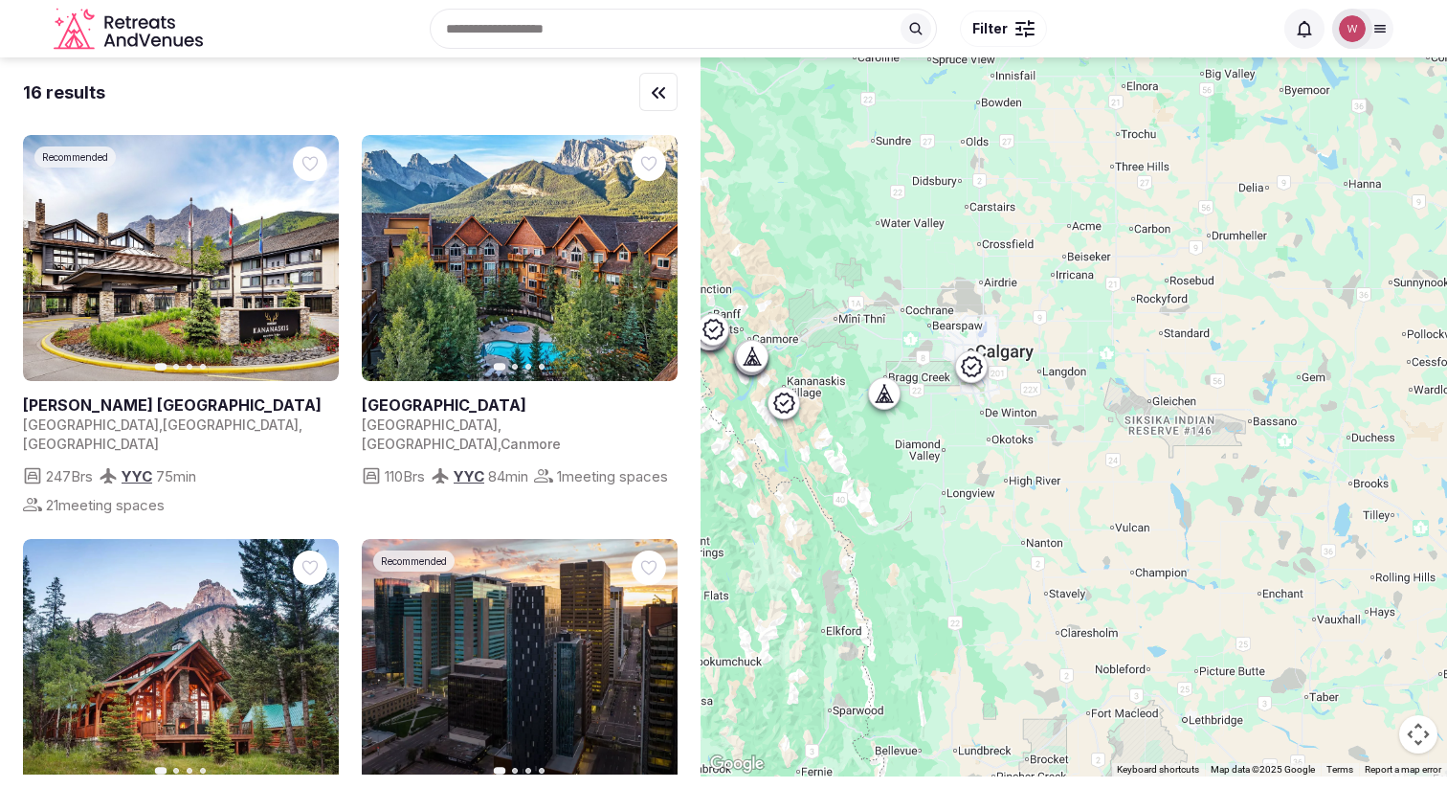
click at [1011, 397] on div at bounding box center [1074, 416] width 747 height 719
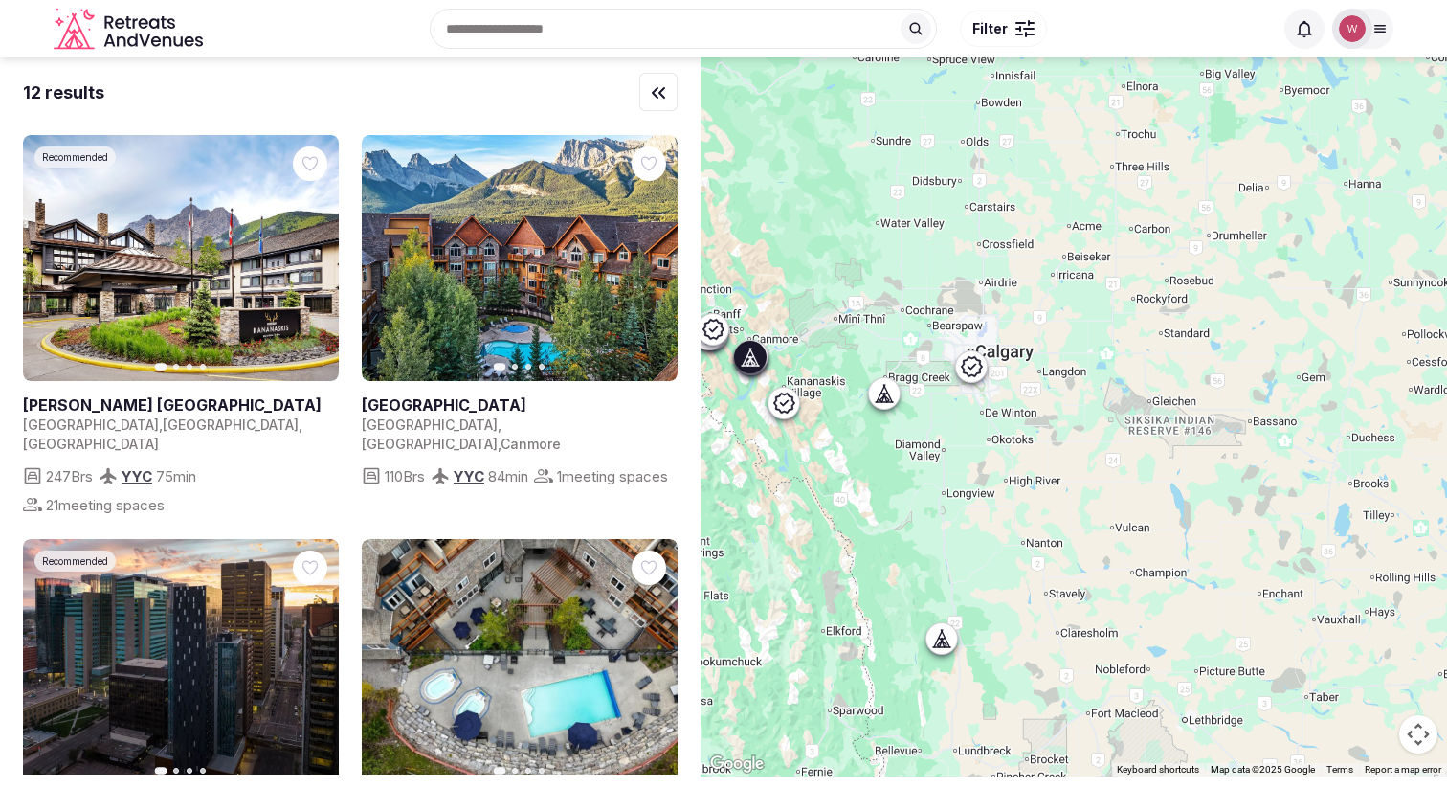
scroll to position [399, 0]
